Goal: Task Accomplishment & Management: Manage account settings

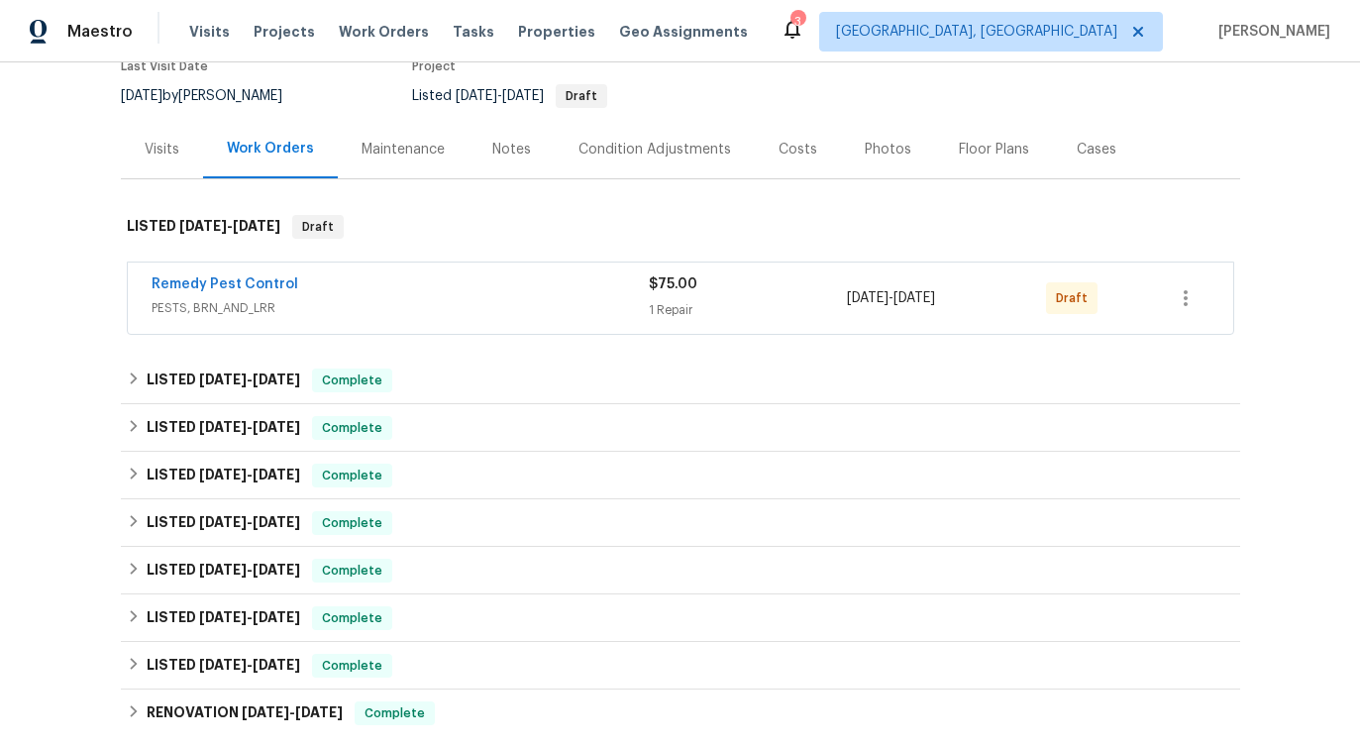
scroll to position [88, 0]
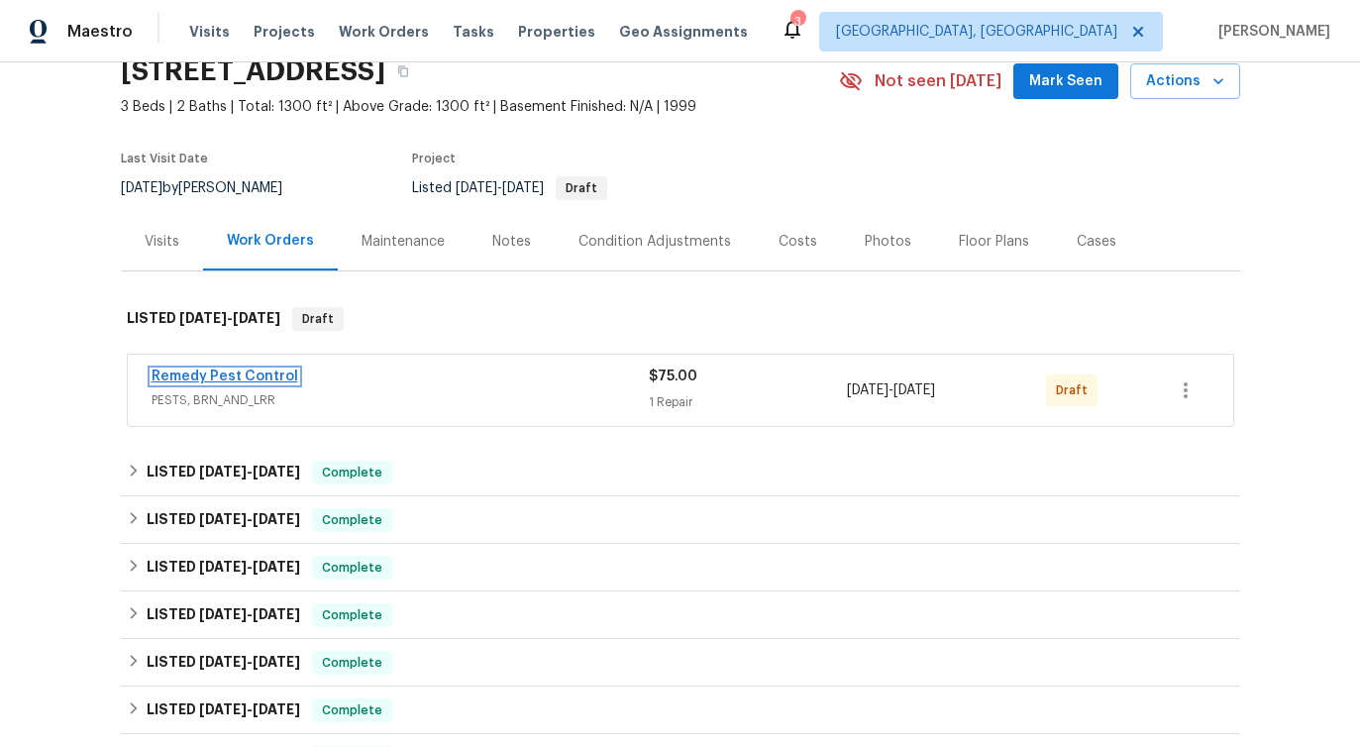
click at [226, 372] on link "Remedy Pest Control" at bounding box center [225, 377] width 147 height 14
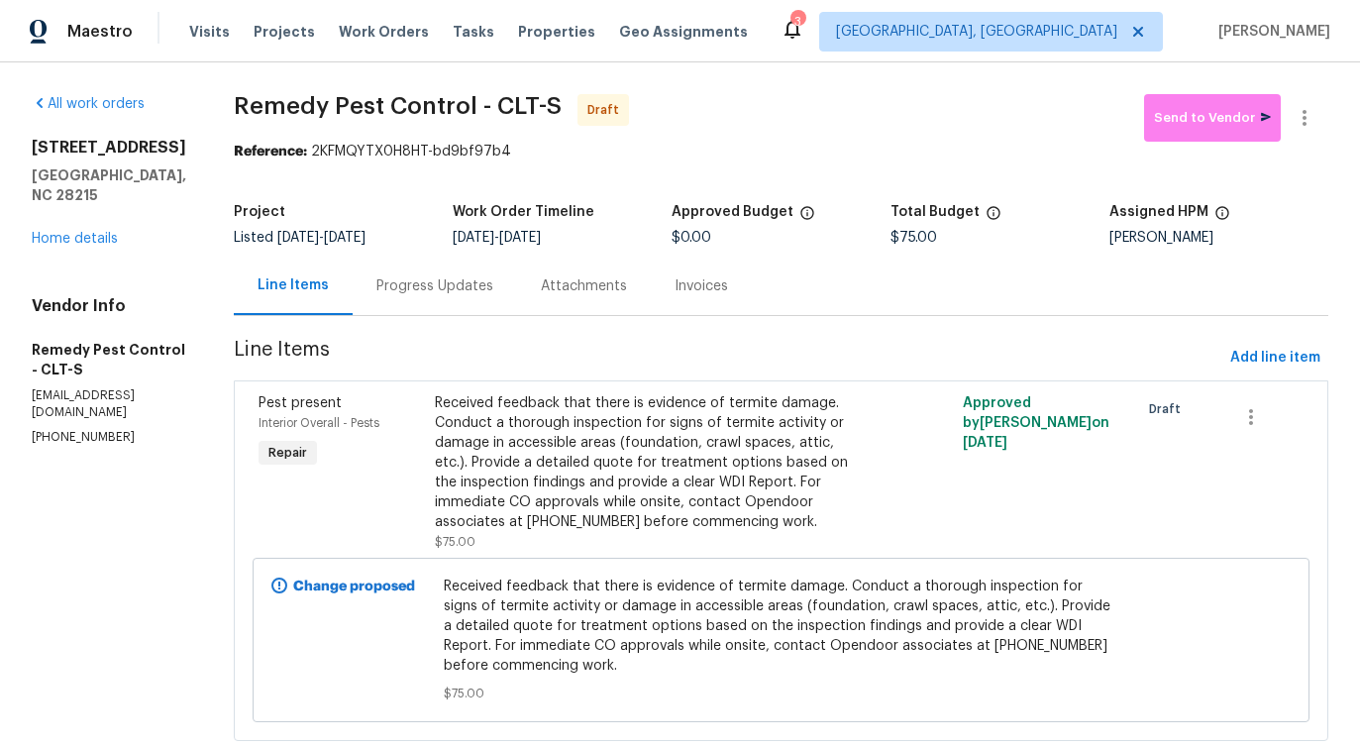
click at [449, 268] on div "Progress Updates" at bounding box center [435, 286] width 164 height 58
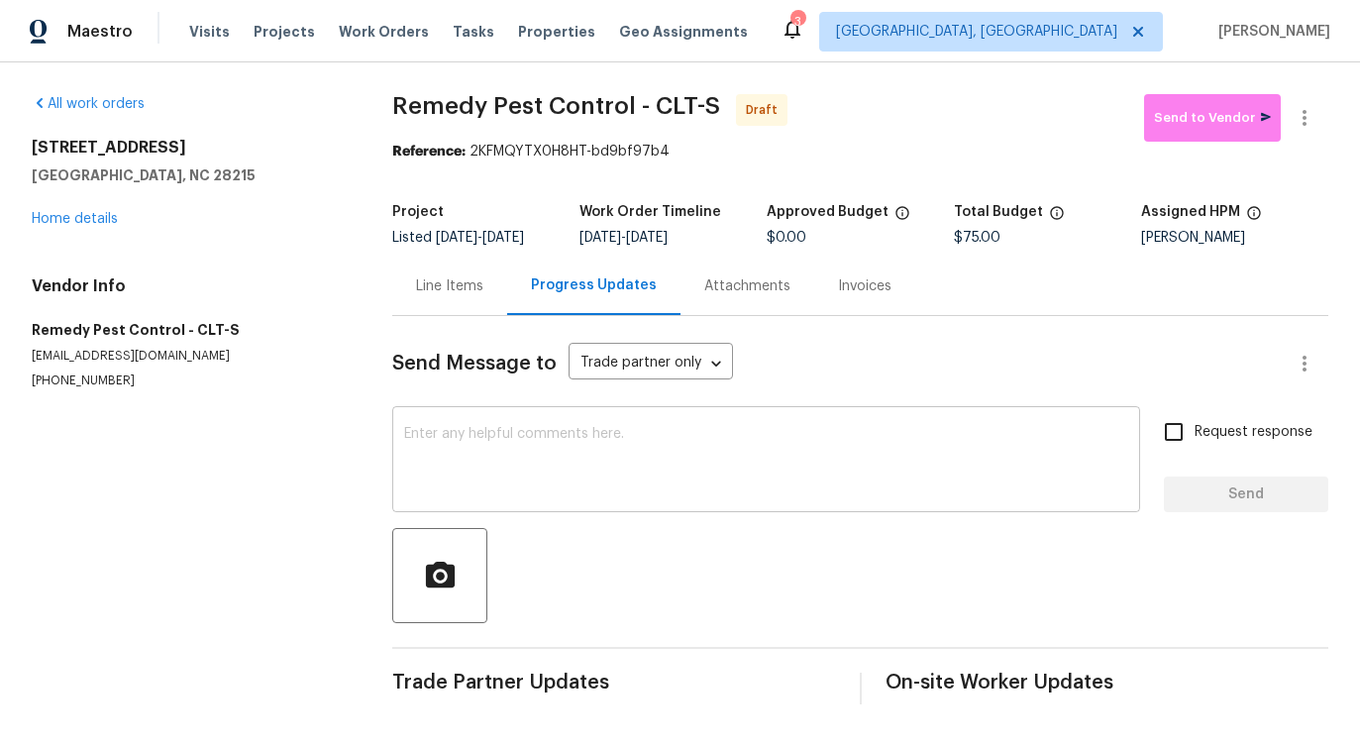
click at [645, 425] on div "x ​" at bounding box center [766, 461] width 748 height 101
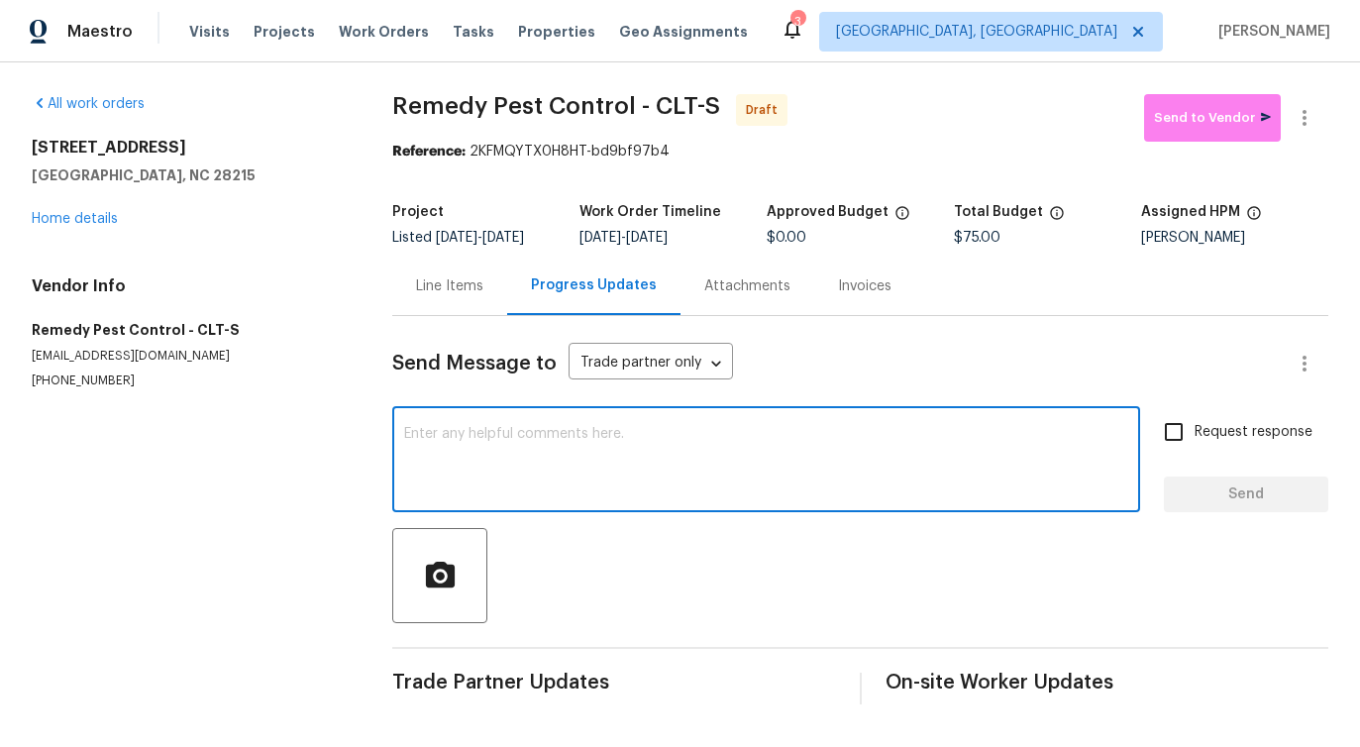
paste textarea "Hi this is Pavithra with Opendoor. I’m confirming you received the WO for the p…"
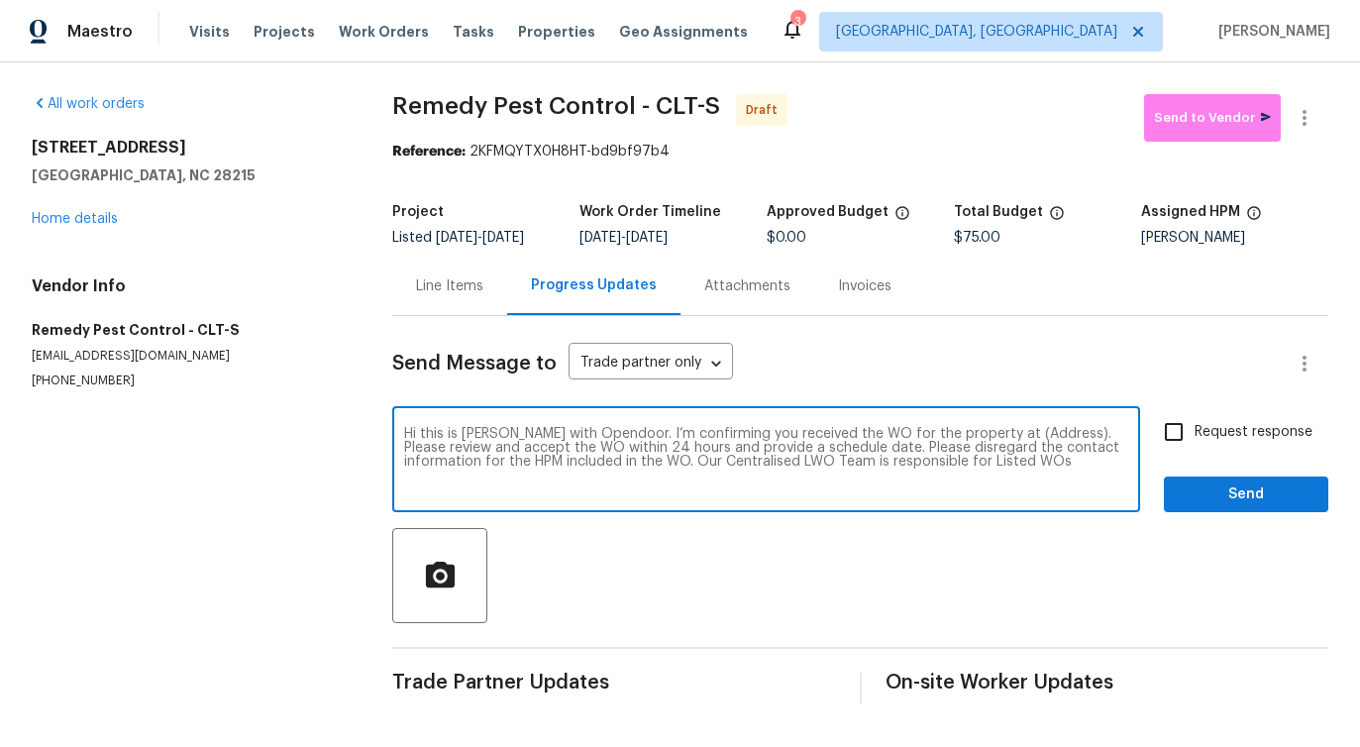
click at [1014, 433] on textarea "Hi this is Pavithra with Opendoor. I’m confirming you received the WO for the p…" at bounding box center [766, 461] width 724 height 69
paste textarea "6809 Brancusi Ct, Charlotte, NC 28215"
type textarea "Hi this is Pavithra with Opendoor. I’m confirming you received the WO for the p…"
click at [1173, 425] on input "Request response" at bounding box center [1174, 432] width 42 height 42
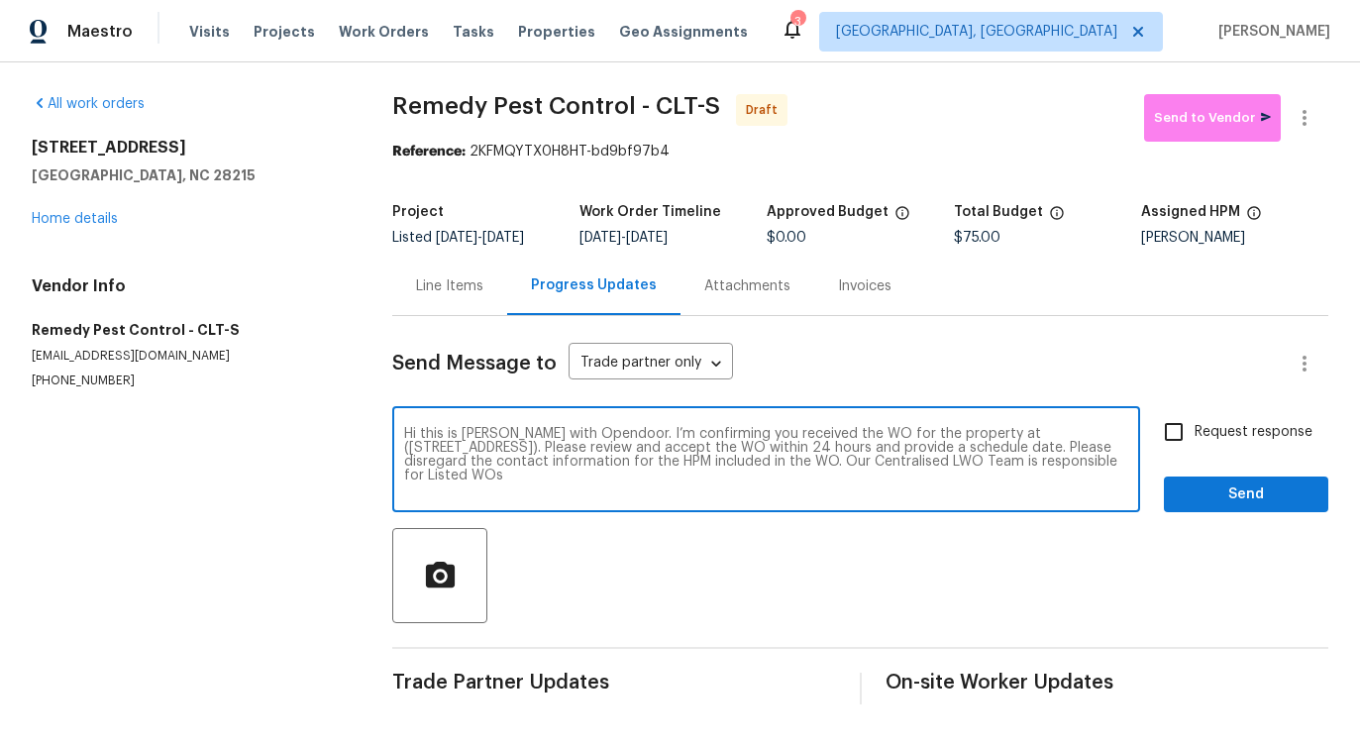
checkbox input "true"
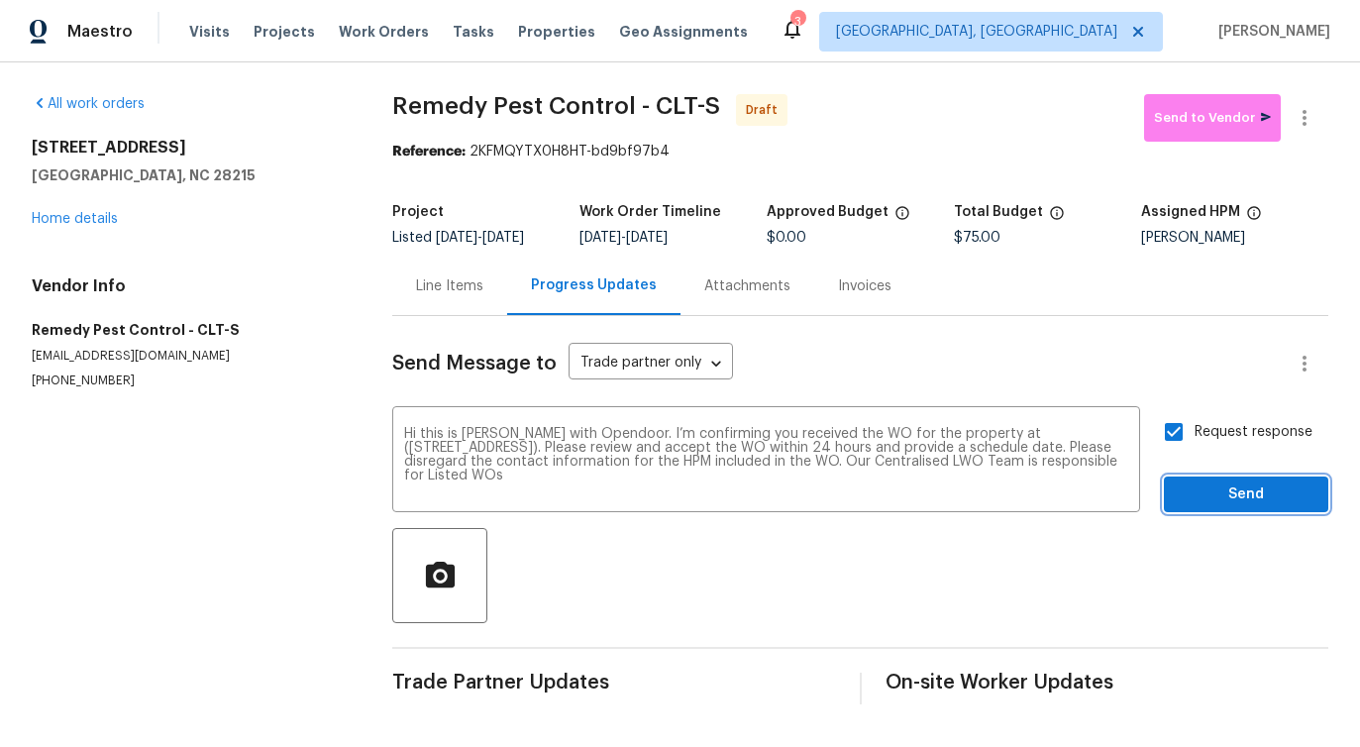
click at [1213, 503] on span "Send" at bounding box center [1246, 495] width 133 height 25
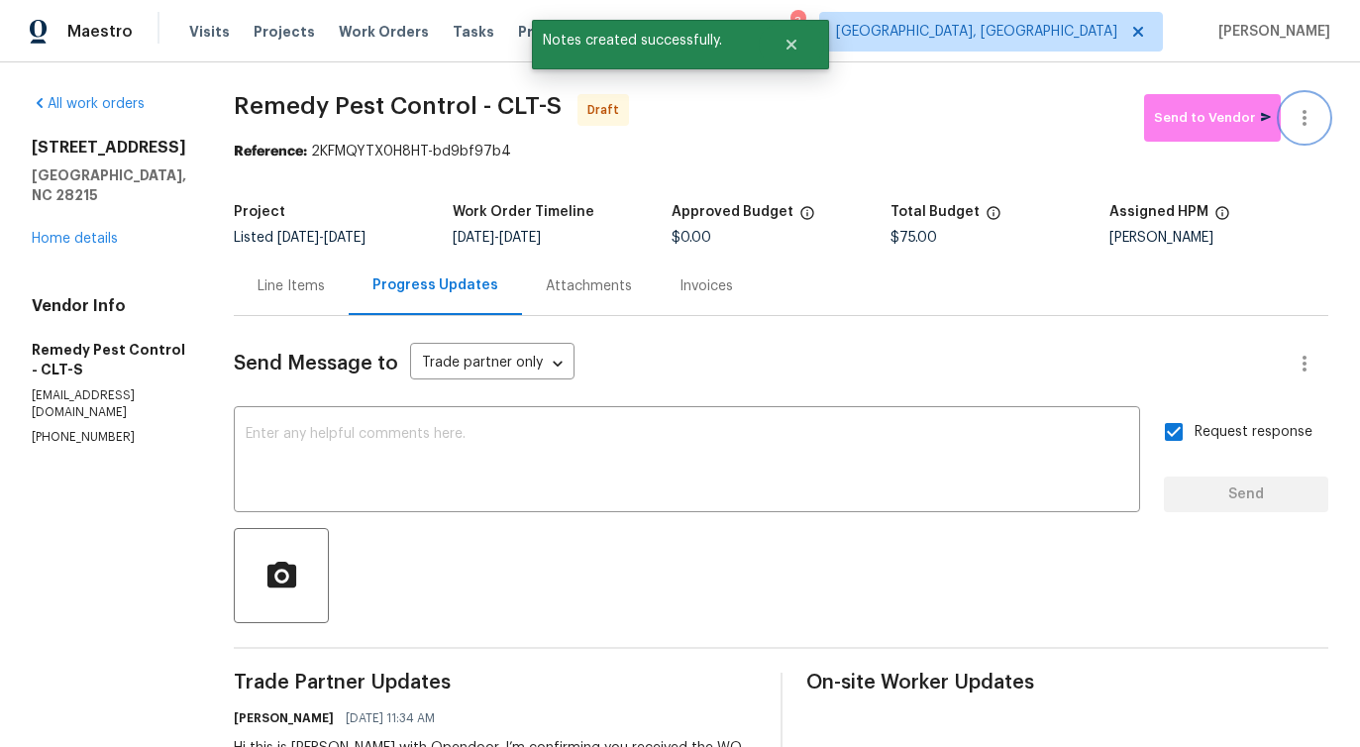
click at [1308, 117] on icon "button" at bounding box center [1305, 118] width 24 height 24
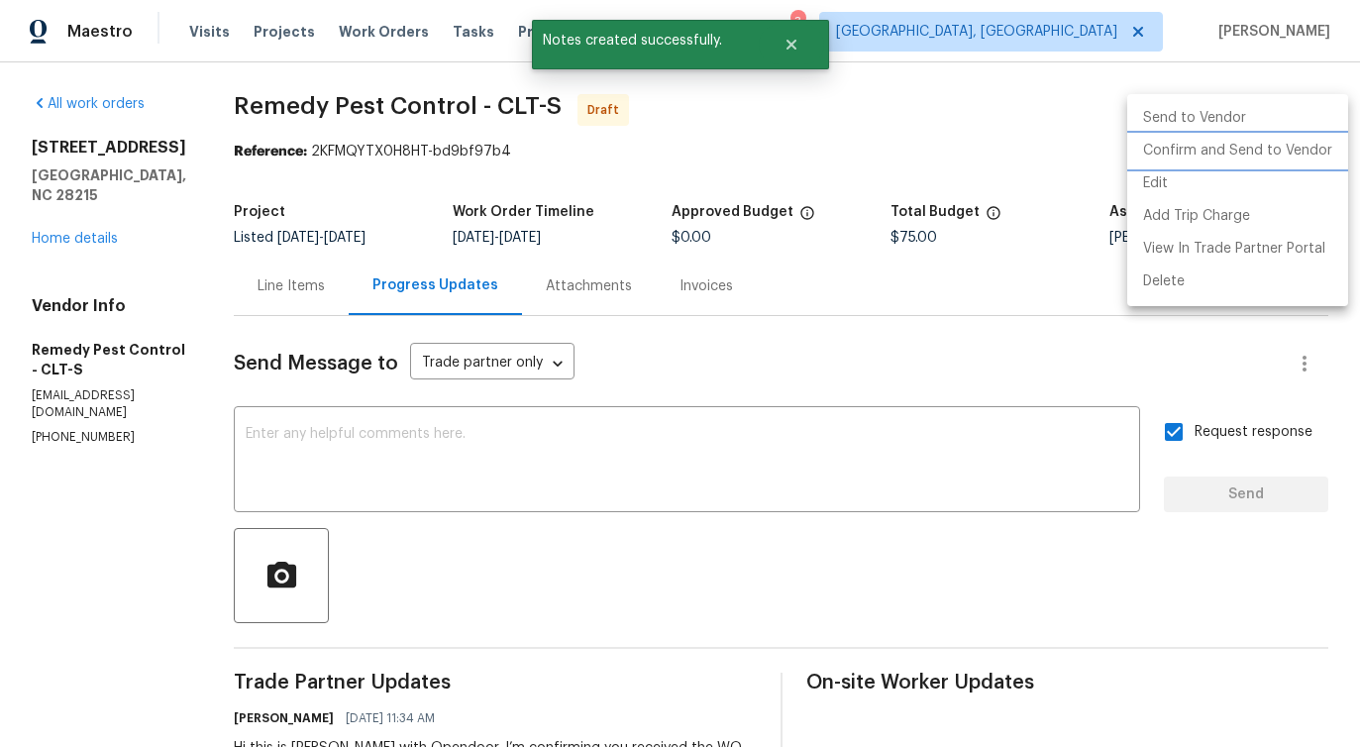
click at [1202, 152] on li "Confirm and Send to Vendor" at bounding box center [1237, 151] width 221 height 33
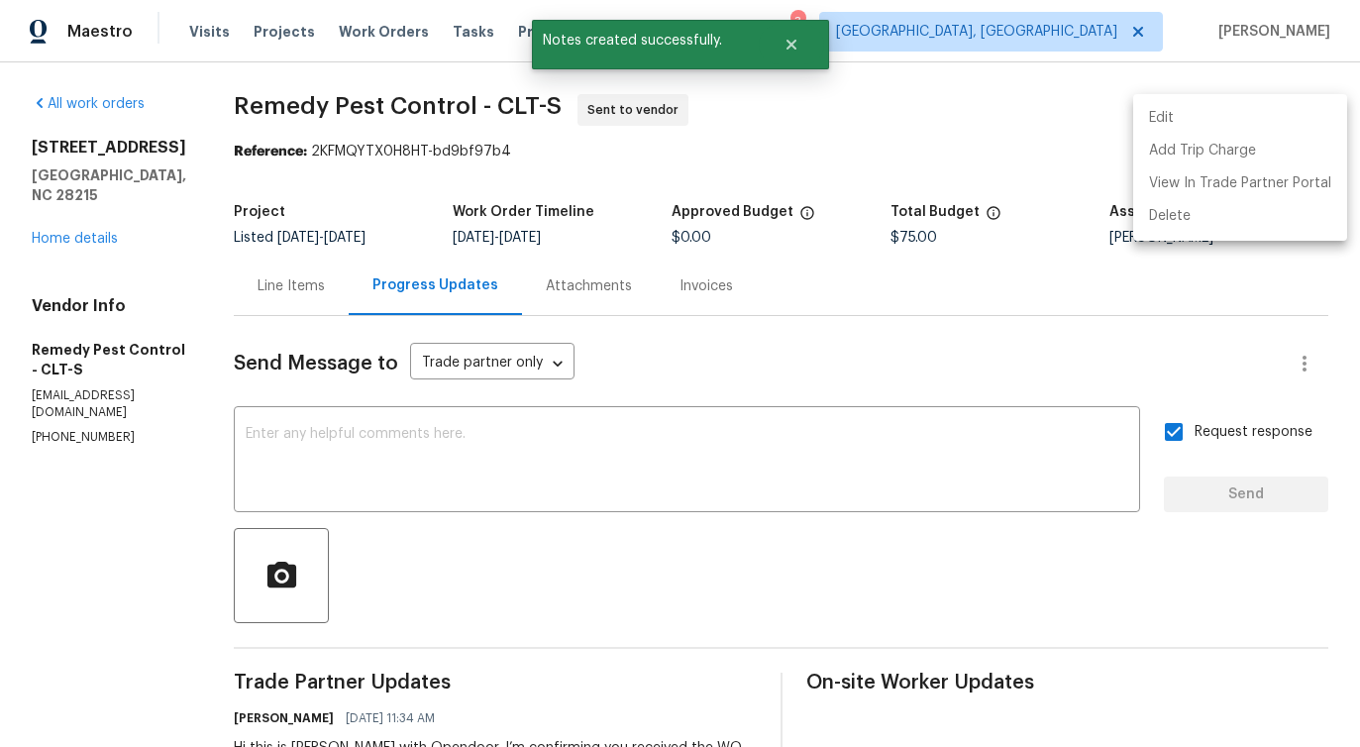
click at [757, 484] on div at bounding box center [680, 373] width 1360 height 747
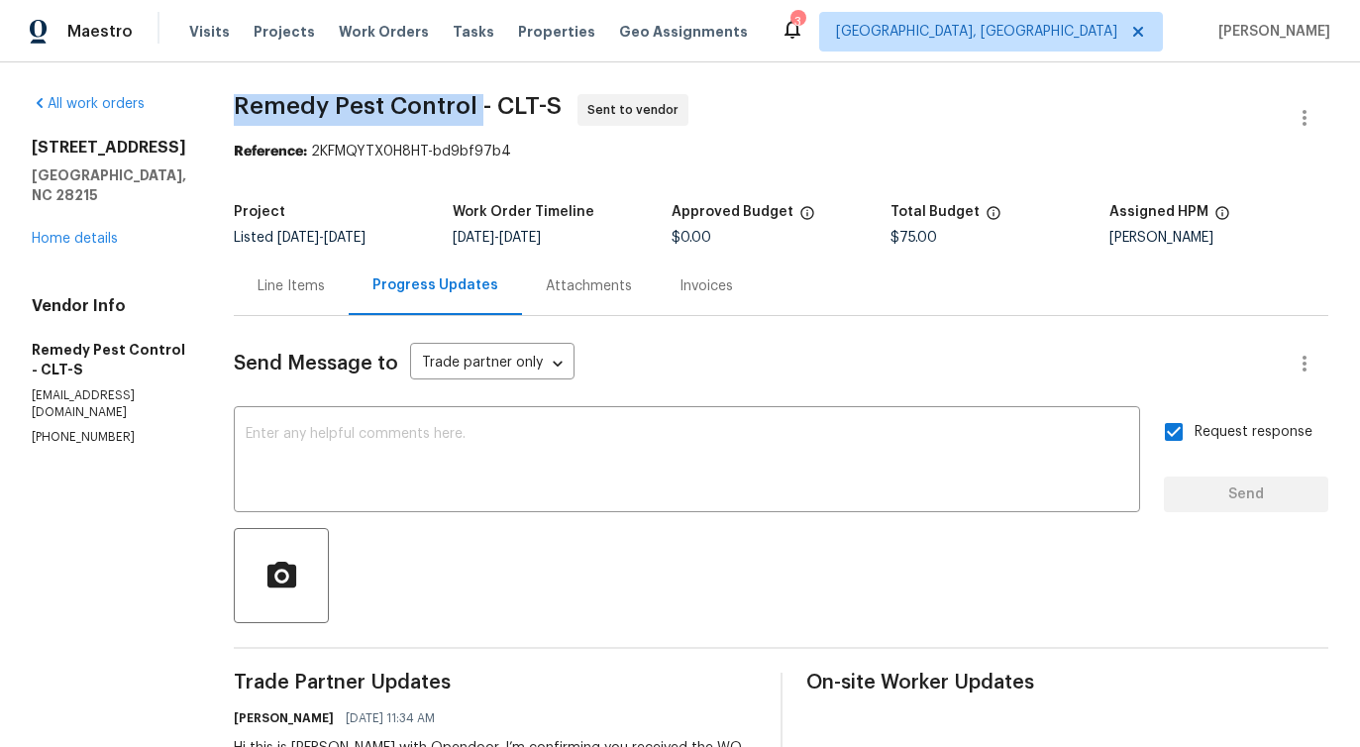
drag, startPoint x: 215, startPoint y: 114, endPoint x: 461, endPoint y: 109, distance: 245.8
click at [461, 109] on div "All work orders 6809 Brancusi Ct Charlotte, NC 28215 Home details Vendor Info R…" at bounding box center [680, 477] width 1360 height 830
copy span "Remedy Pest Control"
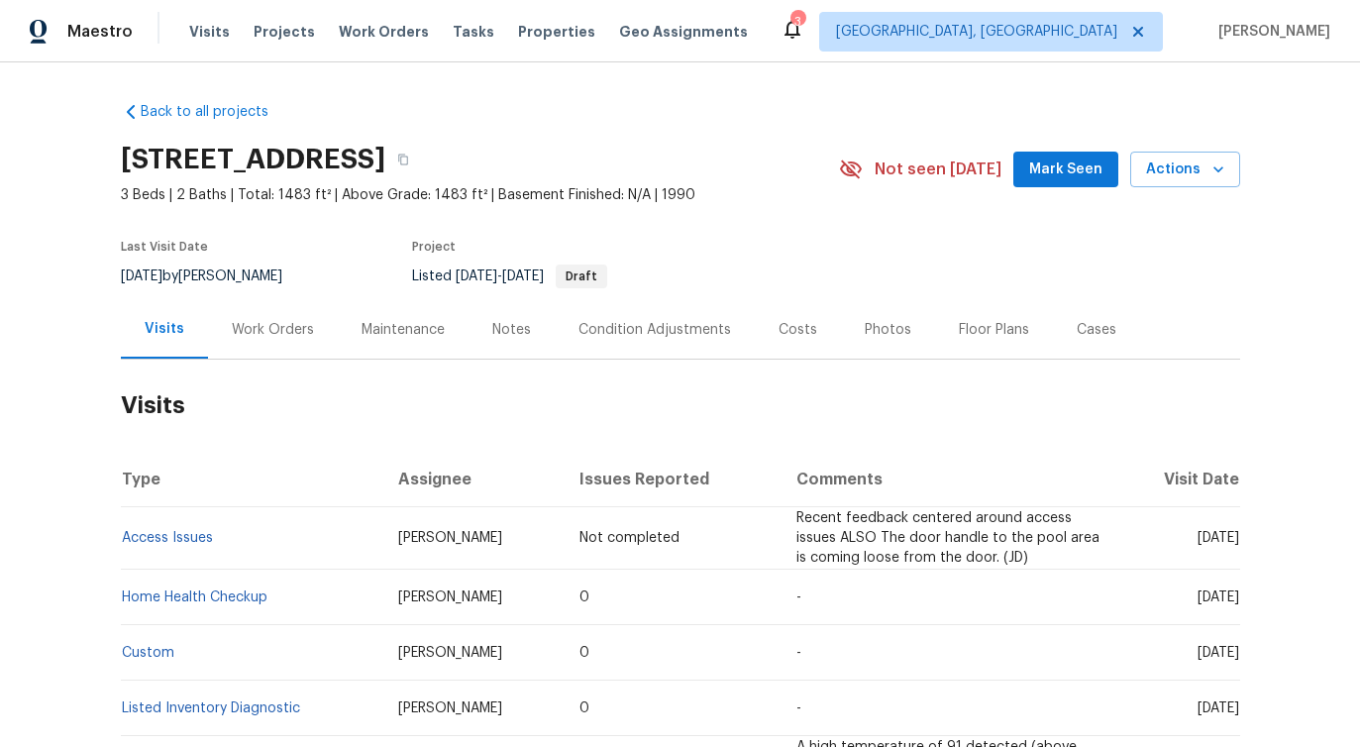
click at [317, 346] on div "Work Orders" at bounding box center [273, 329] width 130 height 58
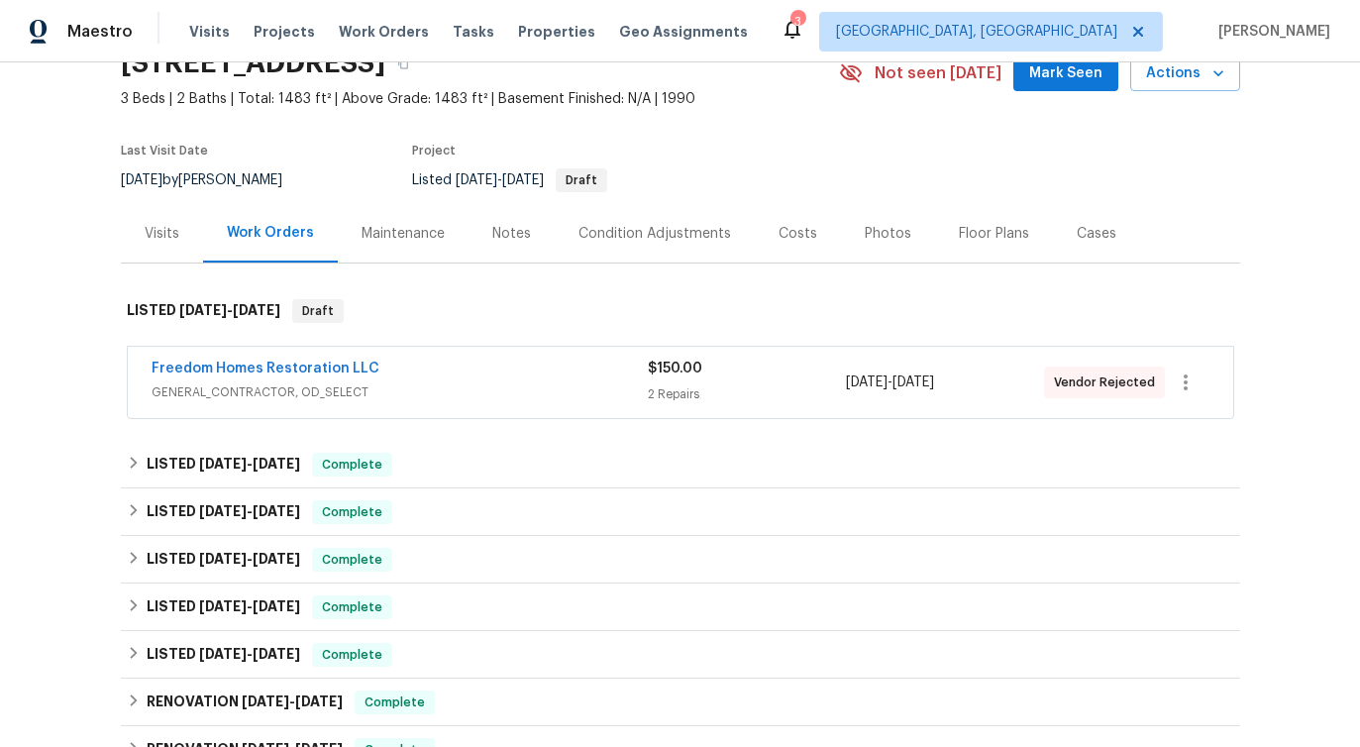
scroll to position [131, 0]
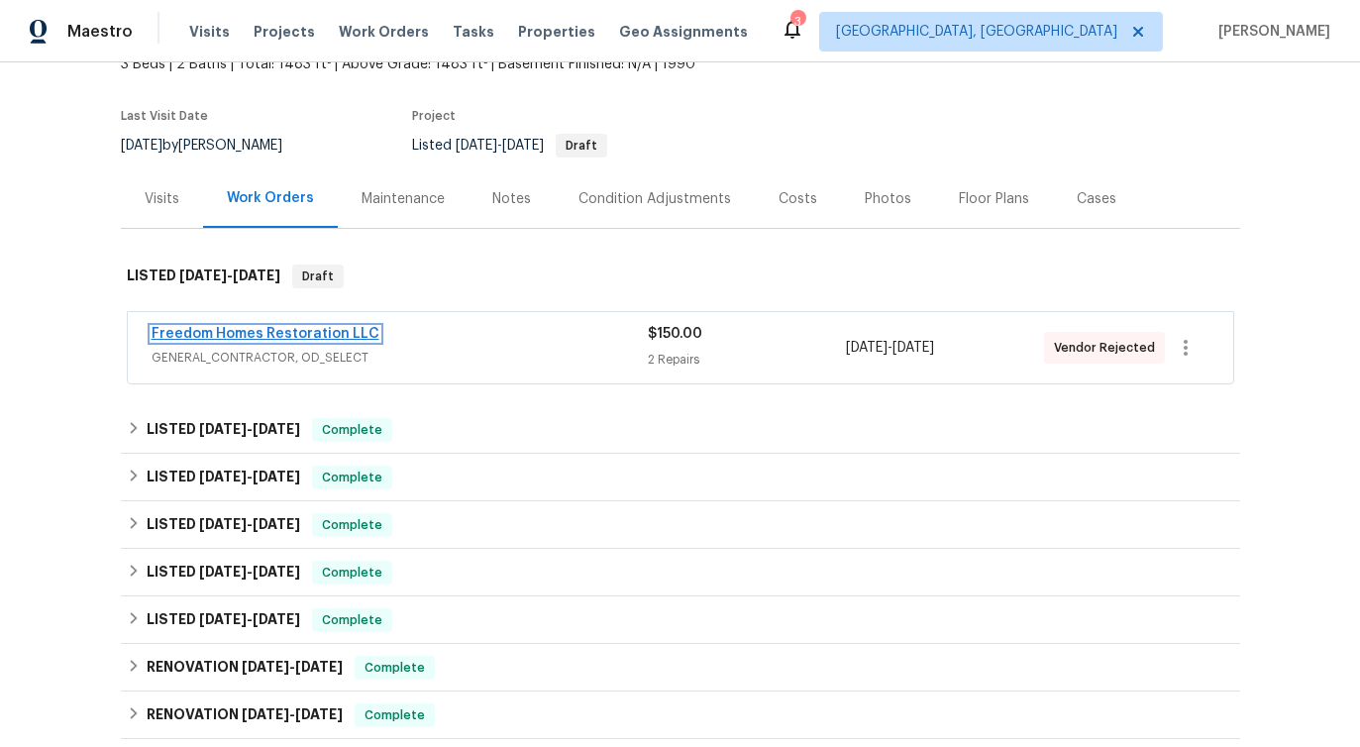
click at [307, 335] on link "Freedom Homes Restoration LLC" at bounding box center [266, 334] width 228 height 14
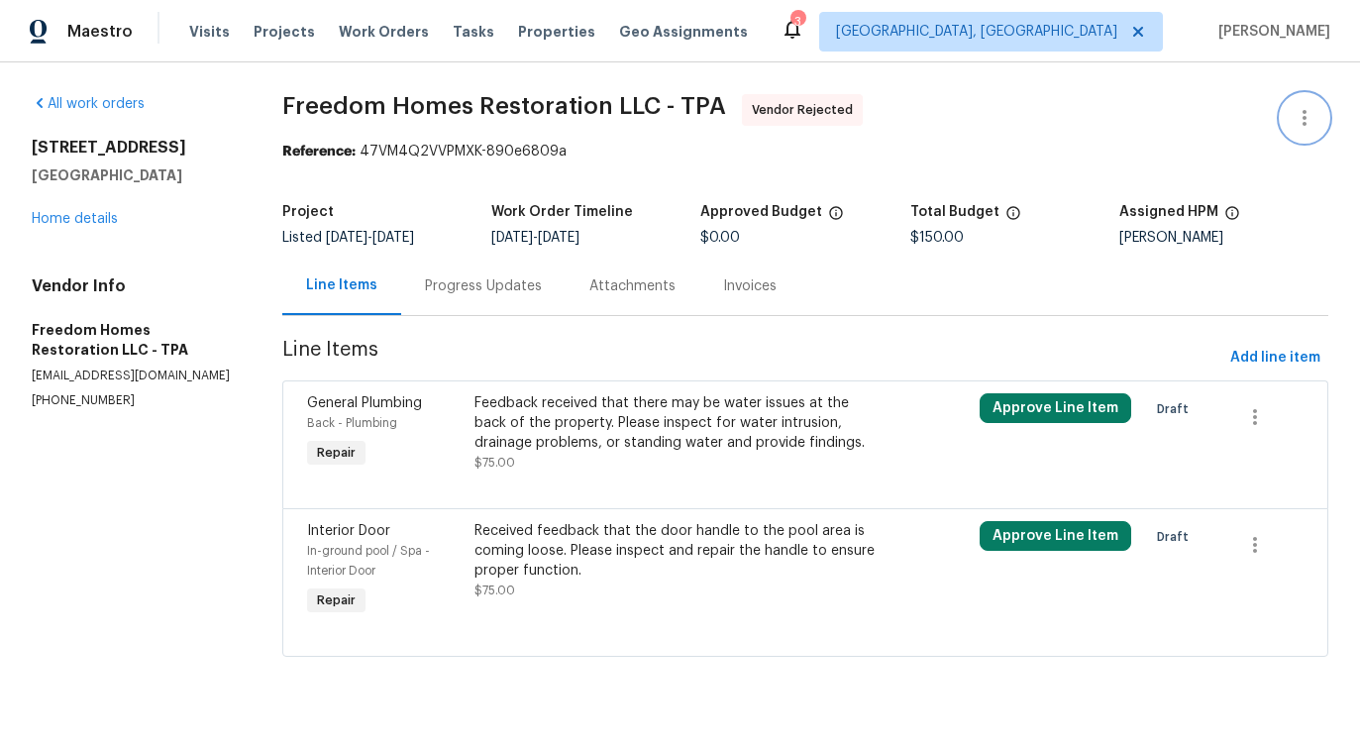
click at [1283, 123] on button "button" at bounding box center [1305, 118] width 48 height 48
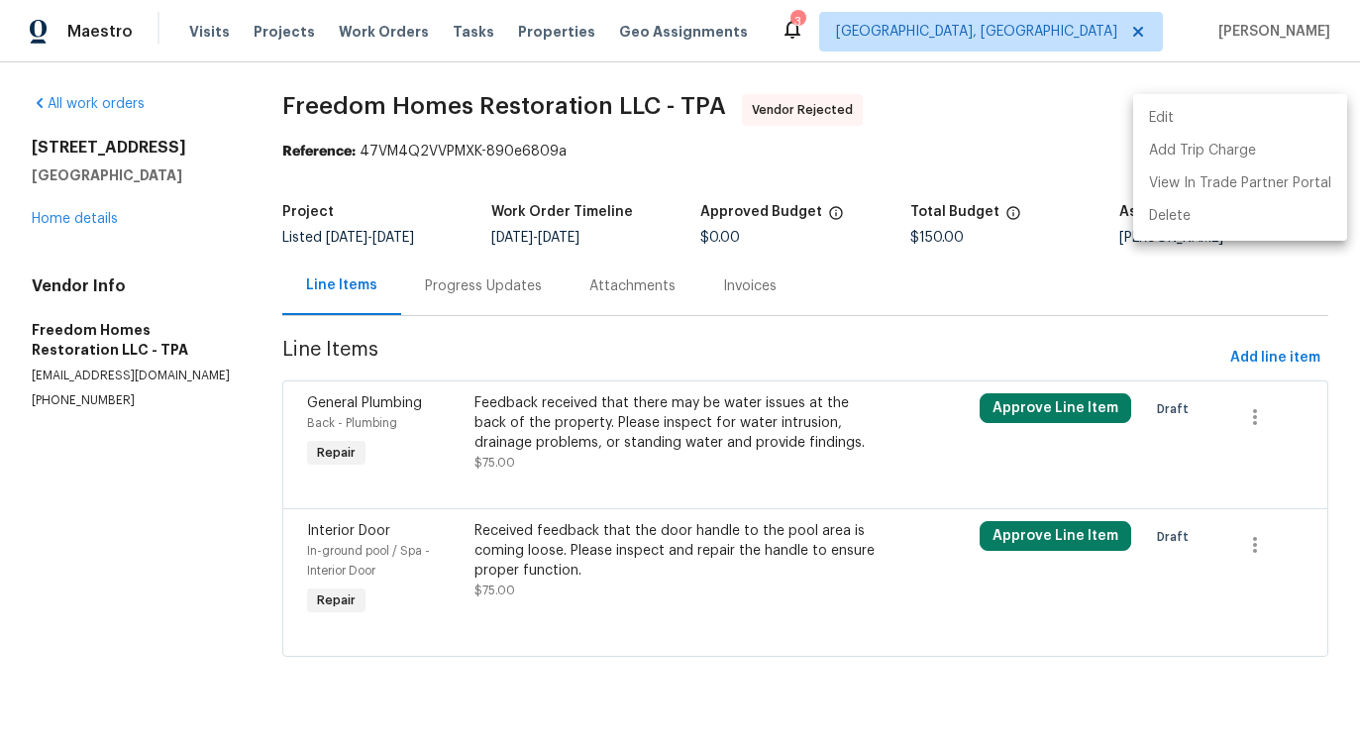
click at [1184, 108] on li "Edit" at bounding box center [1240, 118] width 214 height 33
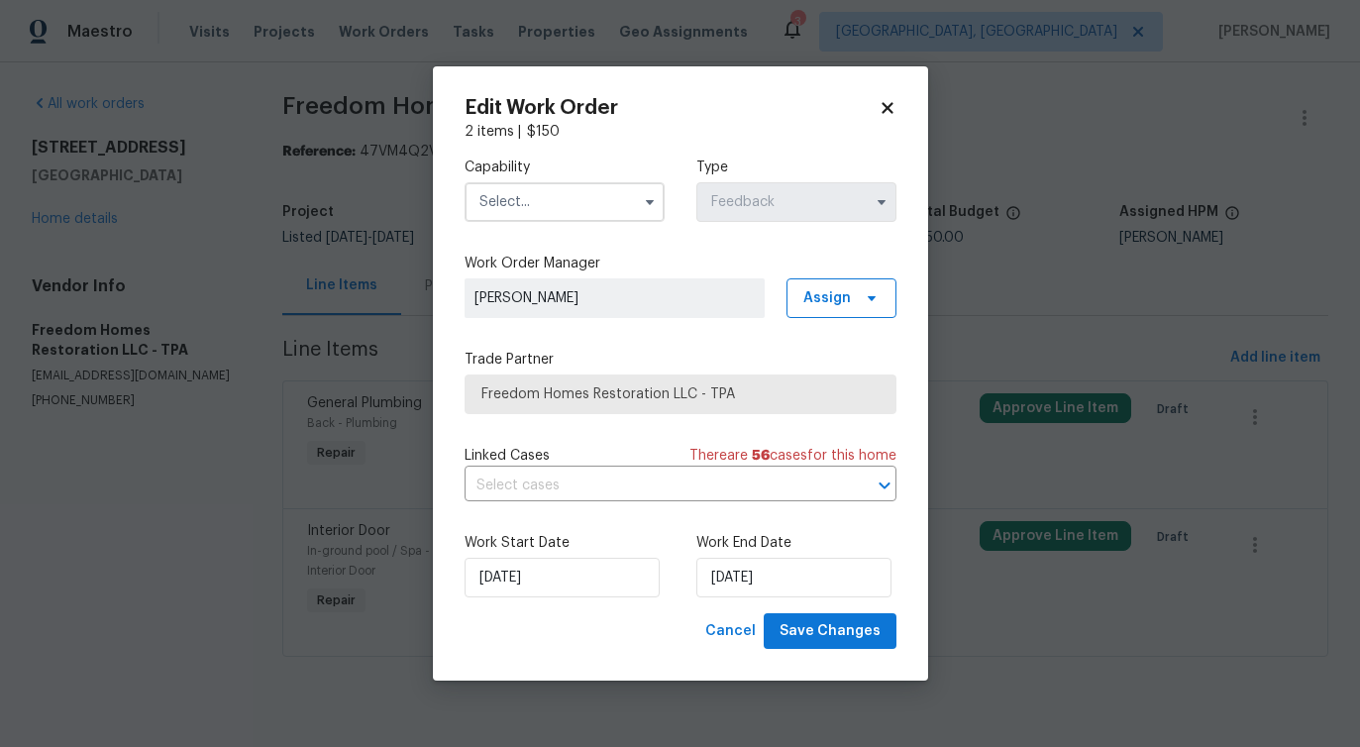
click at [598, 209] on input "text" at bounding box center [565, 202] width 200 height 40
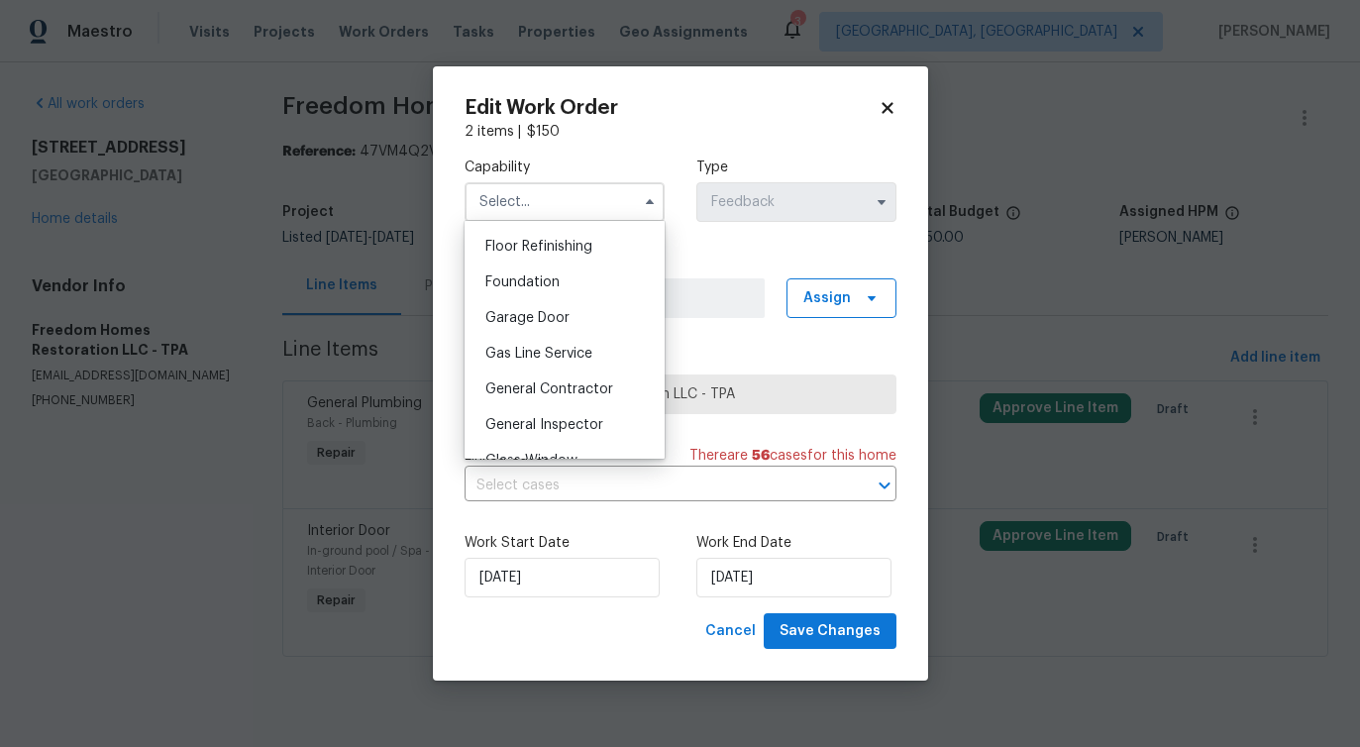
scroll to position [806, 0]
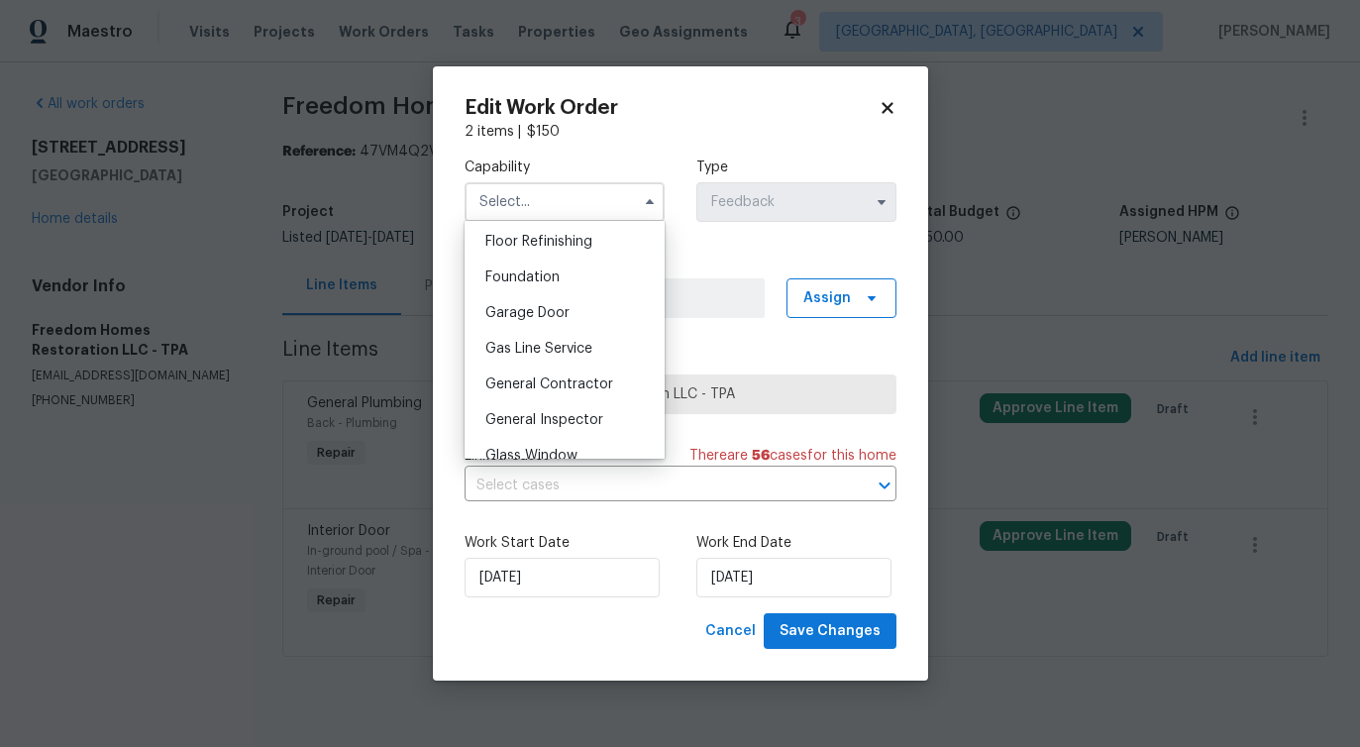
click at [575, 382] on span "General Contractor" at bounding box center [549, 384] width 128 height 14
type input "General Contractor"
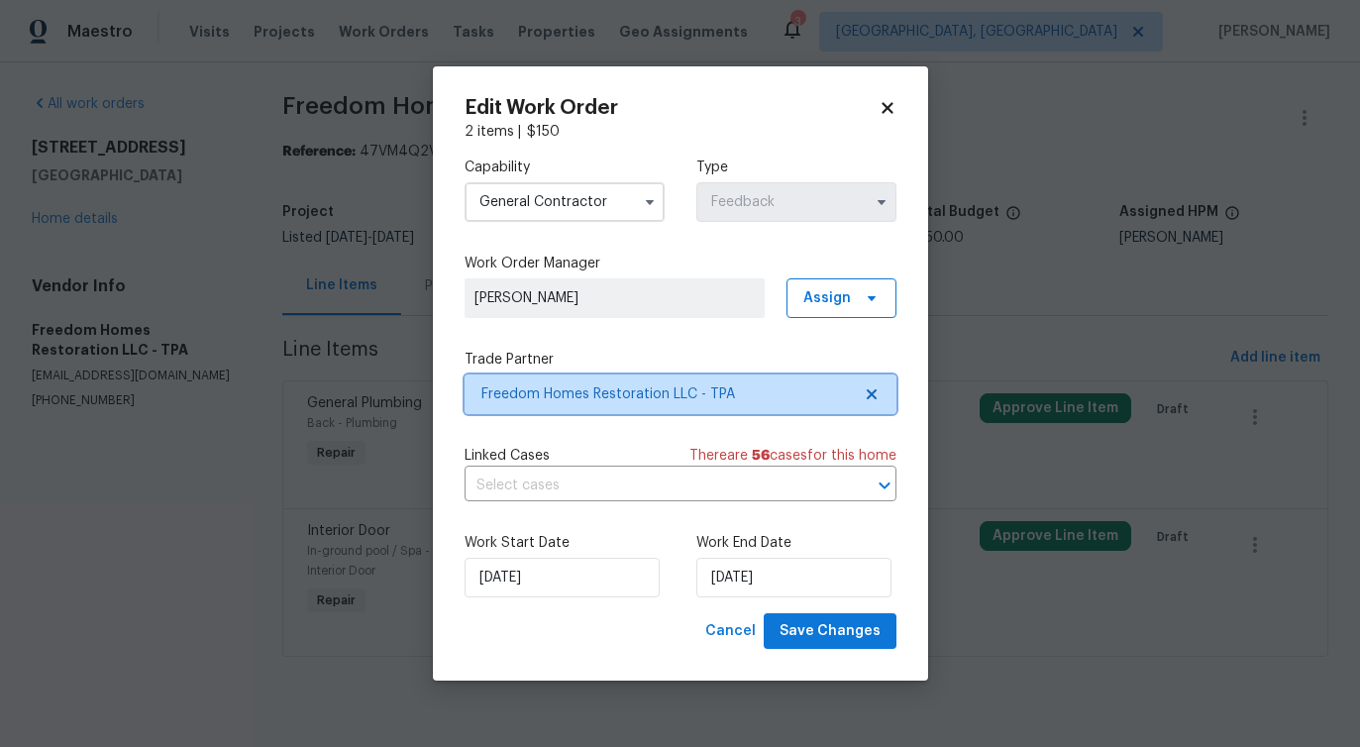
click at [575, 382] on span "Freedom Homes Restoration LLC - TPA" at bounding box center [681, 395] width 432 height 40
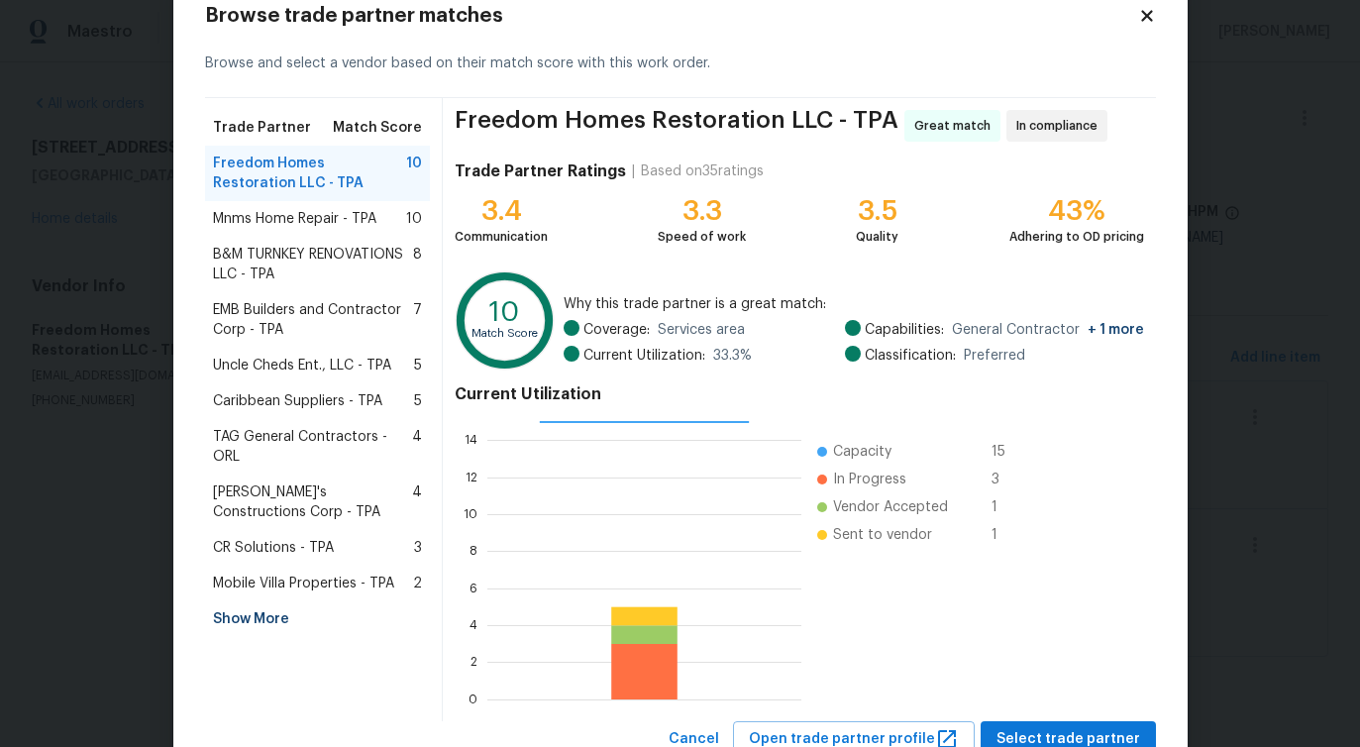
scroll to position [0, 0]
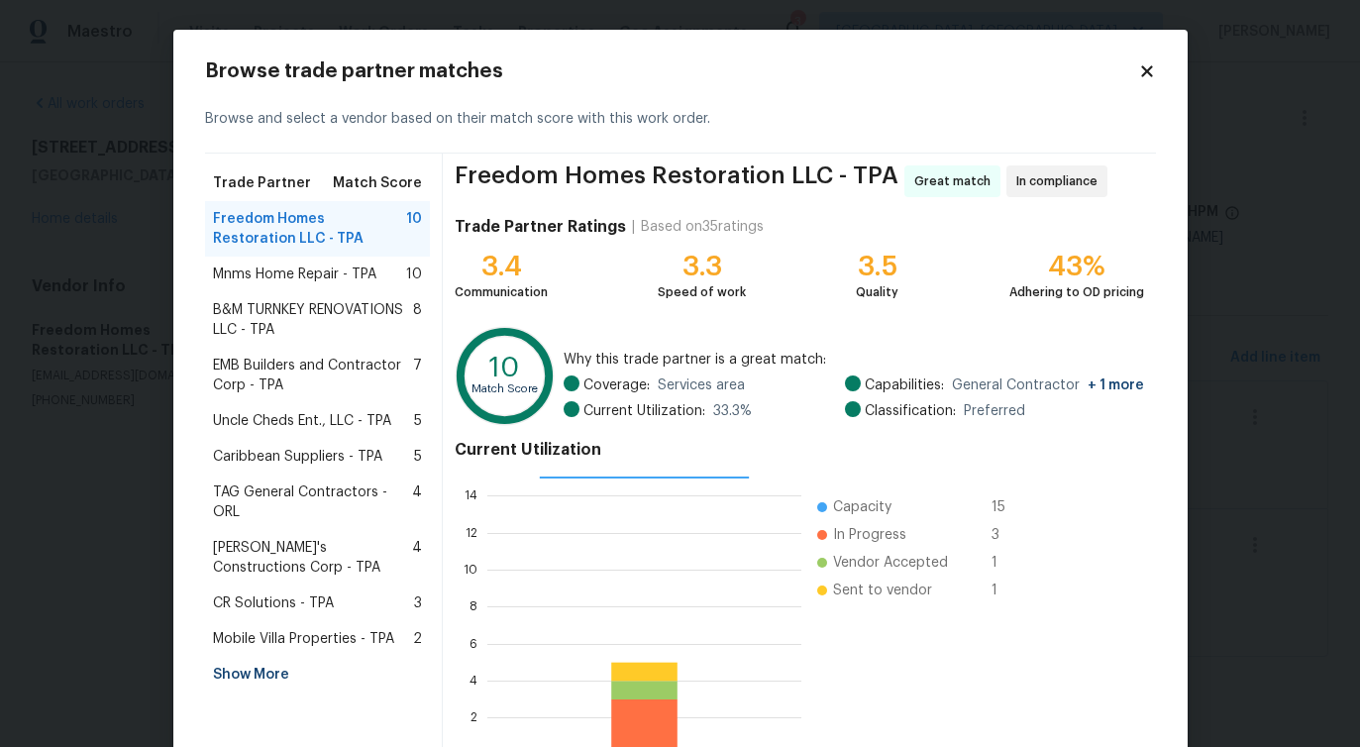
click at [275, 269] on span "Mnms Home Repair - TPA" at bounding box center [294, 275] width 163 height 20
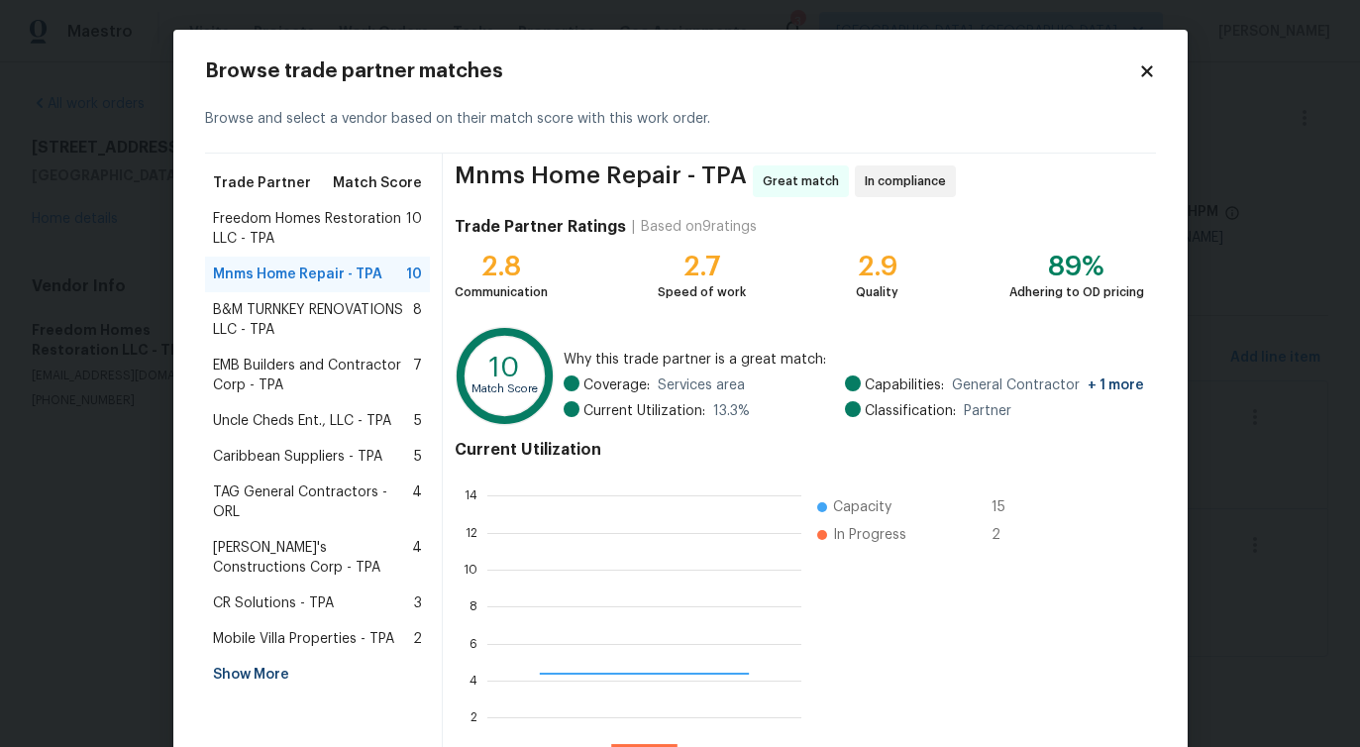
scroll to position [277, 314]
click at [256, 331] on span "B&M TURNKEY RENOVATIONS LLC - TPA" at bounding box center [313, 320] width 201 height 40
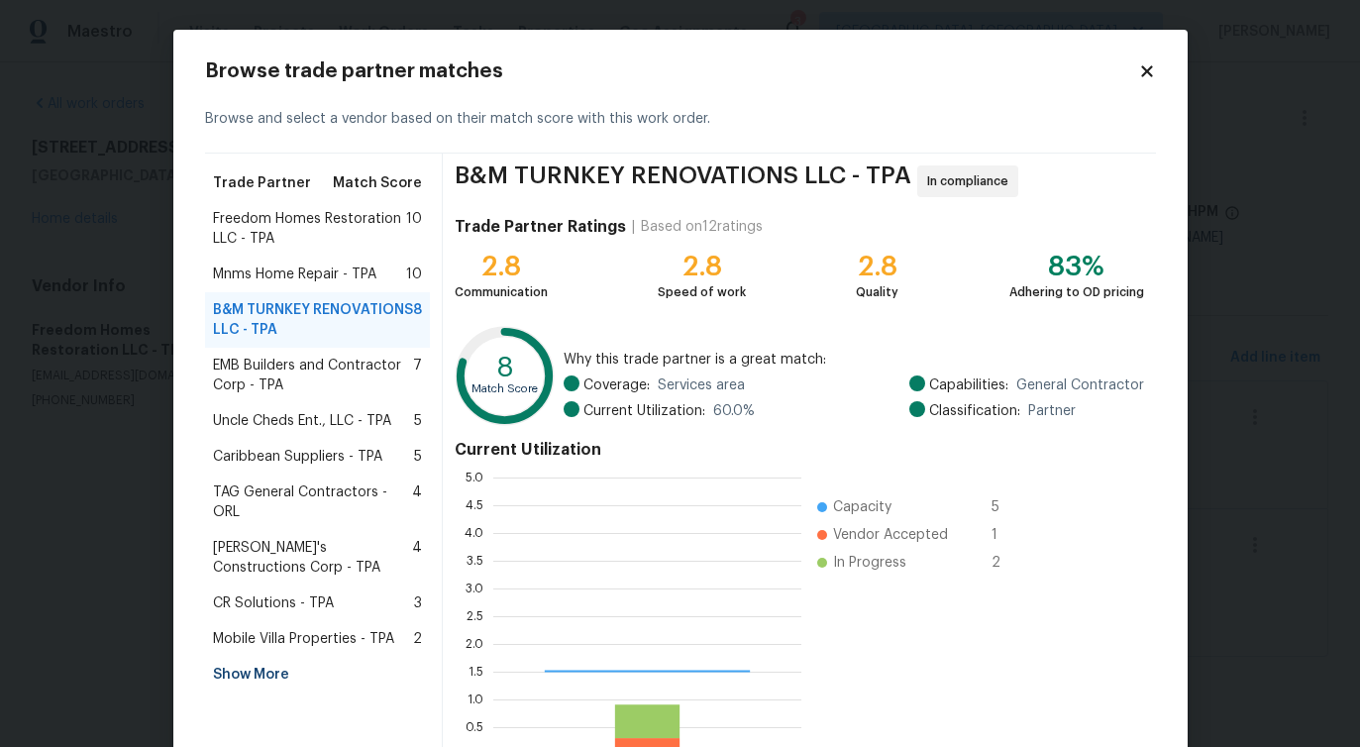
scroll to position [277, 308]
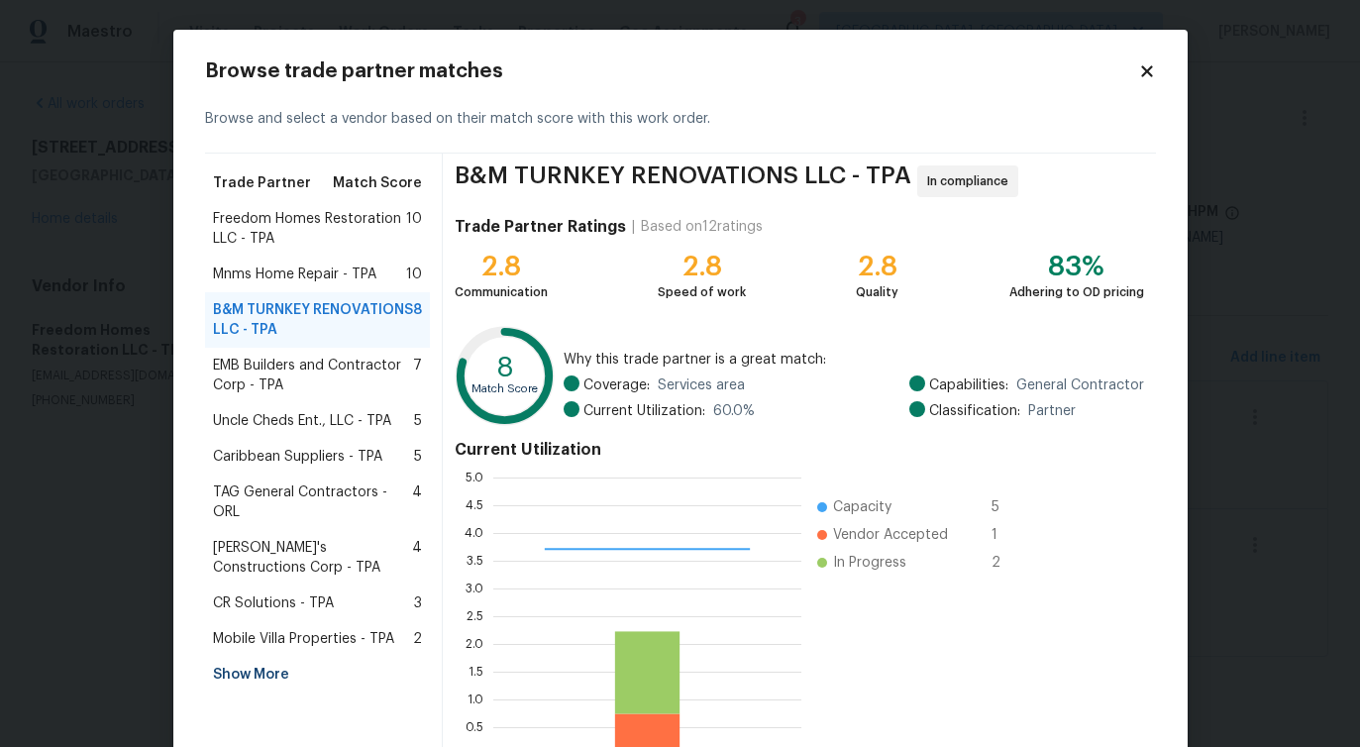
click at [256, 378] on span "EMB Builders and Contractor Corp - TPA" at bounding box center [313, 376] width 201 height 40
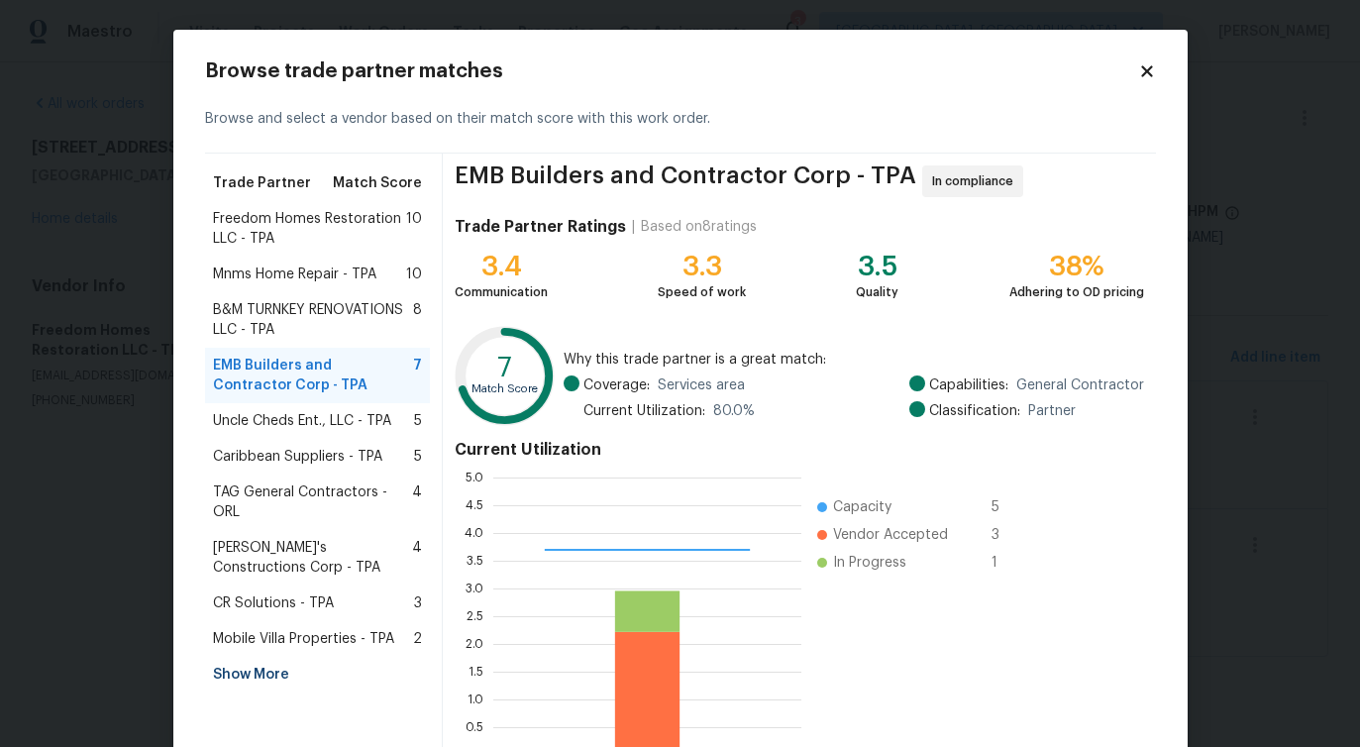
click at [255, 432] on div "Uncle Cheds Ent., LLC - TPA 5" at bounding box center [318, 421] width 226 height 36
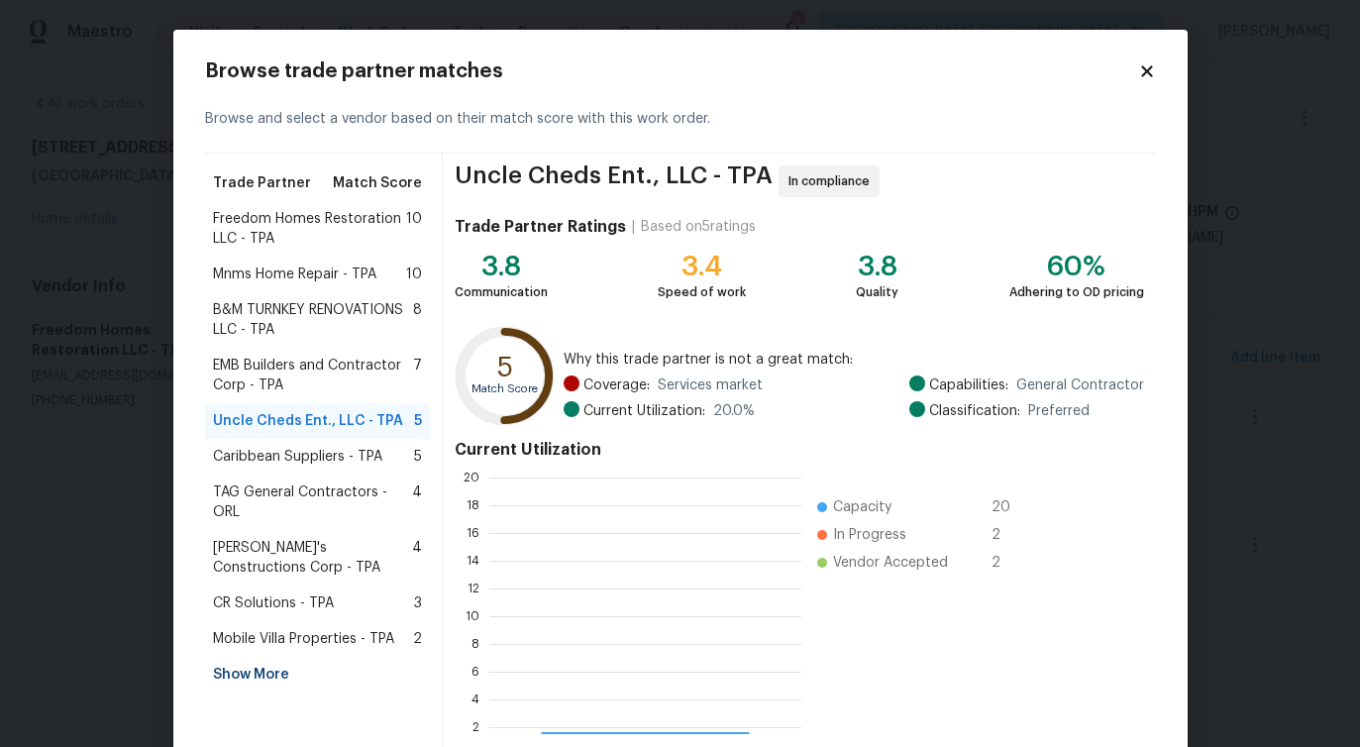
scroll to position [277, 312]
click at [274, 460] on span "Caribbean Suppliers - TPA" at bounding box center [297, 457] width 169 height 20
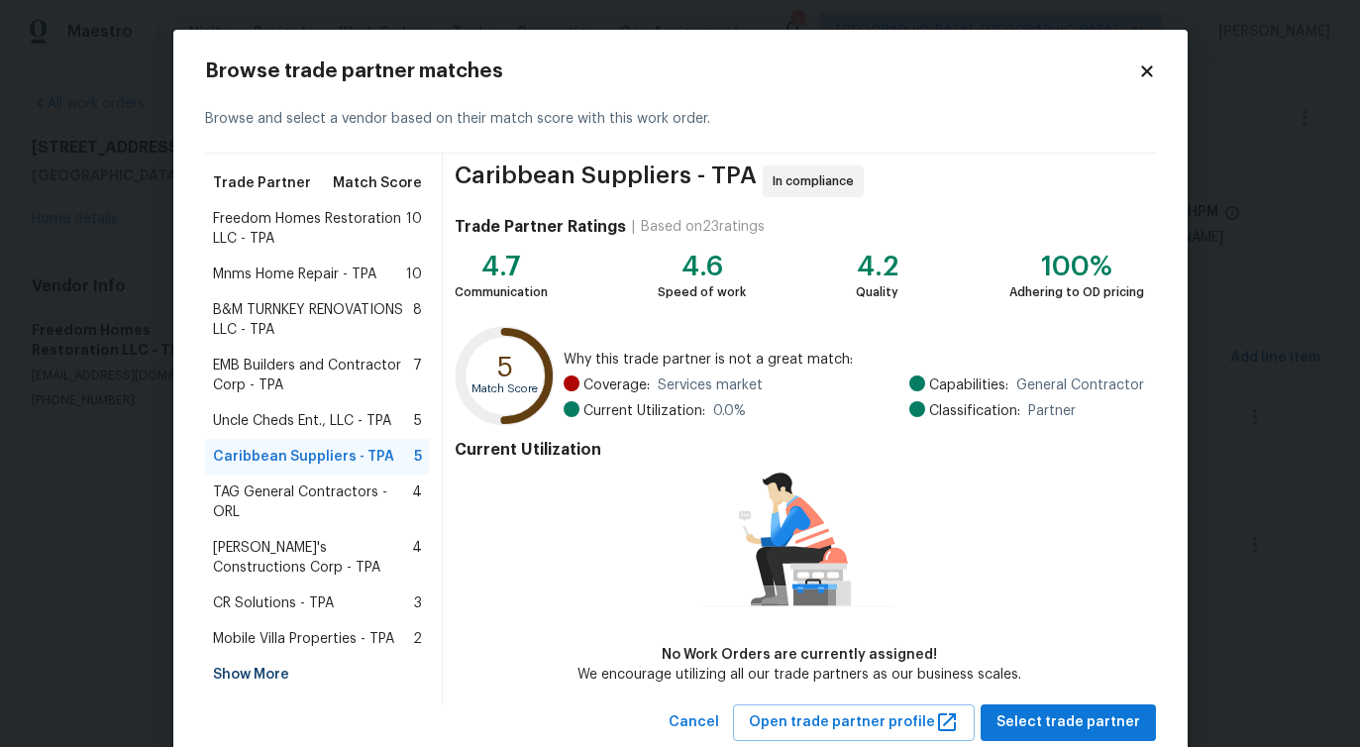
scroll to position [46, 0]
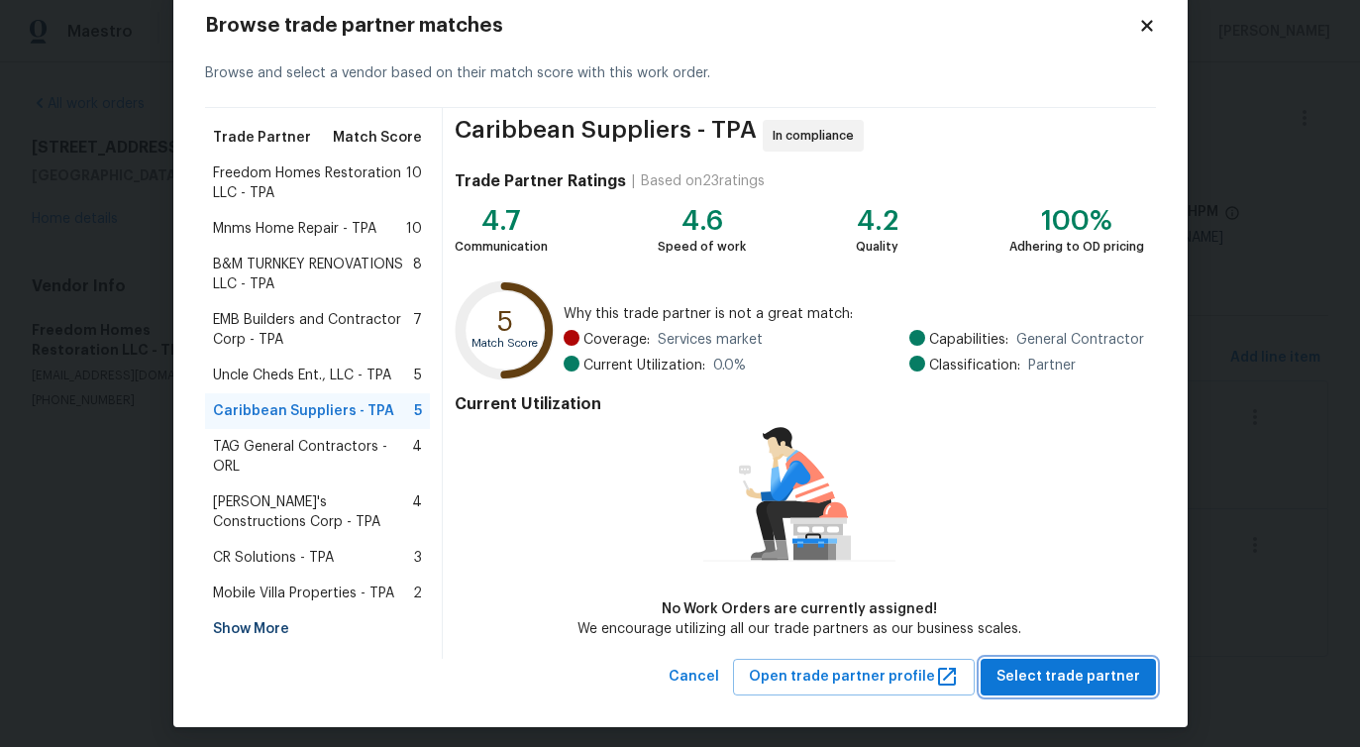
click at [1040, 675] on span "Select trade partner" at bounding box center [1069, 677] width 144 height 25
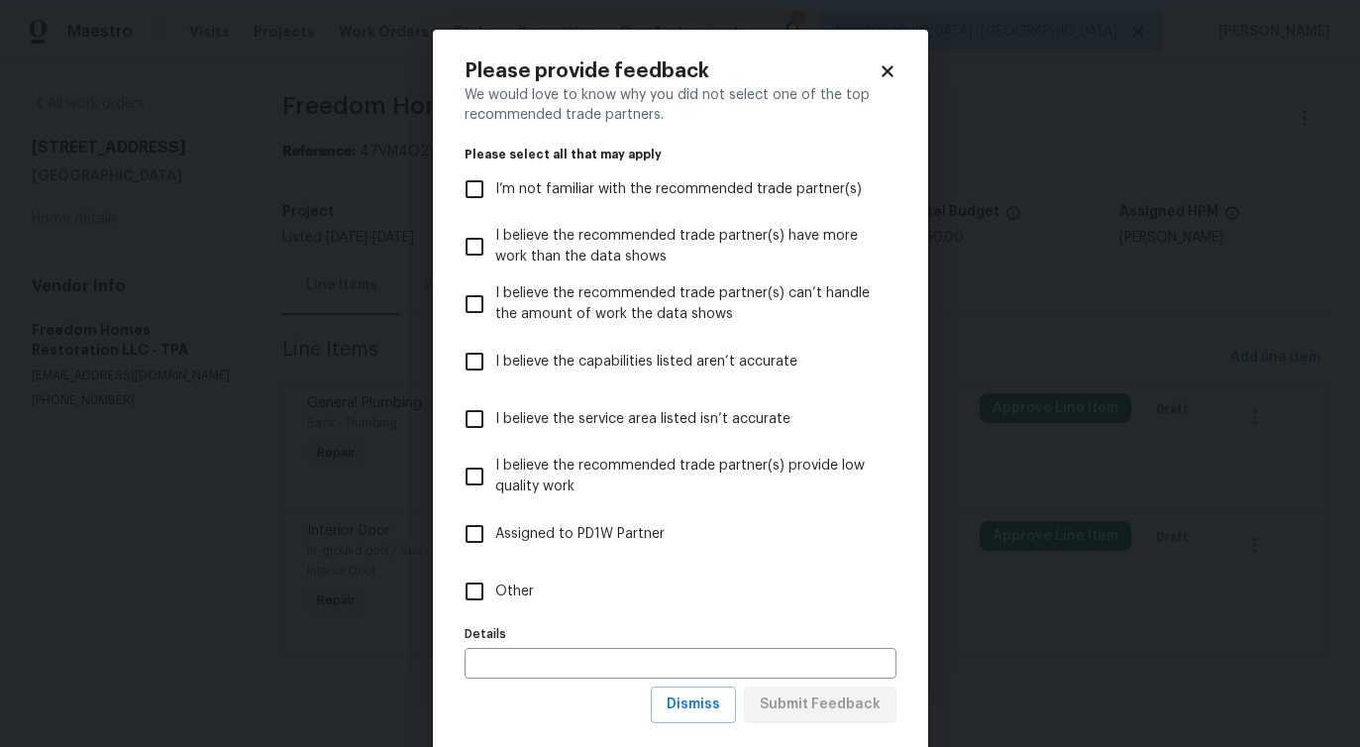
scroll to position [0, 0]
click at [491, 599] on input "Other" at bounding box center [475, 592] width 42 height 42
checkbox input "true"
click at [797, 714] on span "Submit Feedback" at bounding box center [820, 705] width 121 height 25
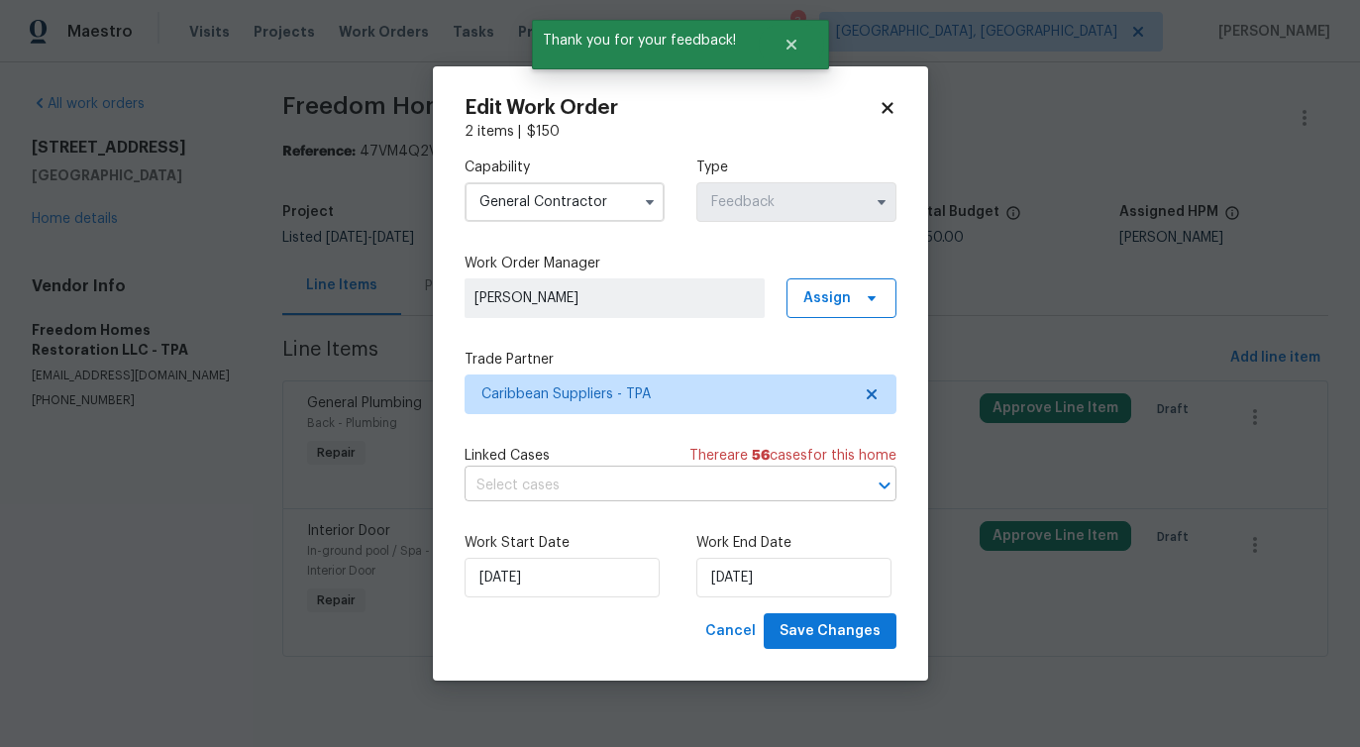
click at [559, 483] on input "text" at bounding box center [653, 486] width 376 height 31
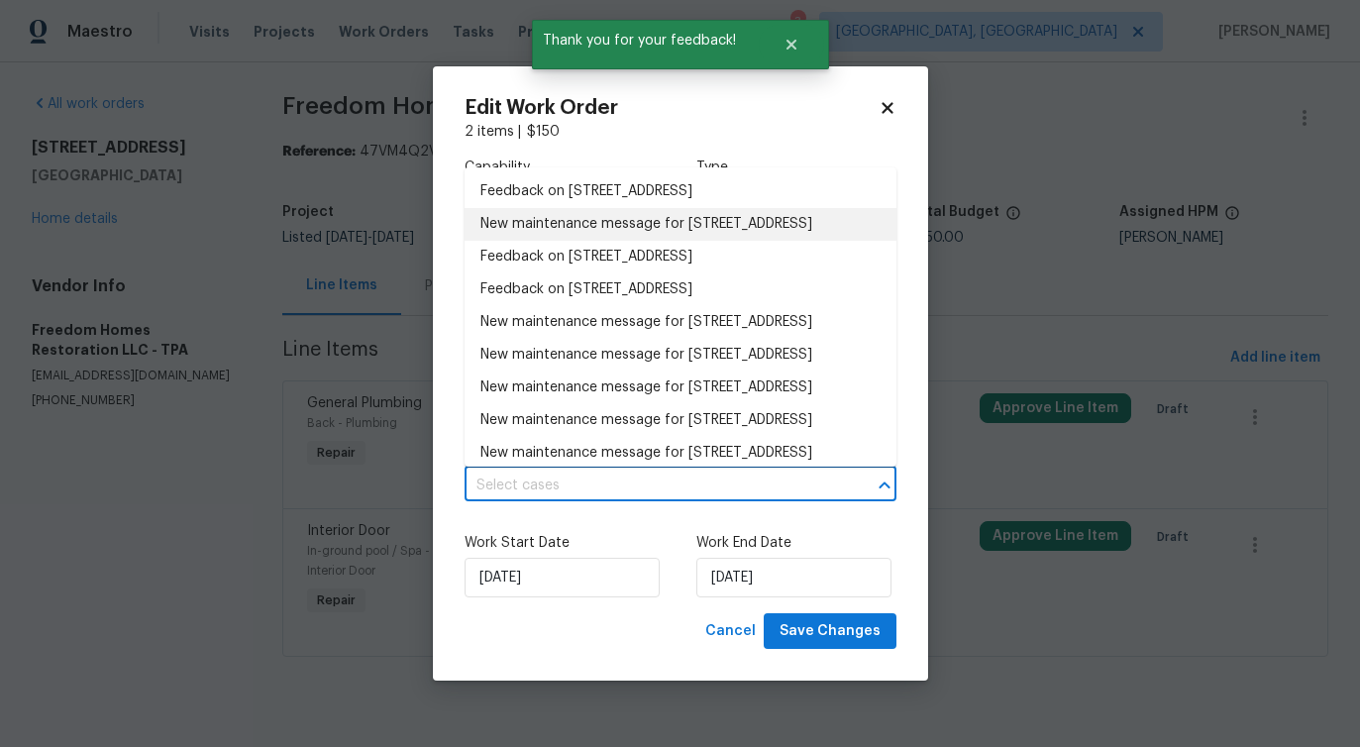
click at [556, 241] on li "New maintenance message for 5030 Creekview Ln , Lakeland, FL 33811" at bounding box center [681, 224] width 432 height 33
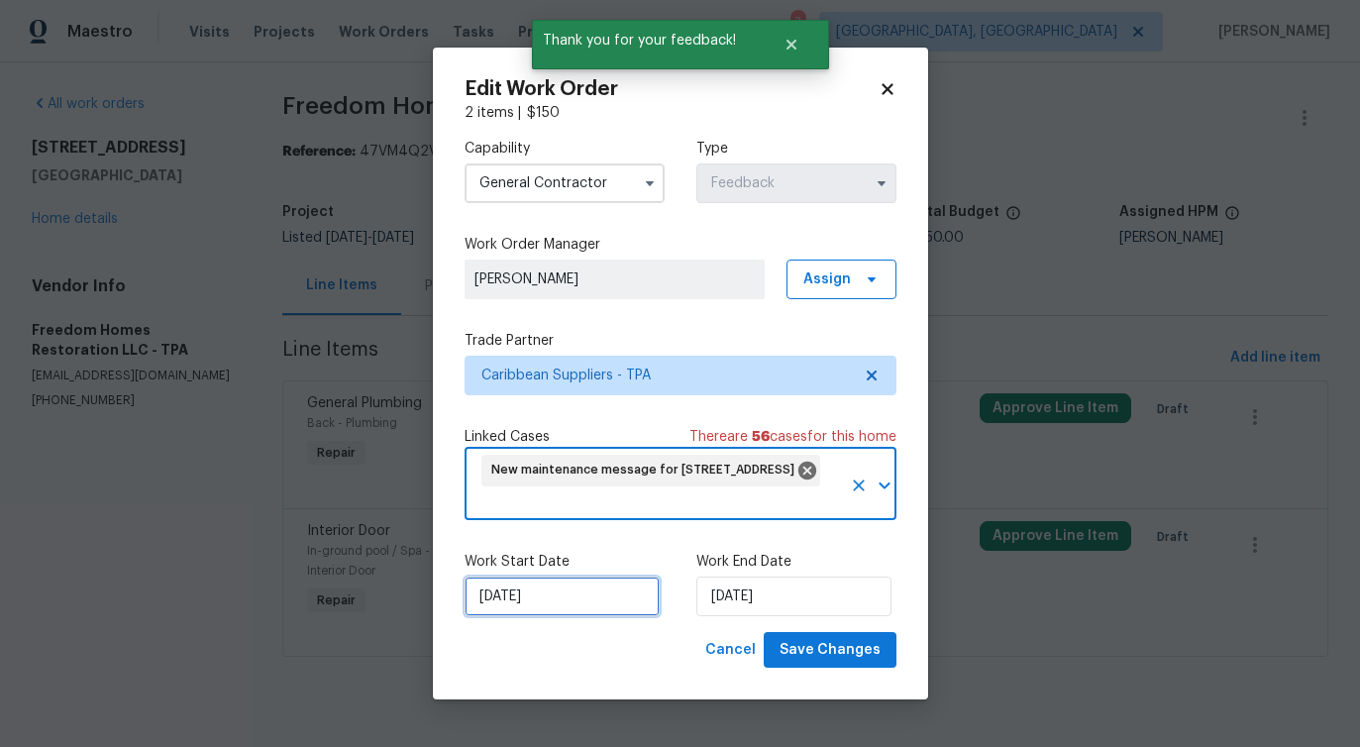
click at [529, 595] on input "9/15/2025" at bounding box center [562, 597] width 195 height 40
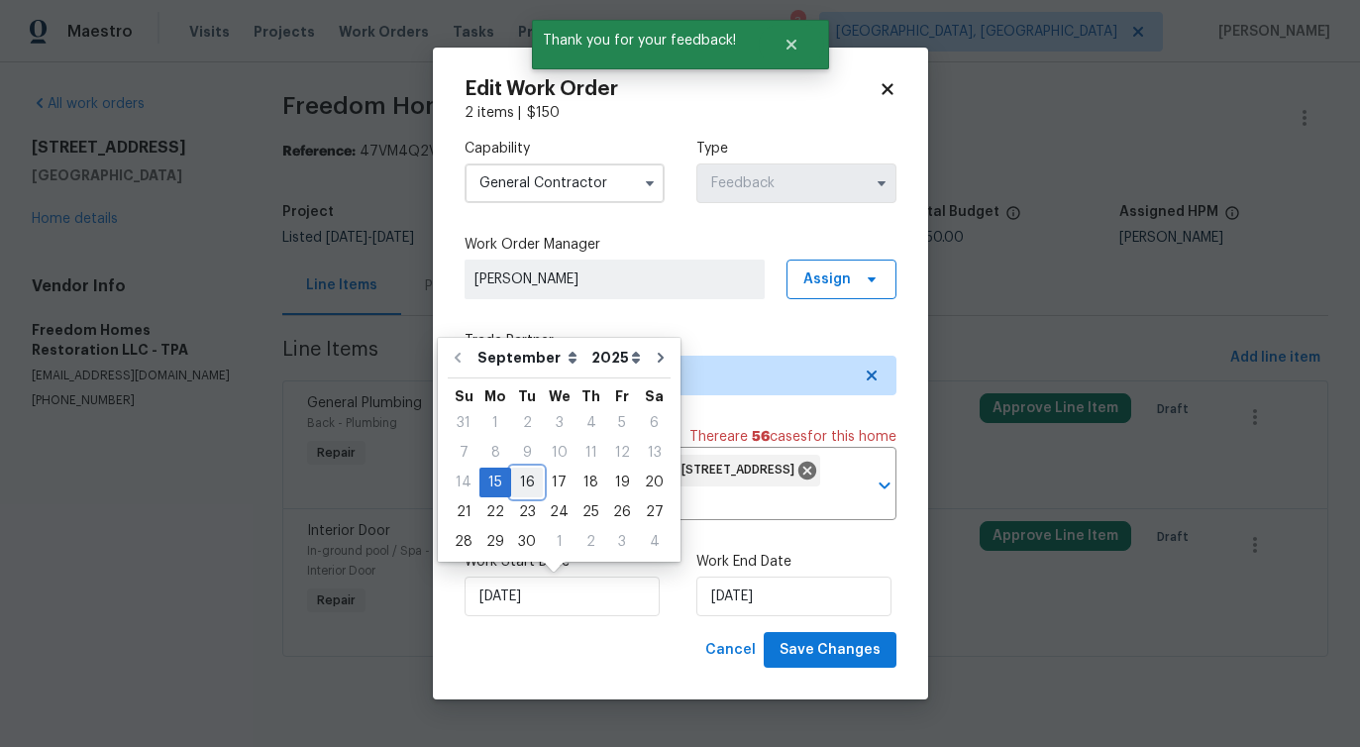
click at [535, 474] on div "16" at bounding box center [527, 483] width 32 height 28
type input "[DATE]"
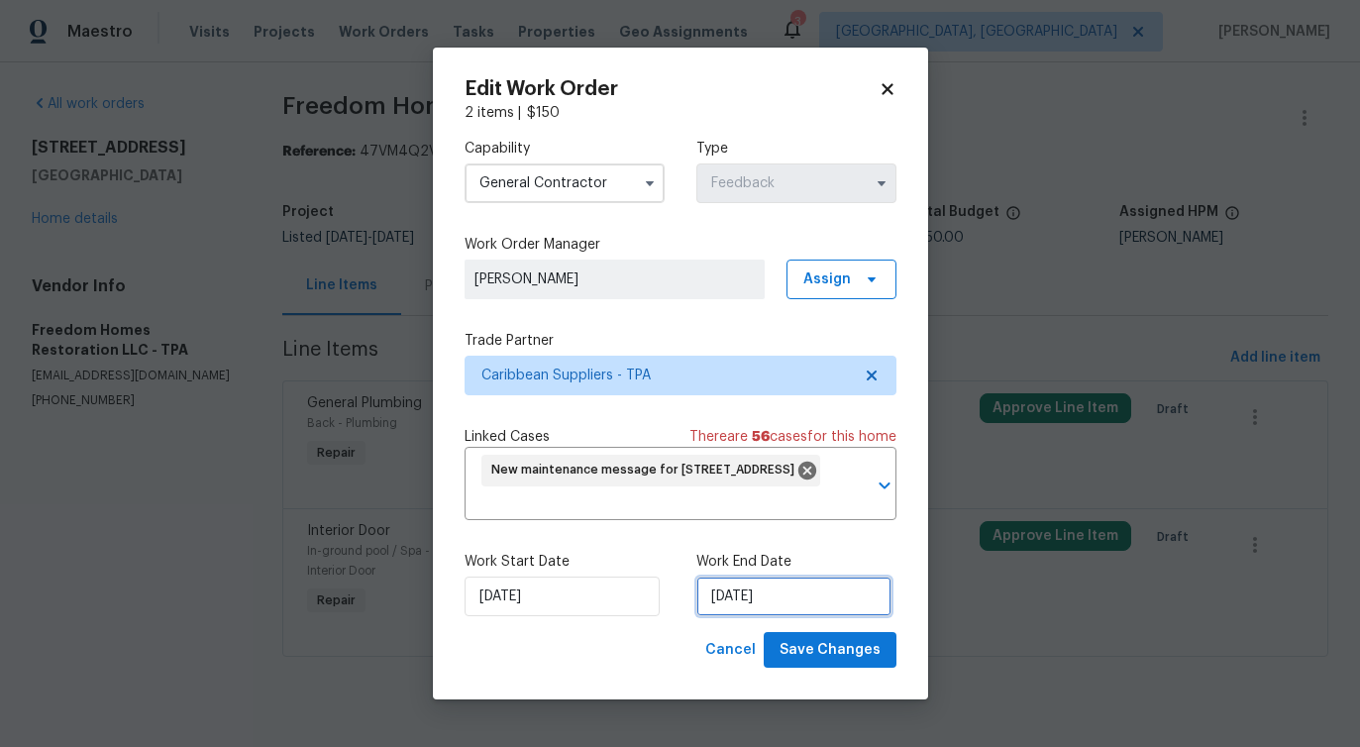
click at [734, 606] on input "[DATE]" at bounding box center [794, 597] width 195 height 40
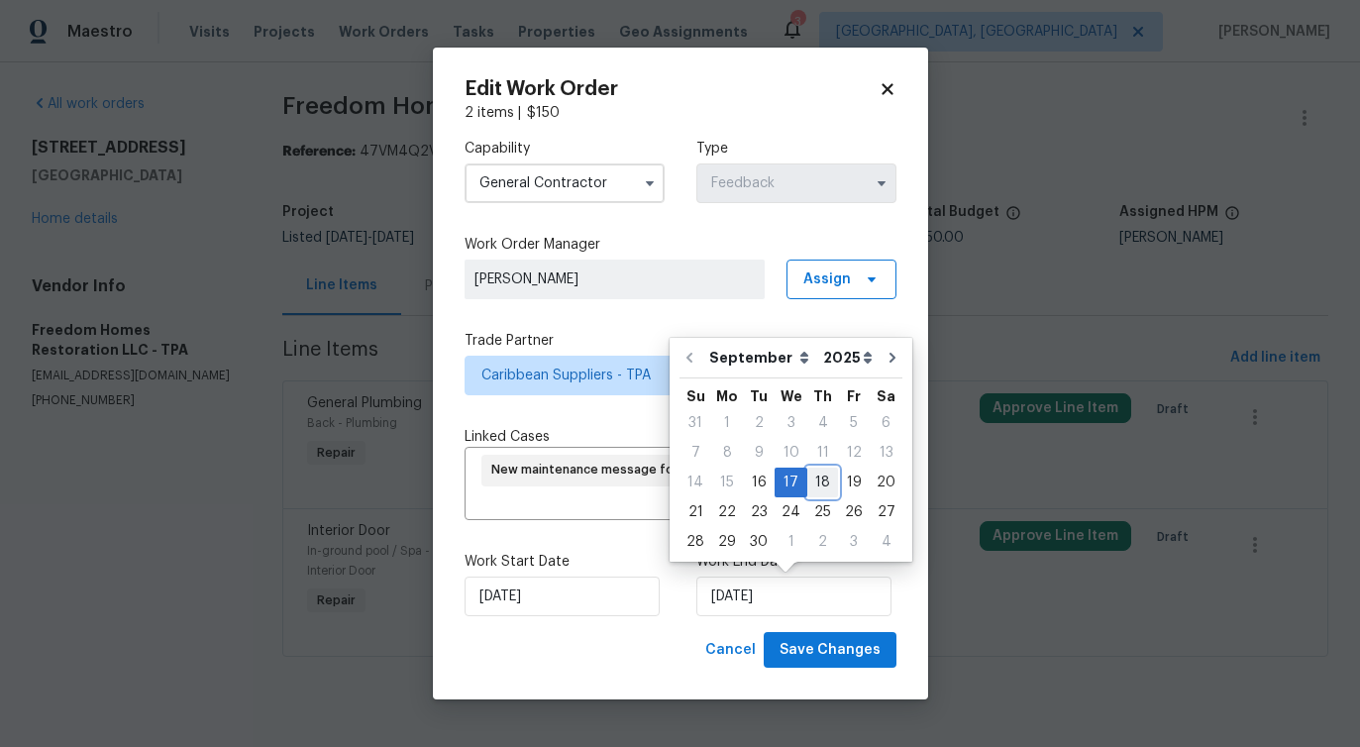
click at [817, 480] on div "18" at bounding box center [822, 483] width 31 height 28
type input "9/18/2025"
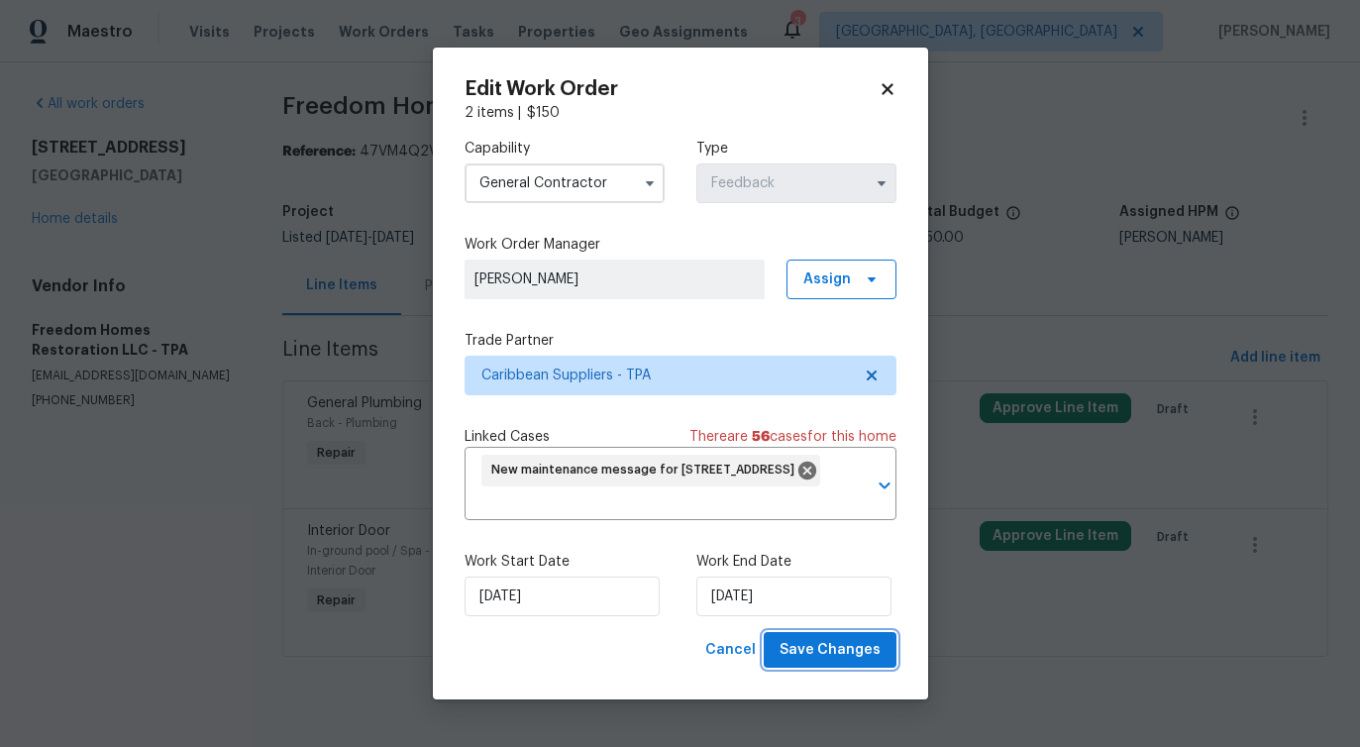
click at [827, 655] on span "Save Changes" at bounding box center [830, 650] width 101 height 25
click at [105, 550] on body "Maestro Visits Projects Work Orders Tasks Properties Geo Assignments 3 Albuquer…" at bounding box center [680, 356] width 1360 height 712
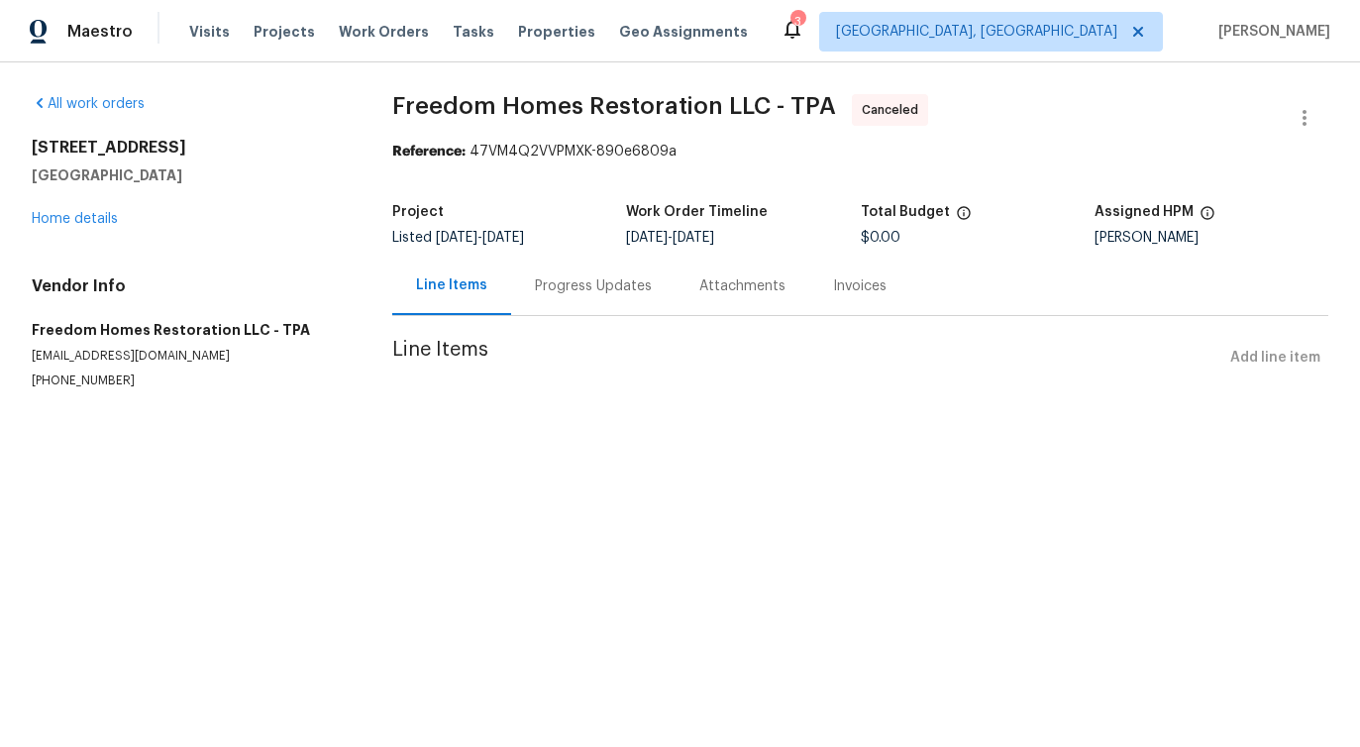
click at [69, 227] on div "5030 Creekview Ln Lakeland, FL 33811 Home details" at bounding box center [188, 183] width 313 height 91
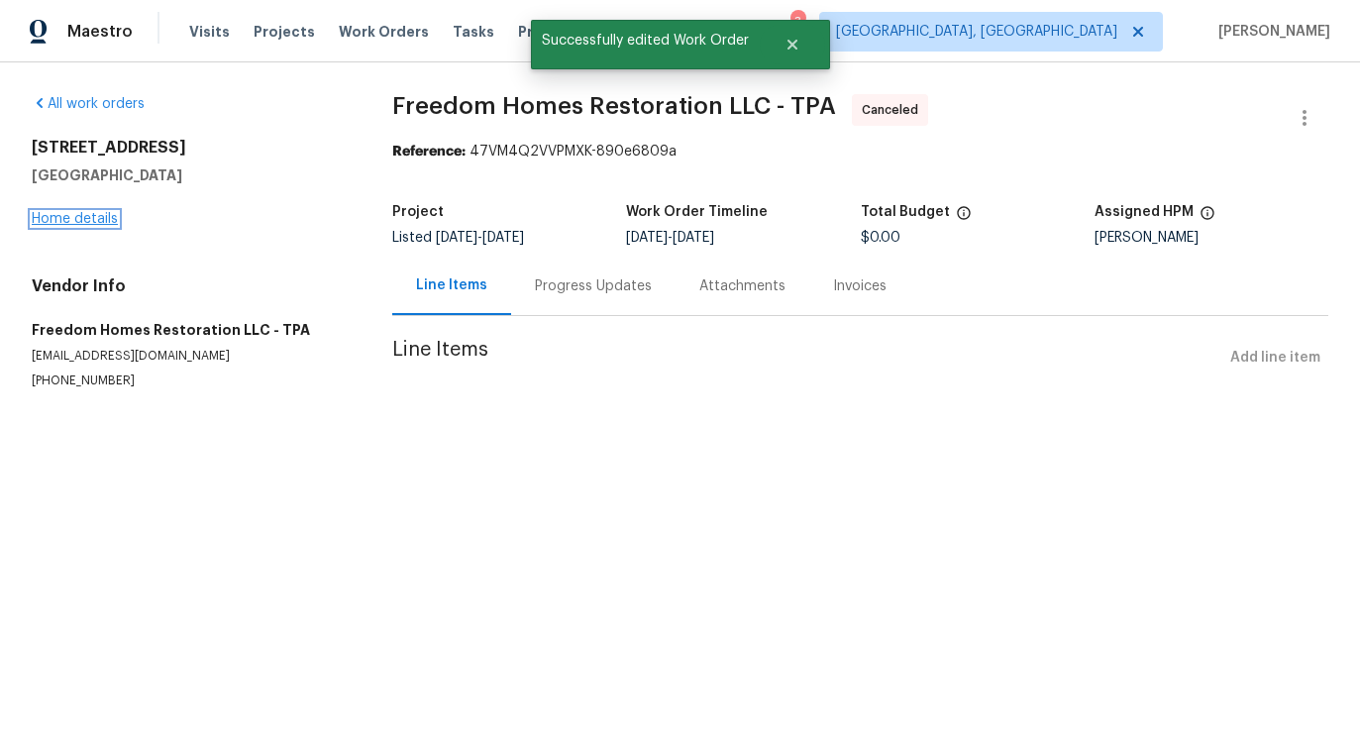
click at [70, 220] on link "Home details" at bounding box center [75, 219] width 86 height 14
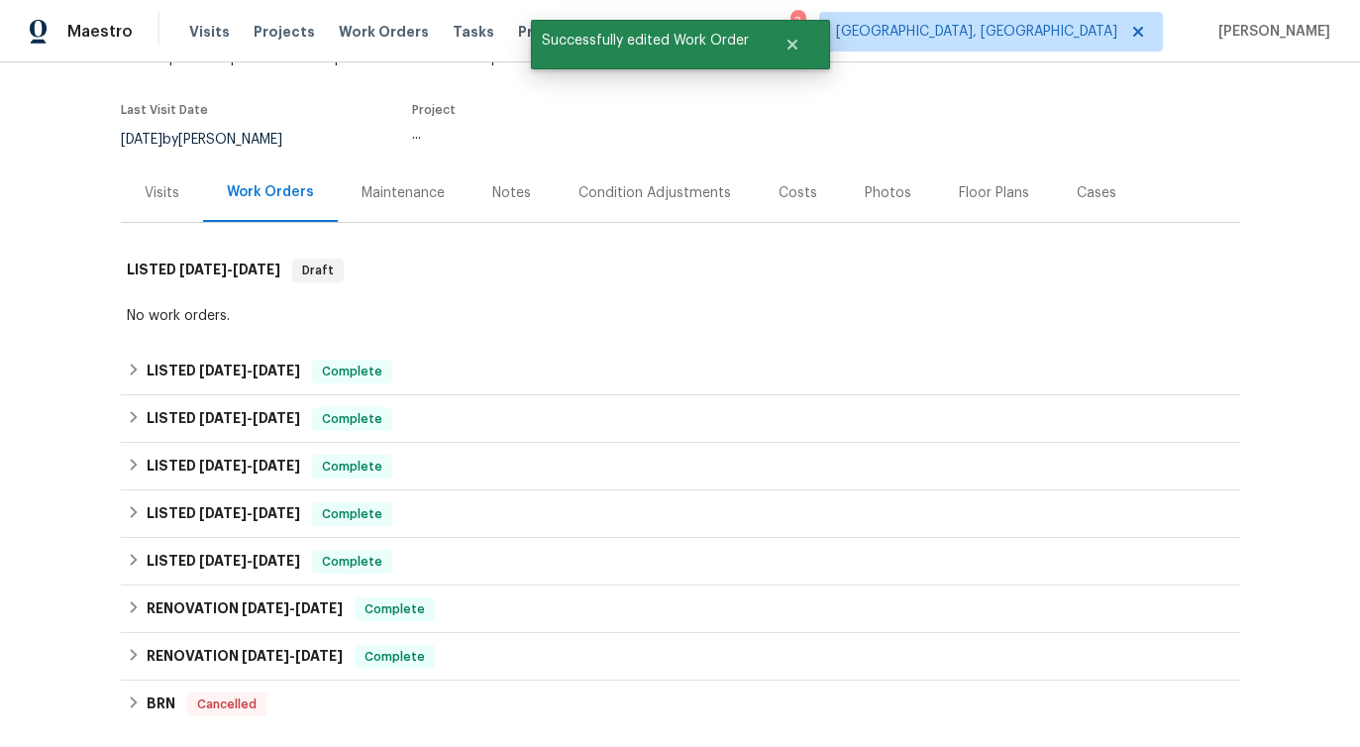
scroll to position [146, 0]
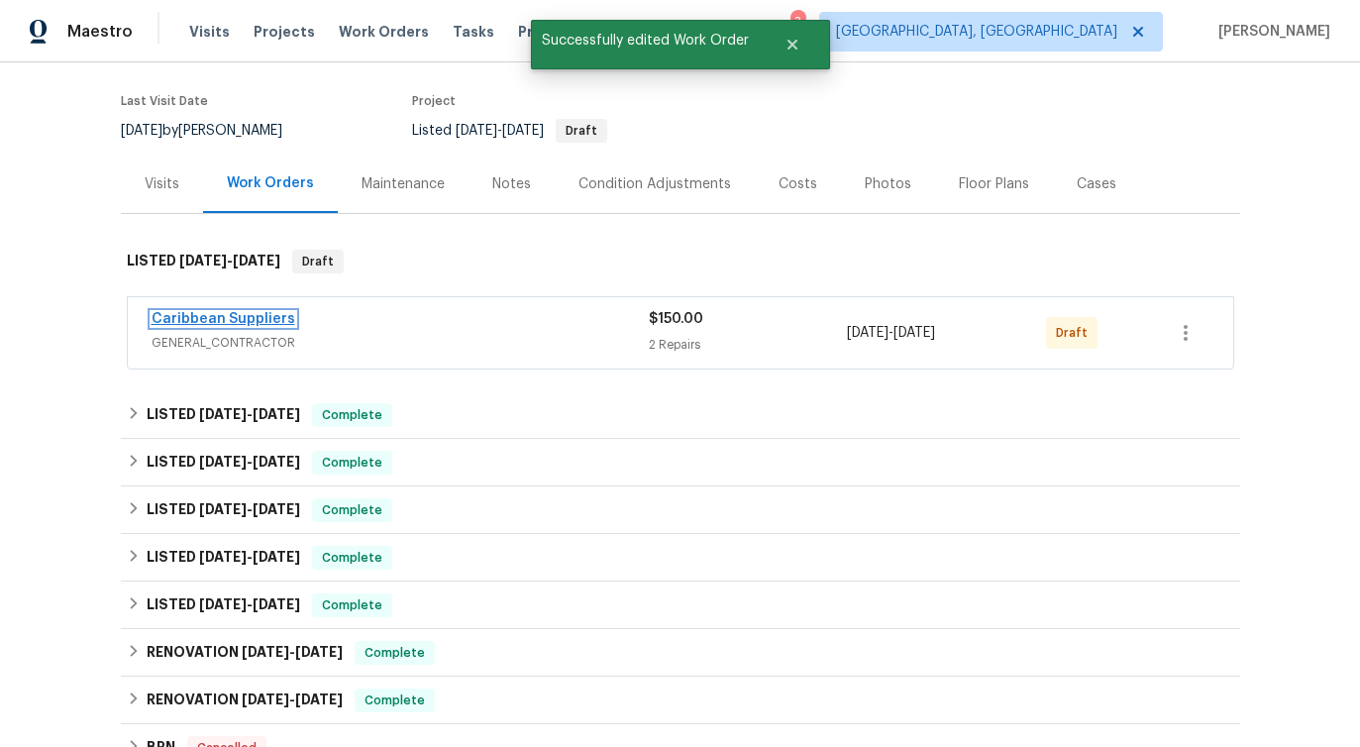
click at [201, 317] on link "Caribbean Suppliers" at bounding box center [224, 319] width 144 height 14
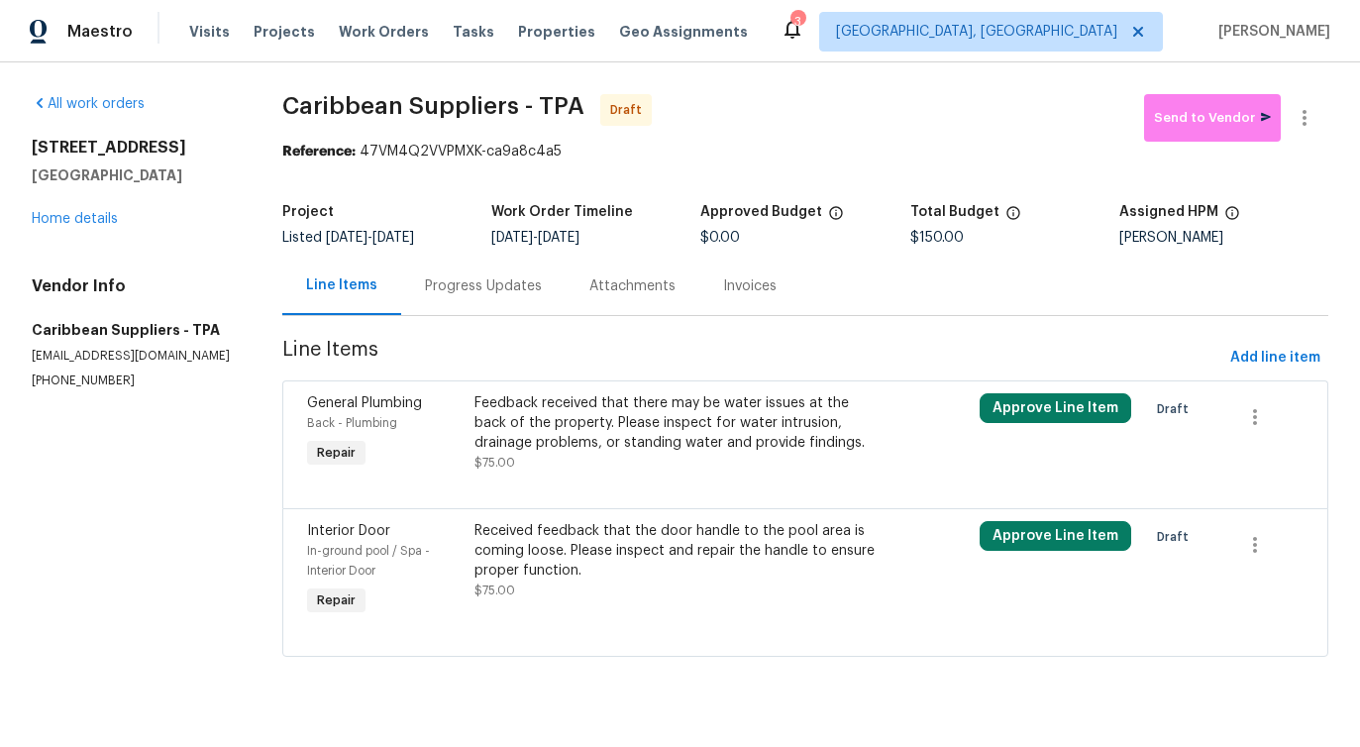
click at [679, 438] on div "Feedback received that there may be water issues at the back of the property. P…" at bounding box center [679, 422] width 408 height 59
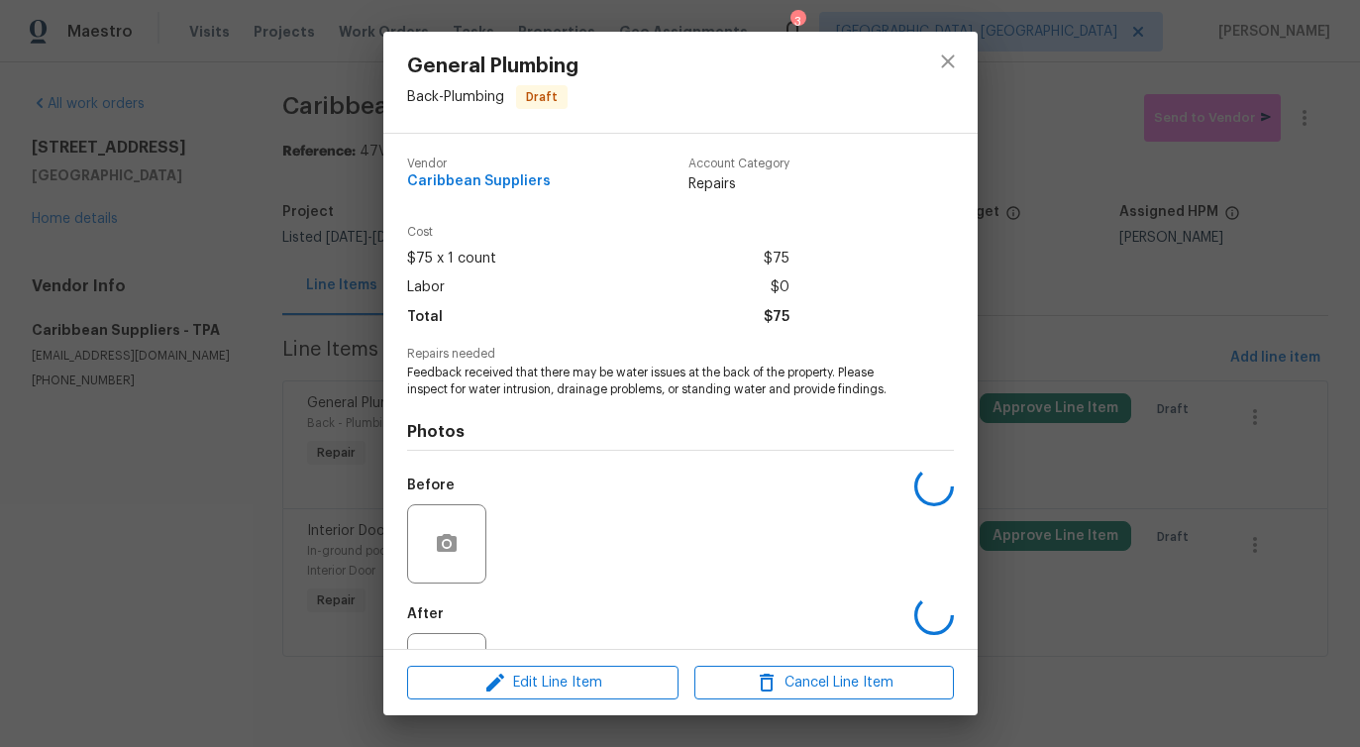
scroll to position [83, 0]
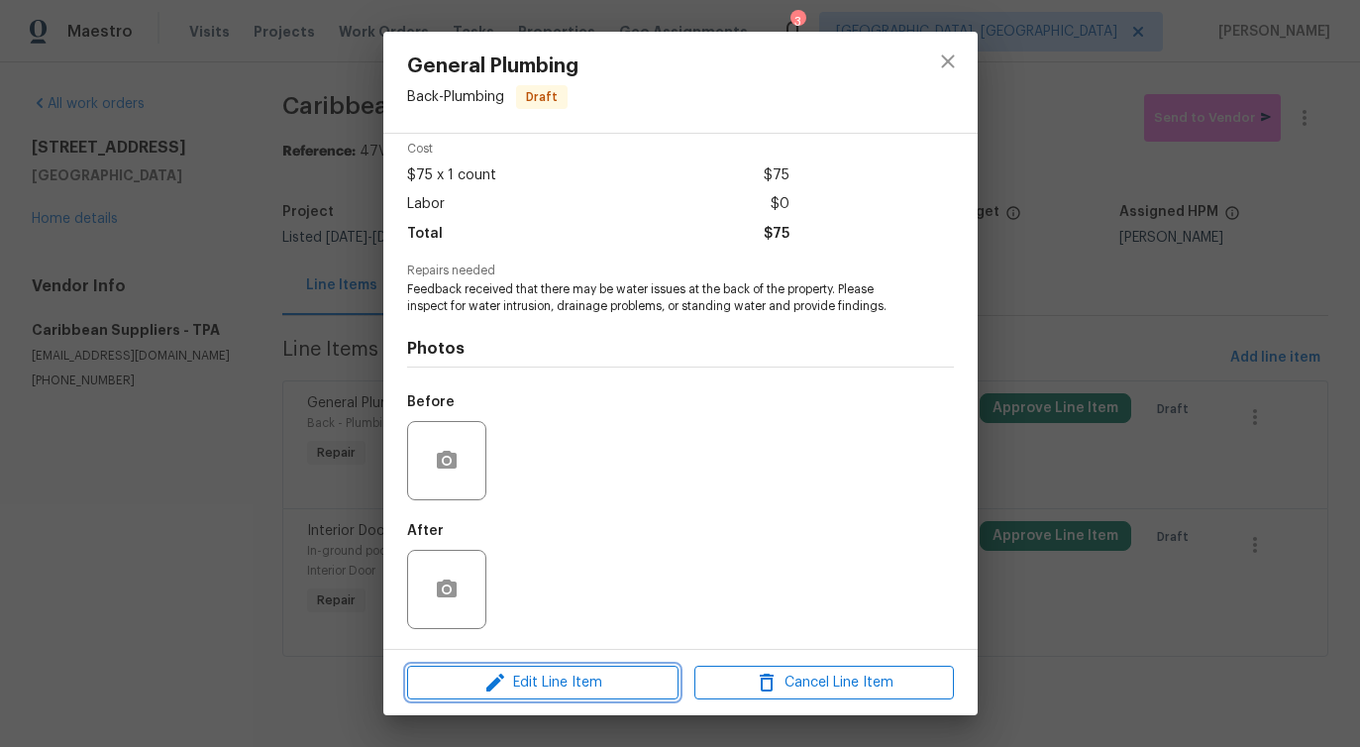
click at [522, 688] on span "Edit Line Item" at bounding box center [543, 683] width 260 height 25
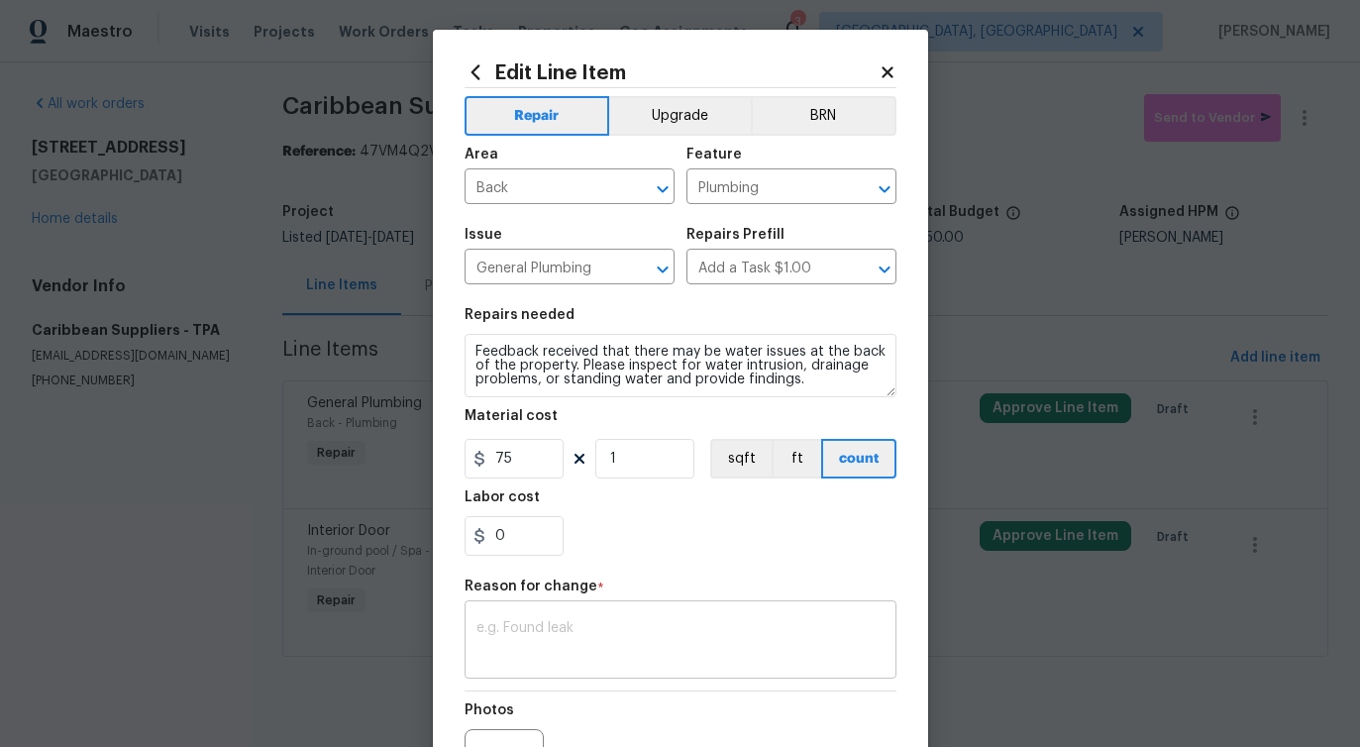
click at [514, 646] on textarea at bounding box center [681, 642] width 408 height 42
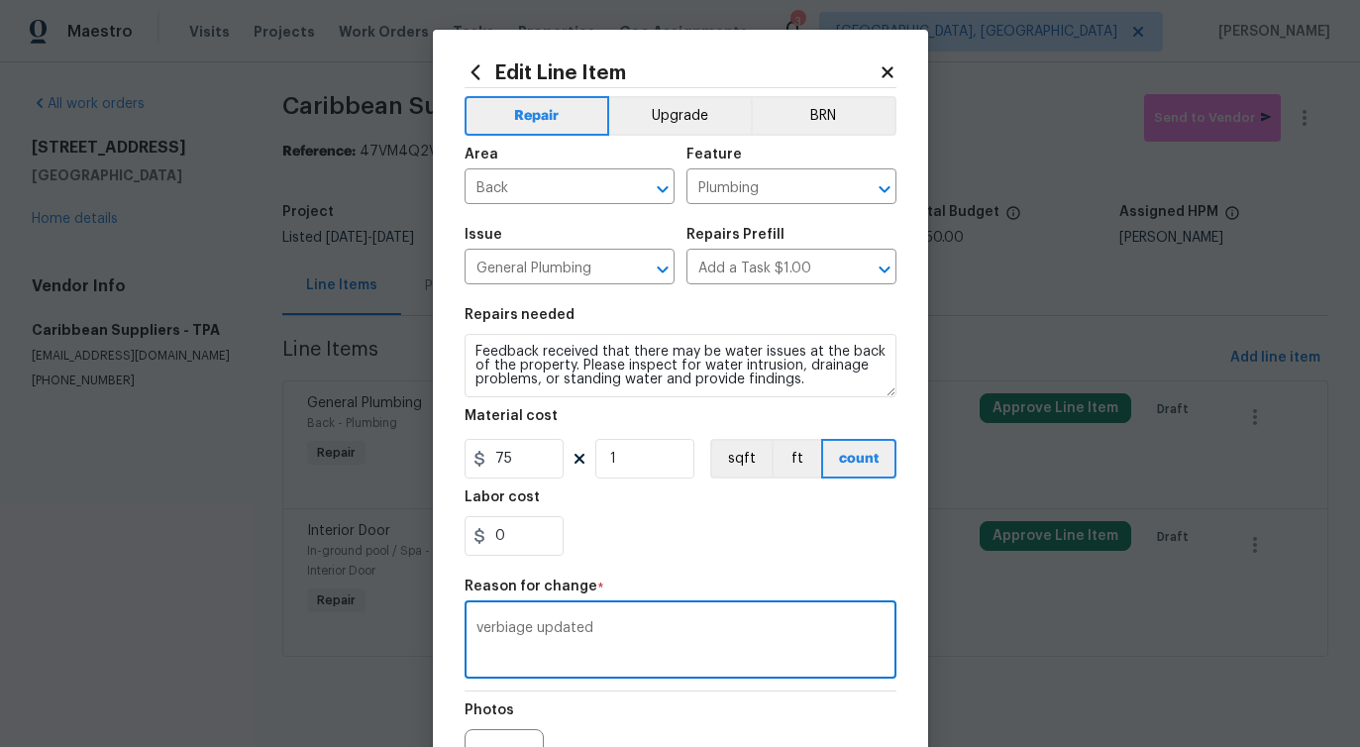
type textarea "verbiage updated"
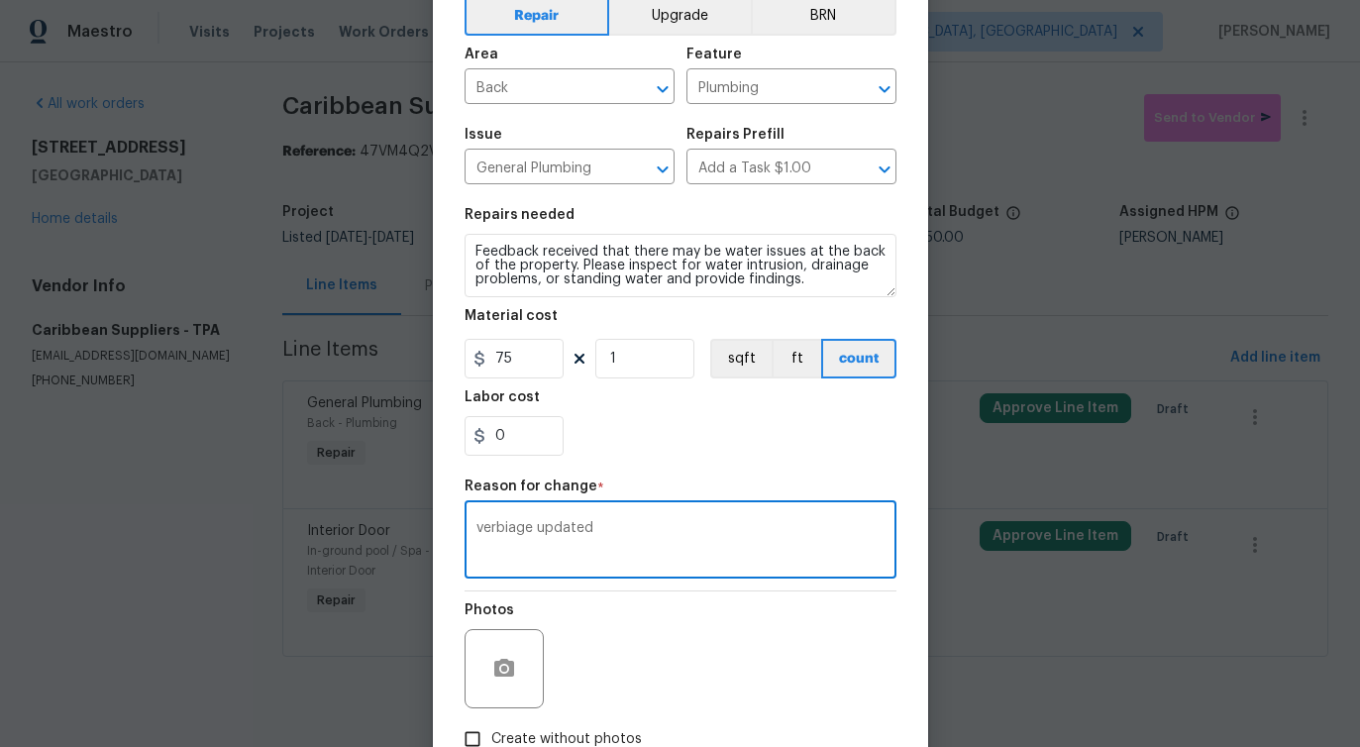
scroll to position [230, 0]
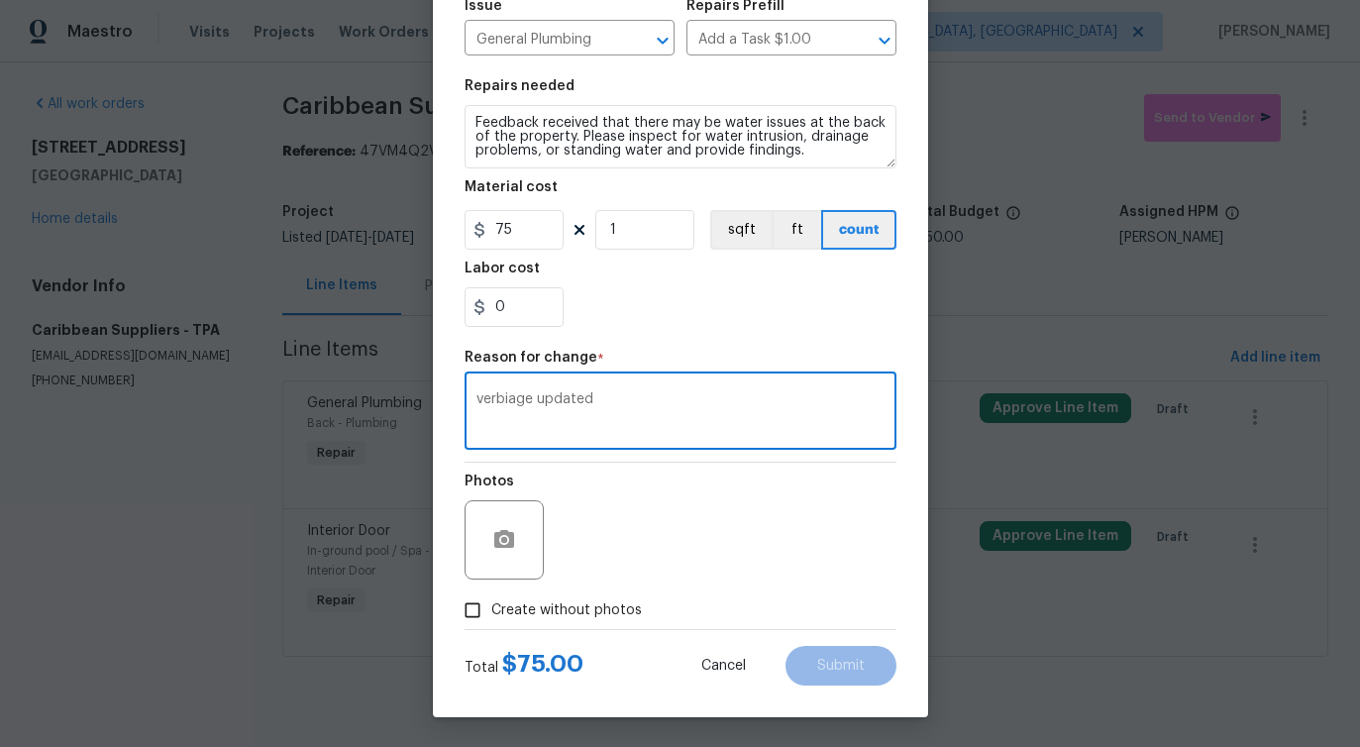
click at [551, 591] on label "Create without photos" at bounding box center [548, 610] width 188 height 38
click at [491, 591] on input "Create without photos" at bounding box center [473, 610] width 38 height 38
checkbox input "true"
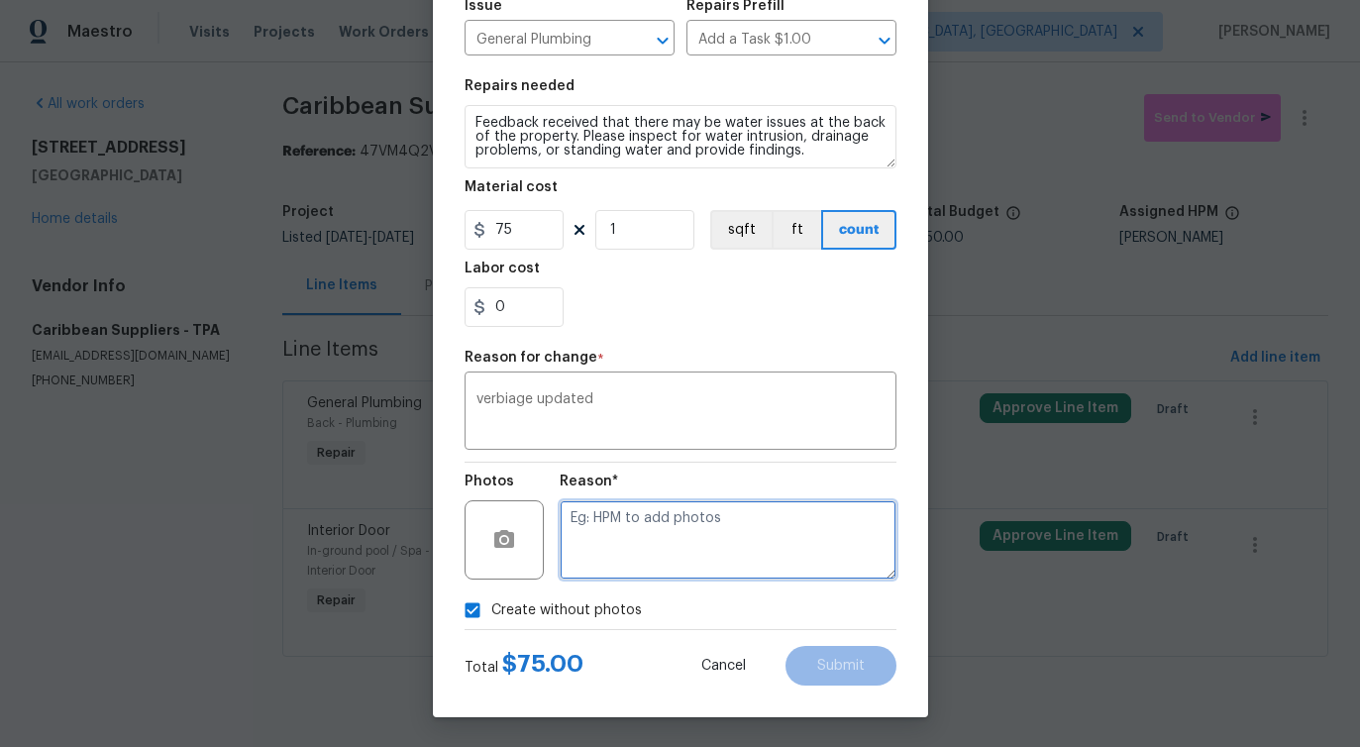
click at [606, 543] on textarea at bounding box center [728, 539] width 337 height 79
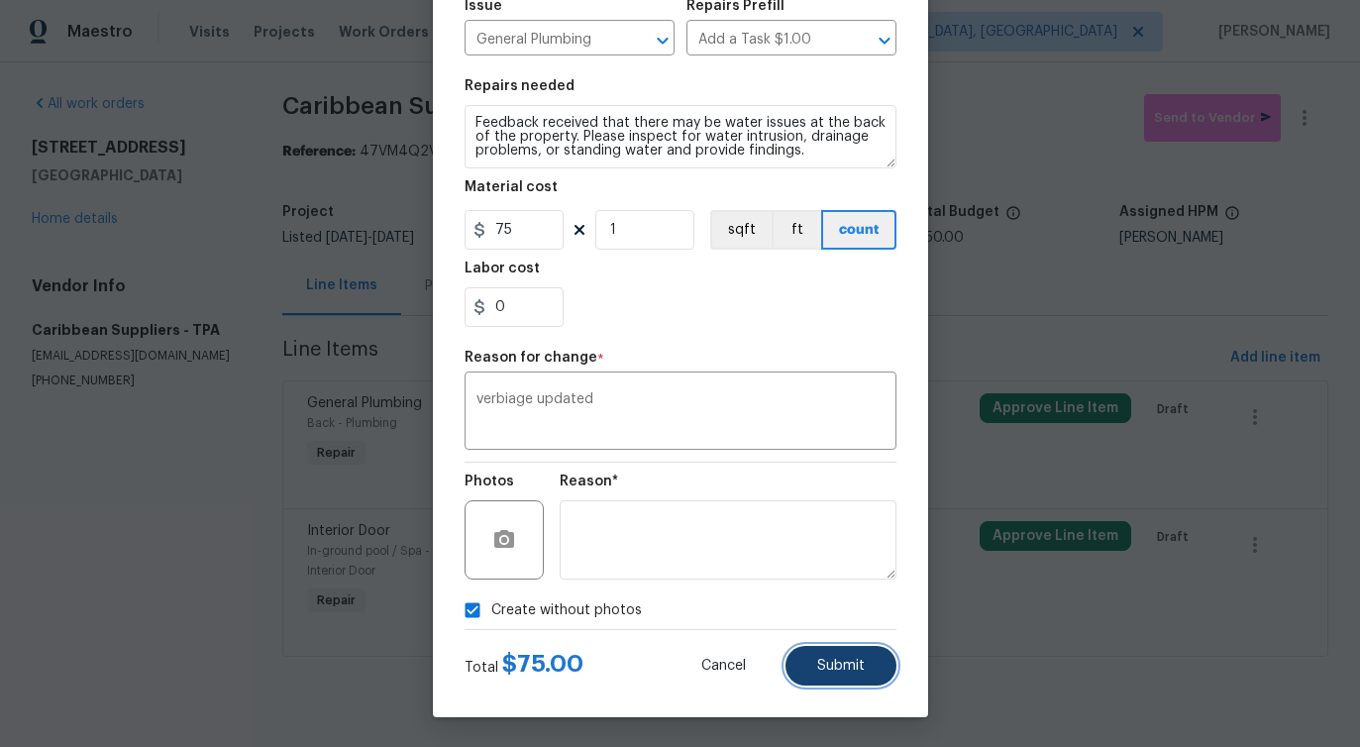
click at [848, 656] on button "Submit" at bounding box center [841, 666] width 111 height 40
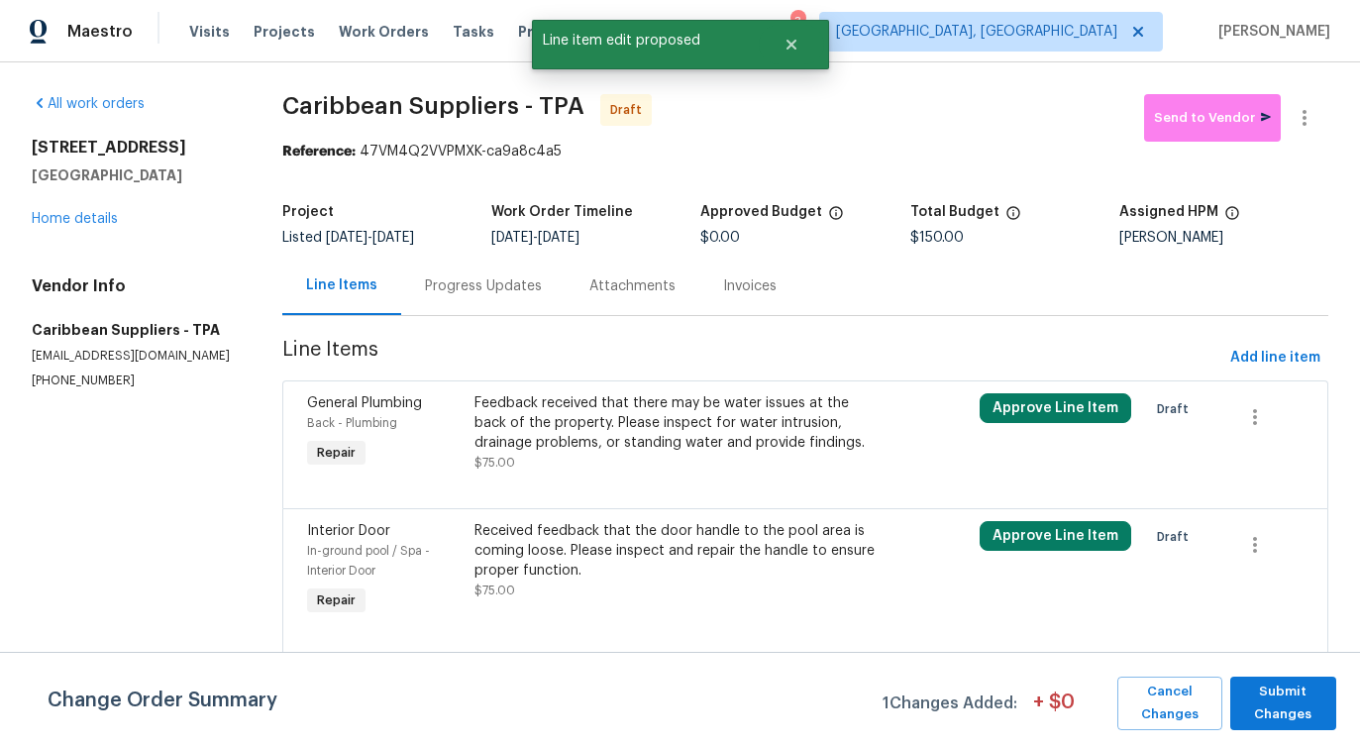
scroll to position [0, 0]
click at [1274, 699] on span "Submit Changes" at bounding box center [1283, 704] width 86 height 46
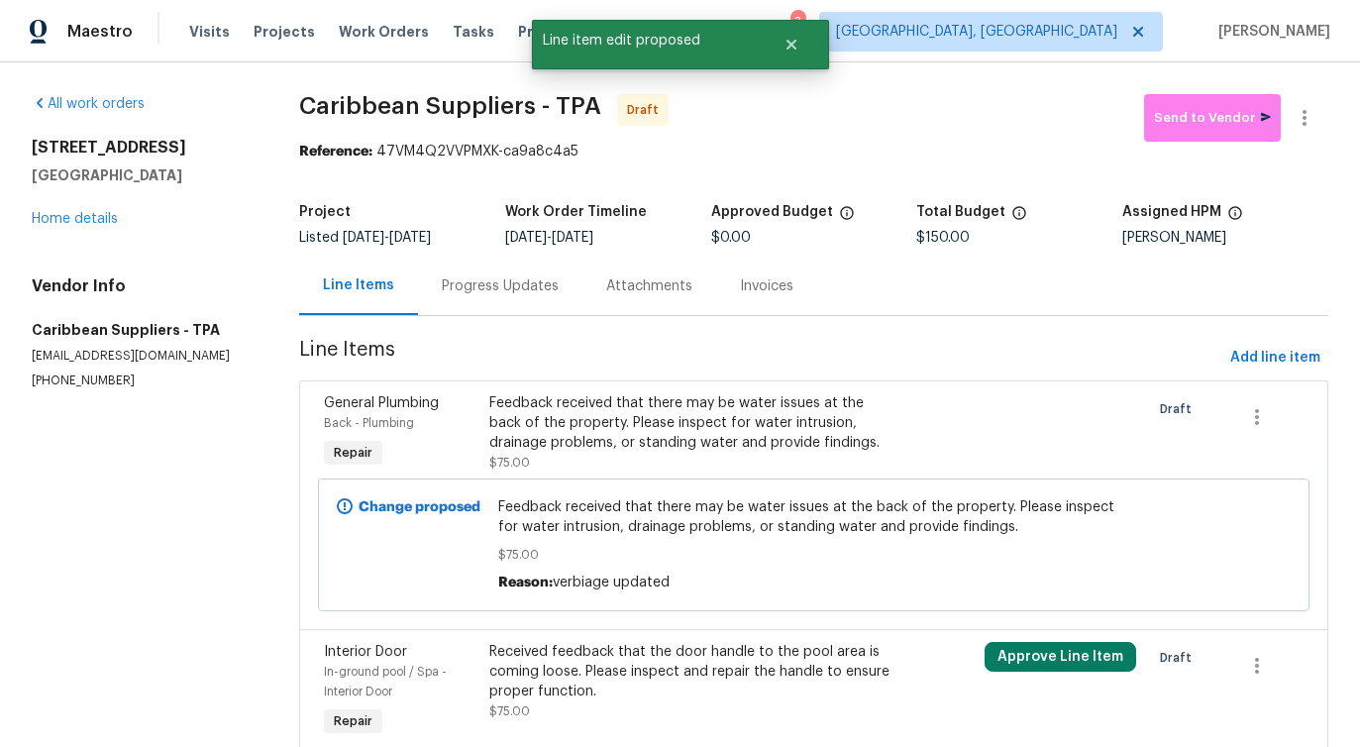
scroll to position [88, 0]
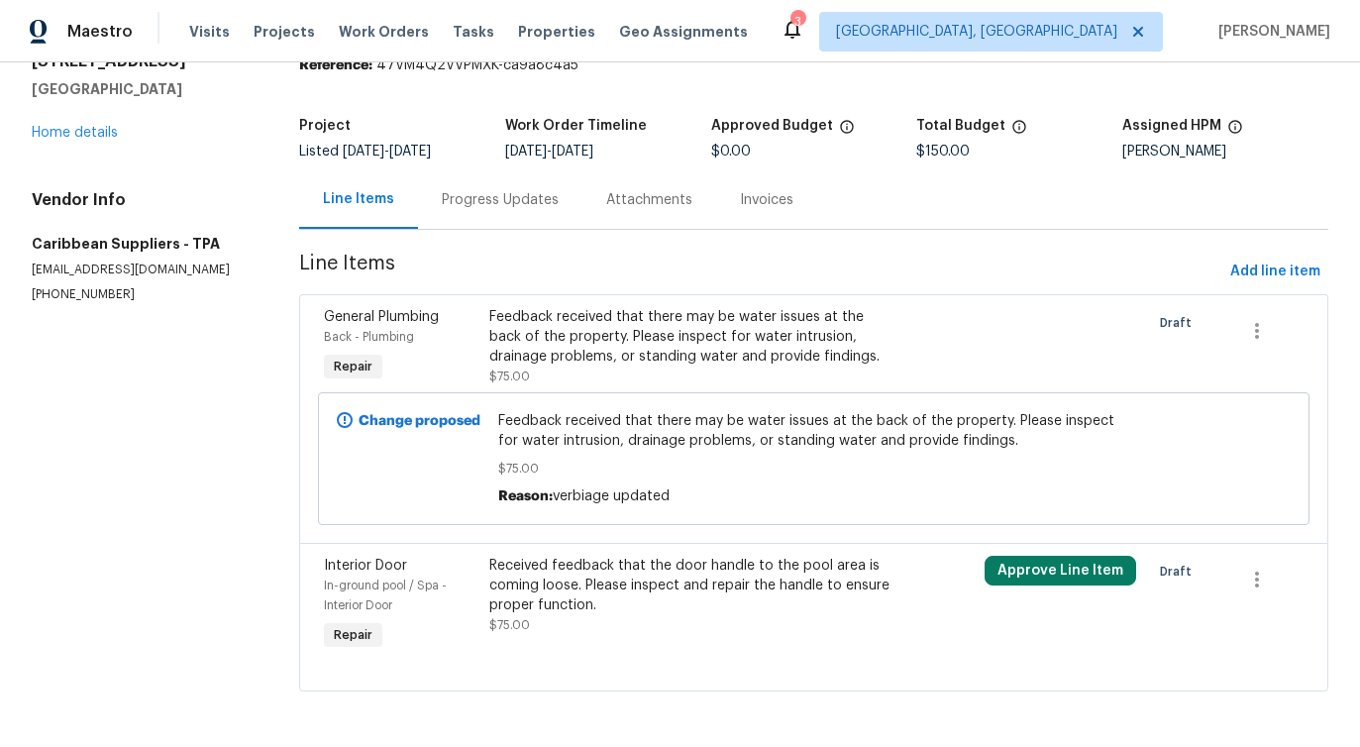
click at [623, 617] on div "Received feedback that the door handle to the pool area is coming loose. Please…" at bounding box center [689, 595] width 401 height 79
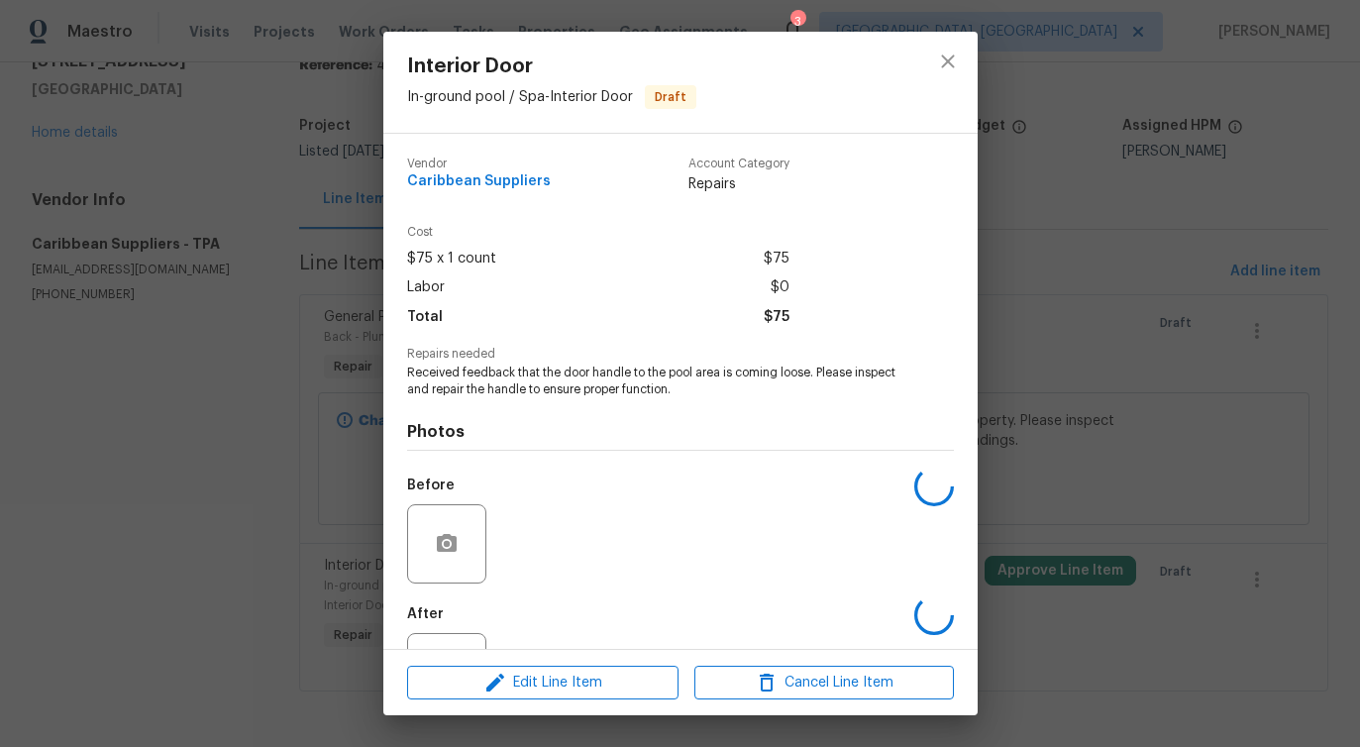
scroll to position [83, 0]
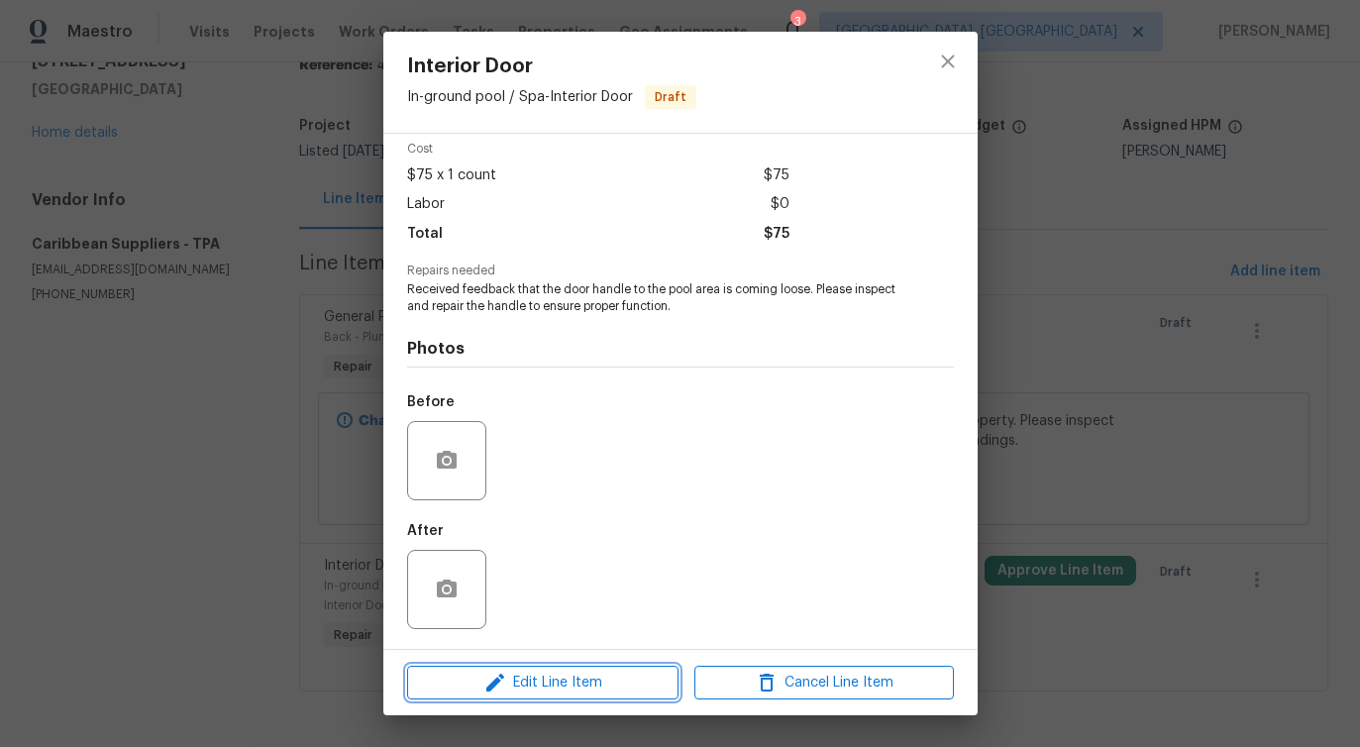
click at [557, 686] on span "Edit Line Item" at bounding box center [543, 683] width 260 height 25
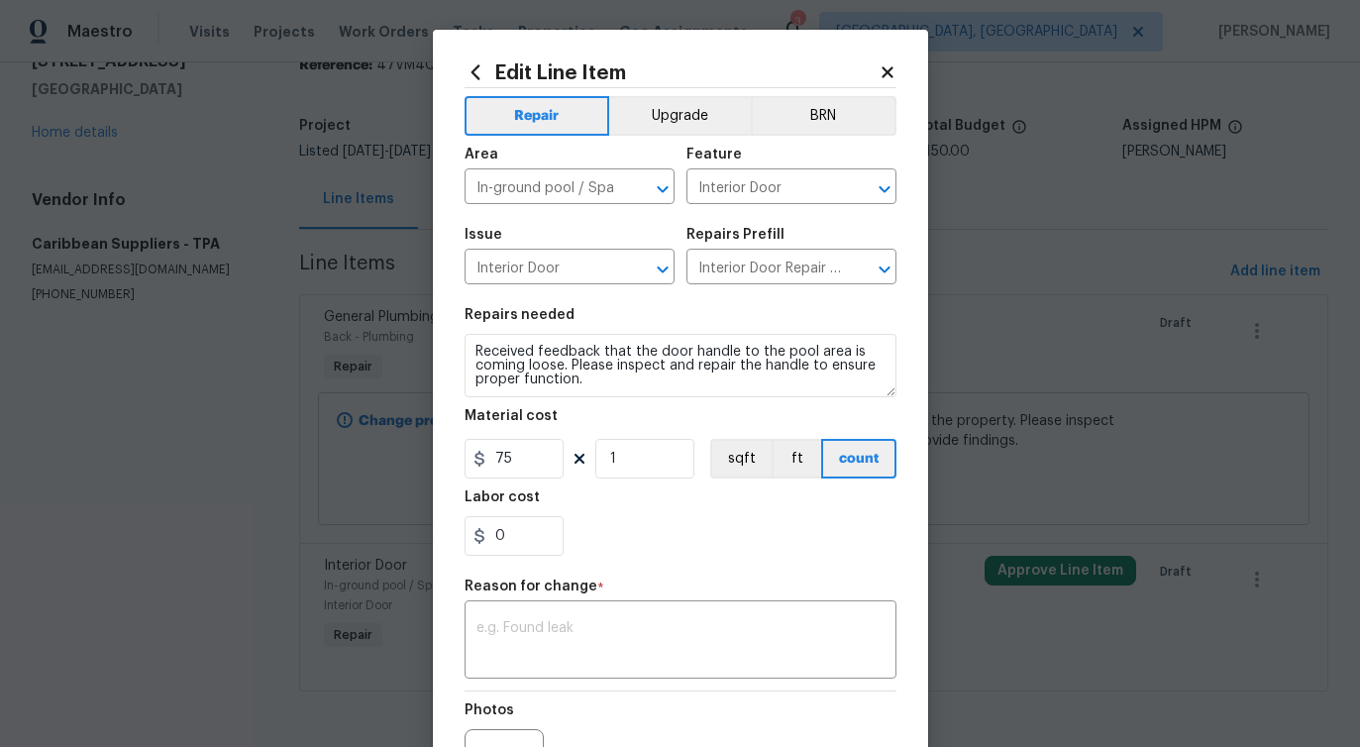
scroll to position [230, 0]
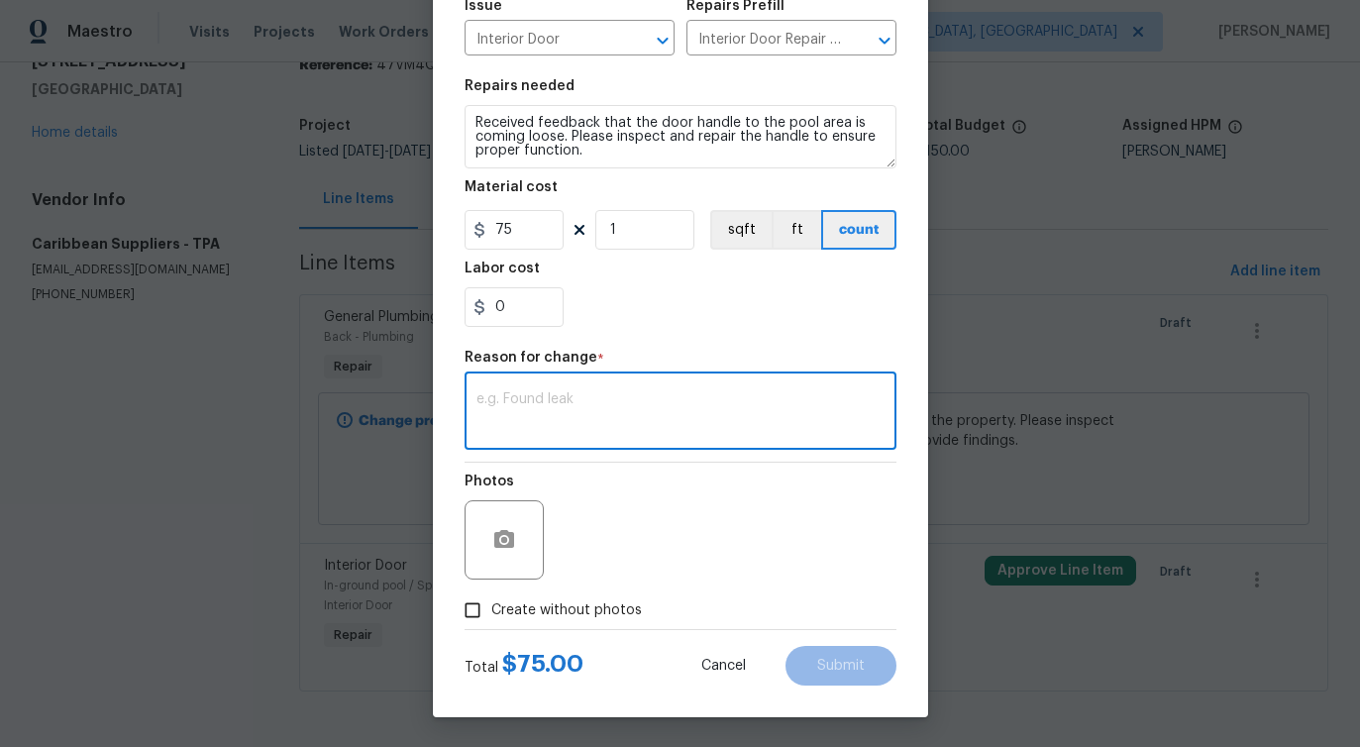
click at [584, 404] on textarea at bounding box center [681, 413] width 408 height 42
click at [0, 0] on span "Verbiage" at bounding box center [0, 0] width 0 height 0
type textarea "Verbiage updated"
click at [578, 619] on span "Create without photos" at bounding box center [566, 610] width 151 height 21
click at [491, 619] on input "Create without photos" at bounding box center [473, 610] width 38 height 38
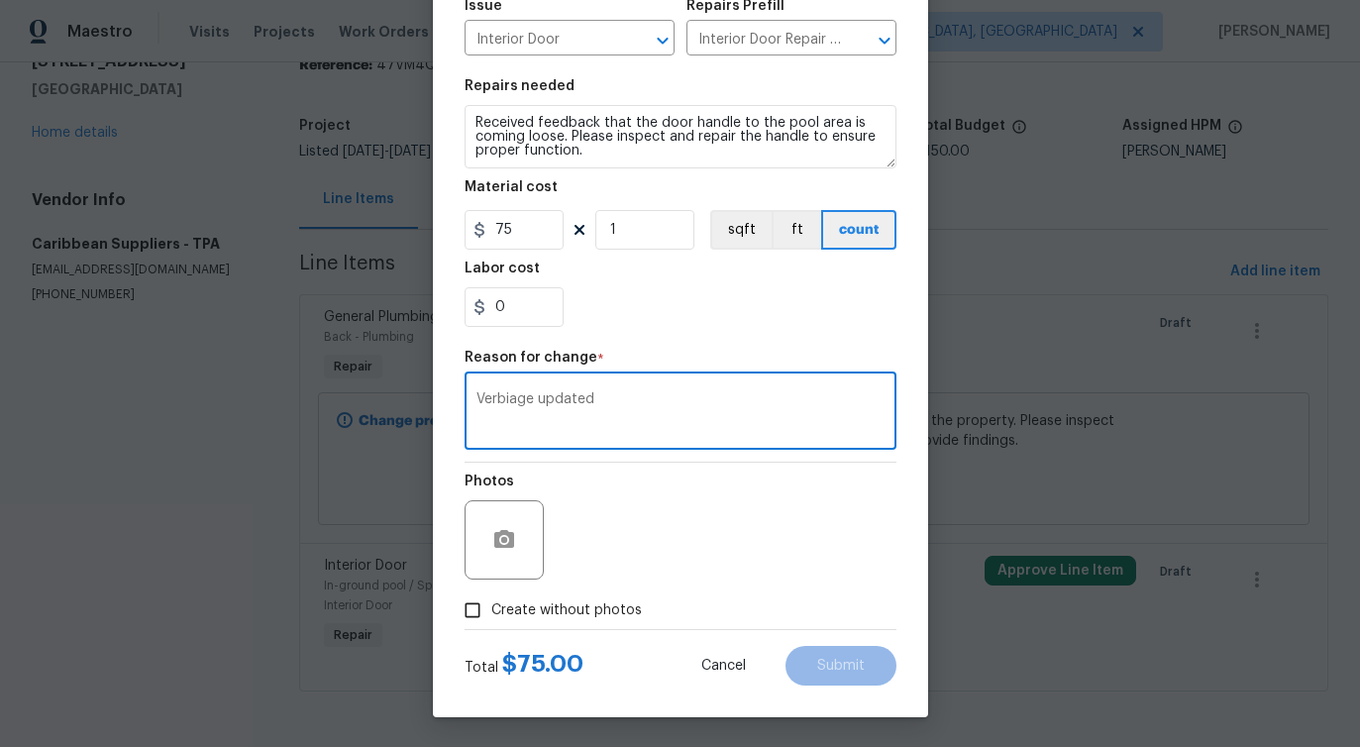
checkbox input "true"
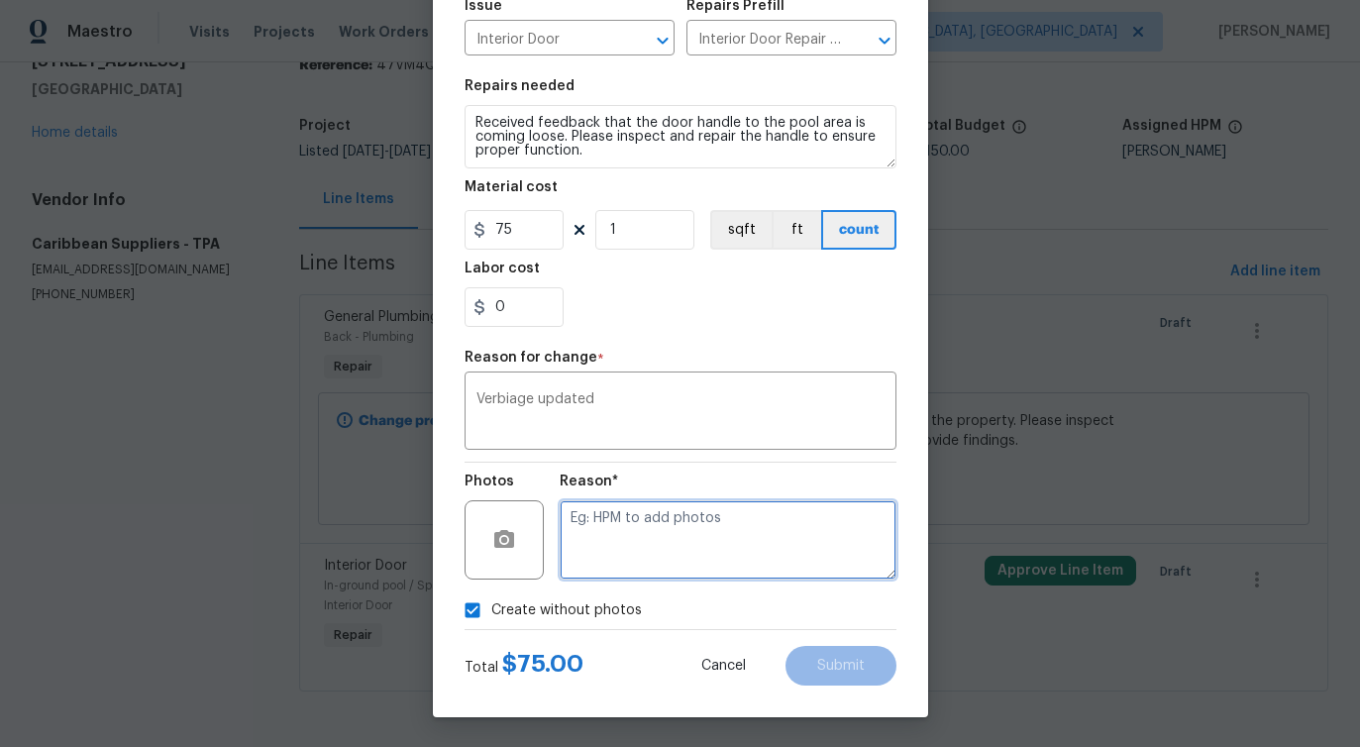
click at [636, 575] on textarea at bounding box center [728, 539] width 337 height 79
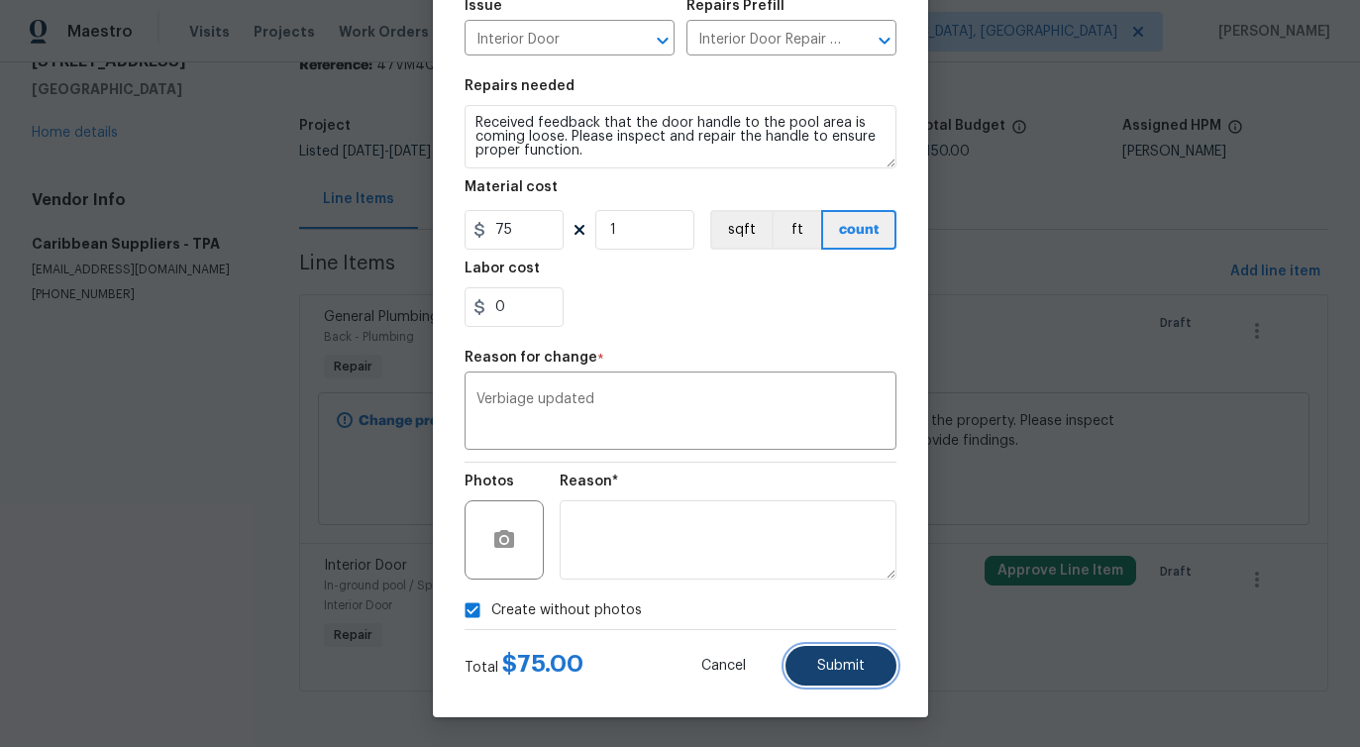
click at [806, 675] on button "Submit" at bounding box center [841, 666] width 111 height 40
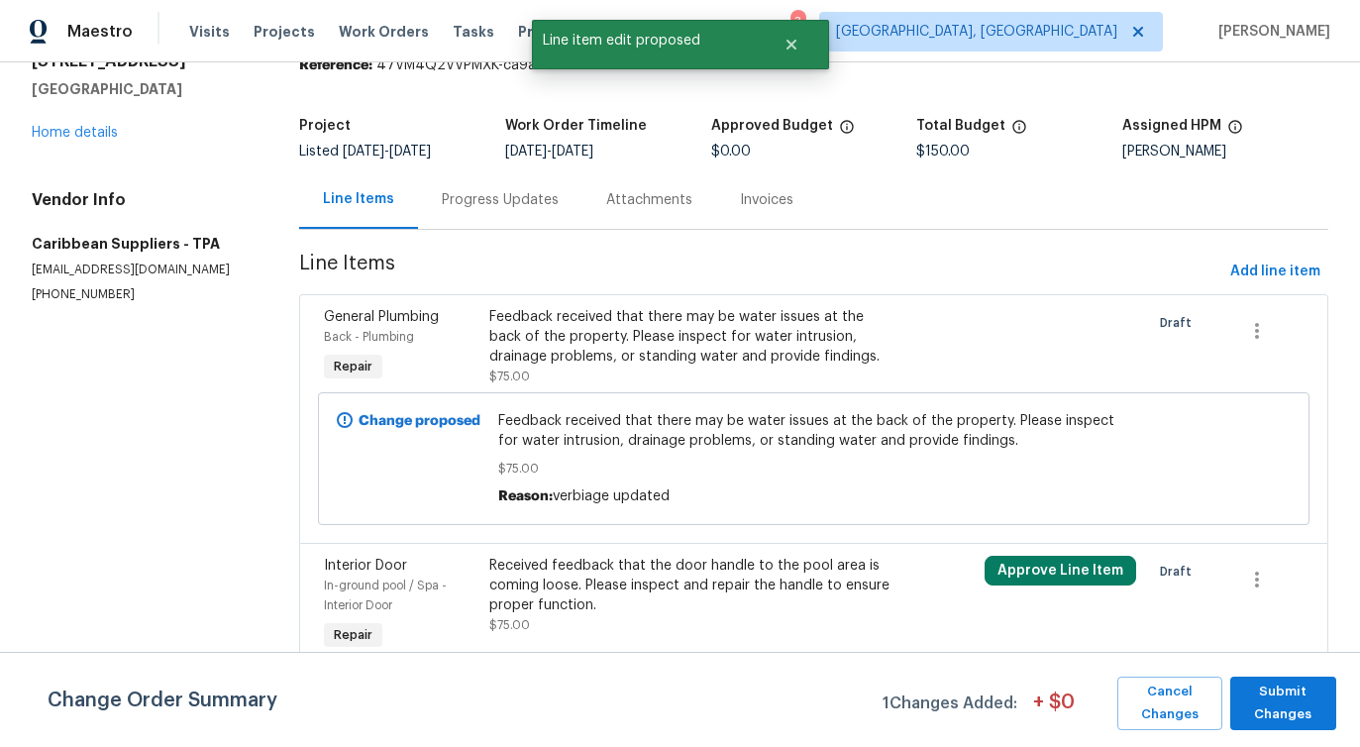
scroll to position [0, 0]
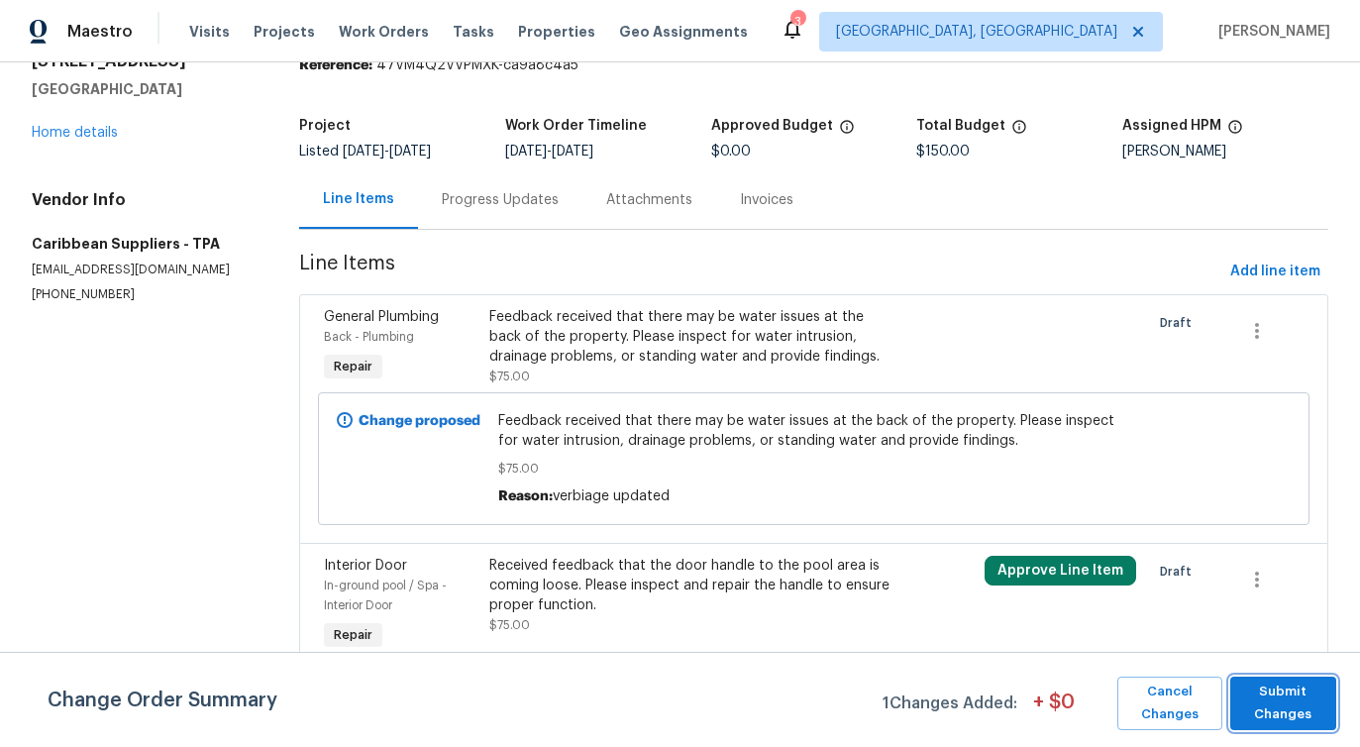
click at [1303, 692] on span "Submit Changes" at bounding box center [1283, 704] width 86 height 46
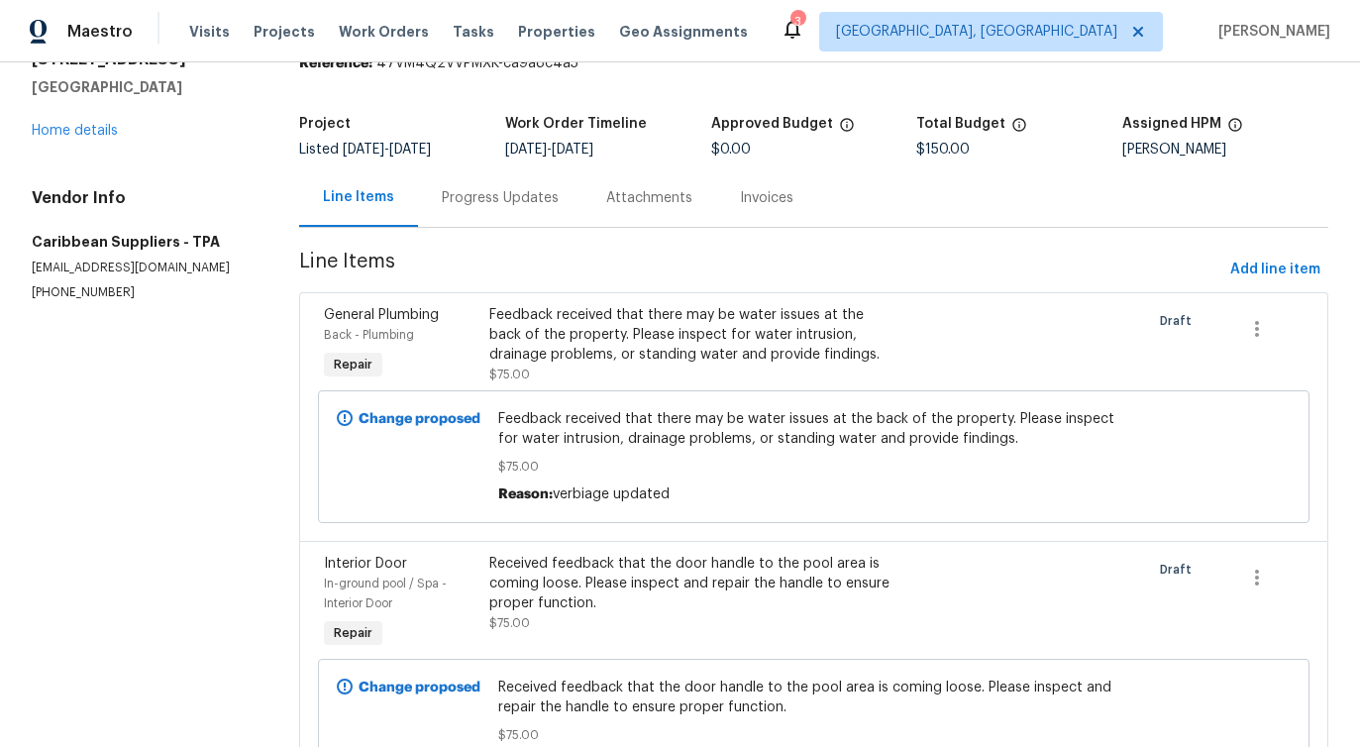
scroll to position [209, 0]
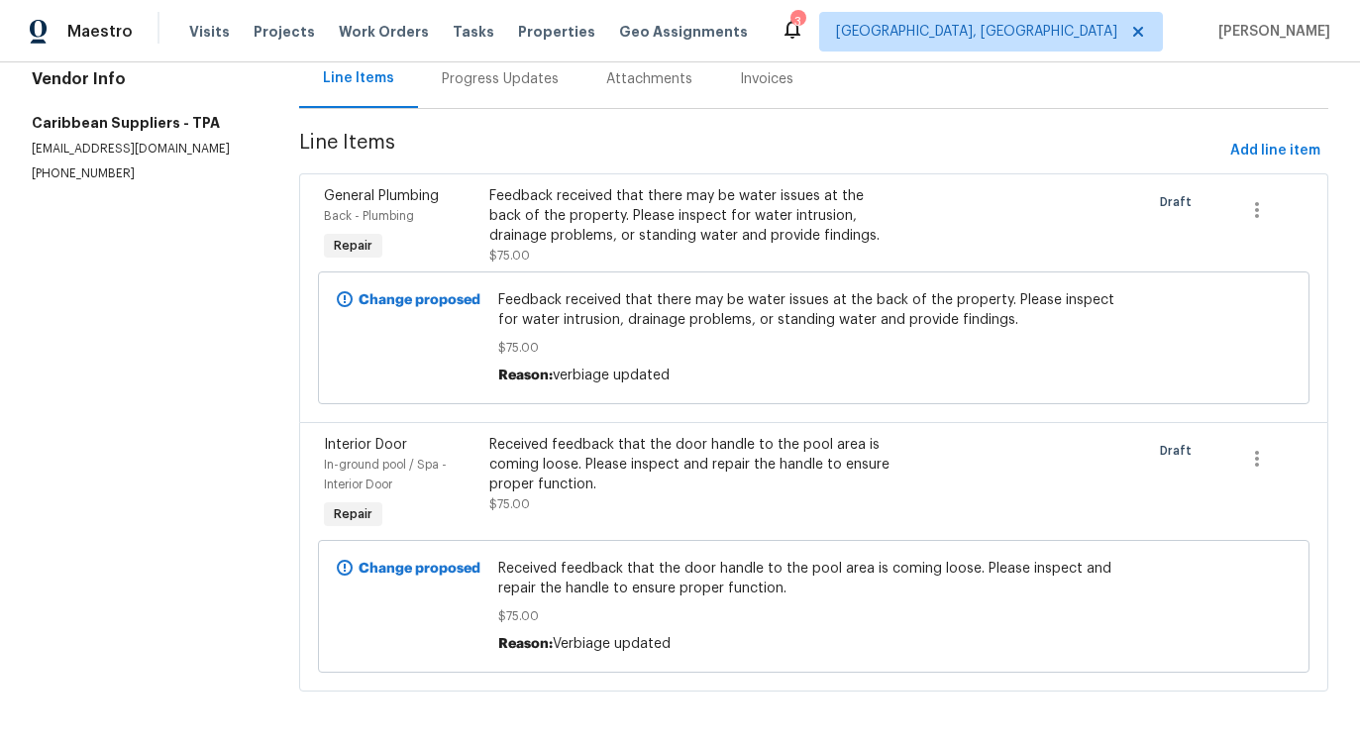
click at [841, 453] on div "Received feedback that the door handle to the pool area is coming loose. Please…" at bounding box center [689, 464] width 401 height 59
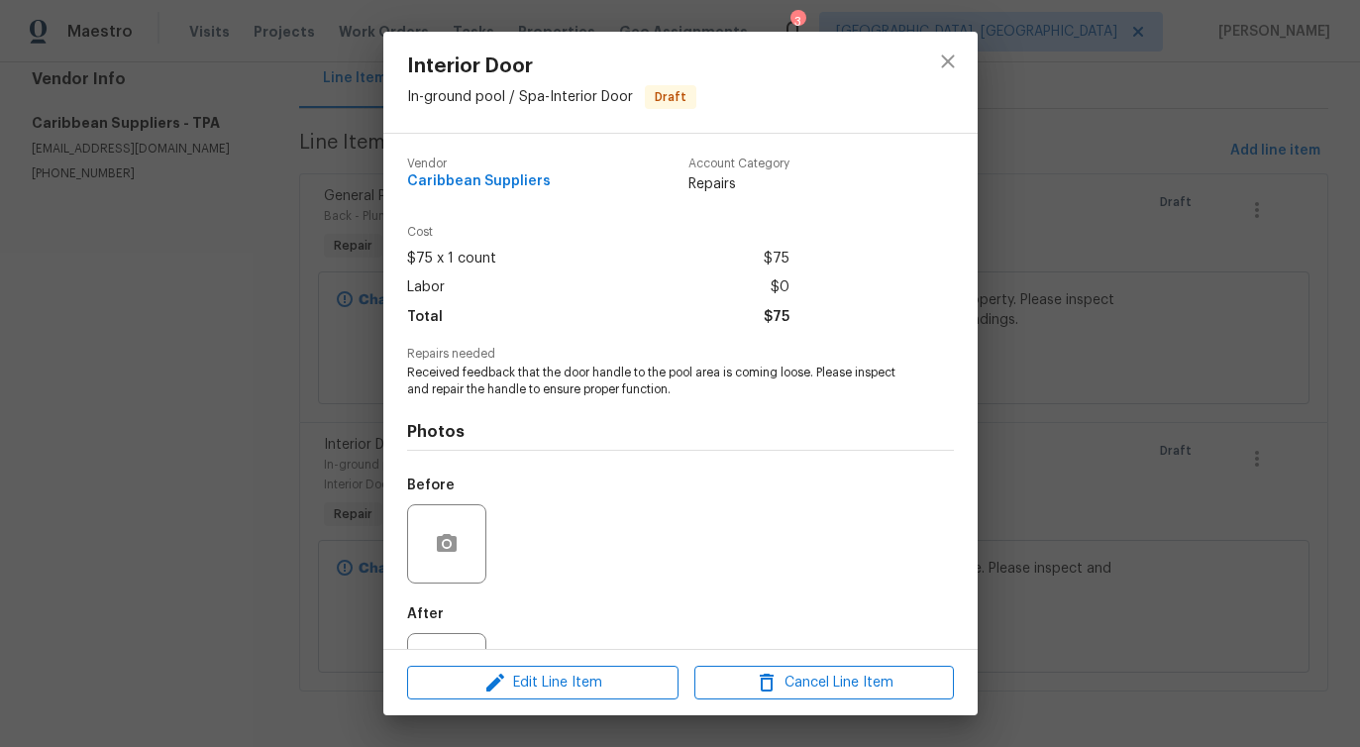
click at [842, 456] on div "Photos Before After" at bounding box center [680, 561] width 547 height 326
click at [851, 456] on div "Photos Before After" at bounding box center [680, 561] width 547 height 326
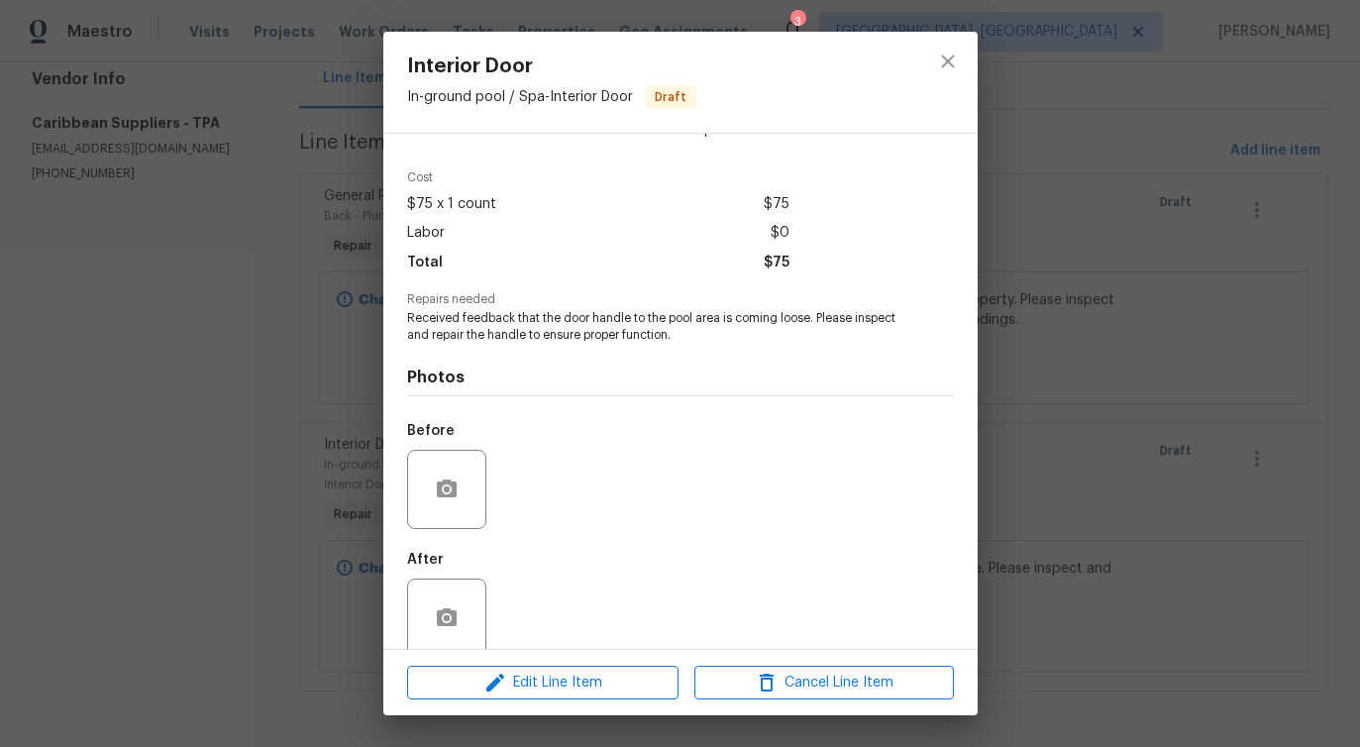
scroll to position [83, 0]
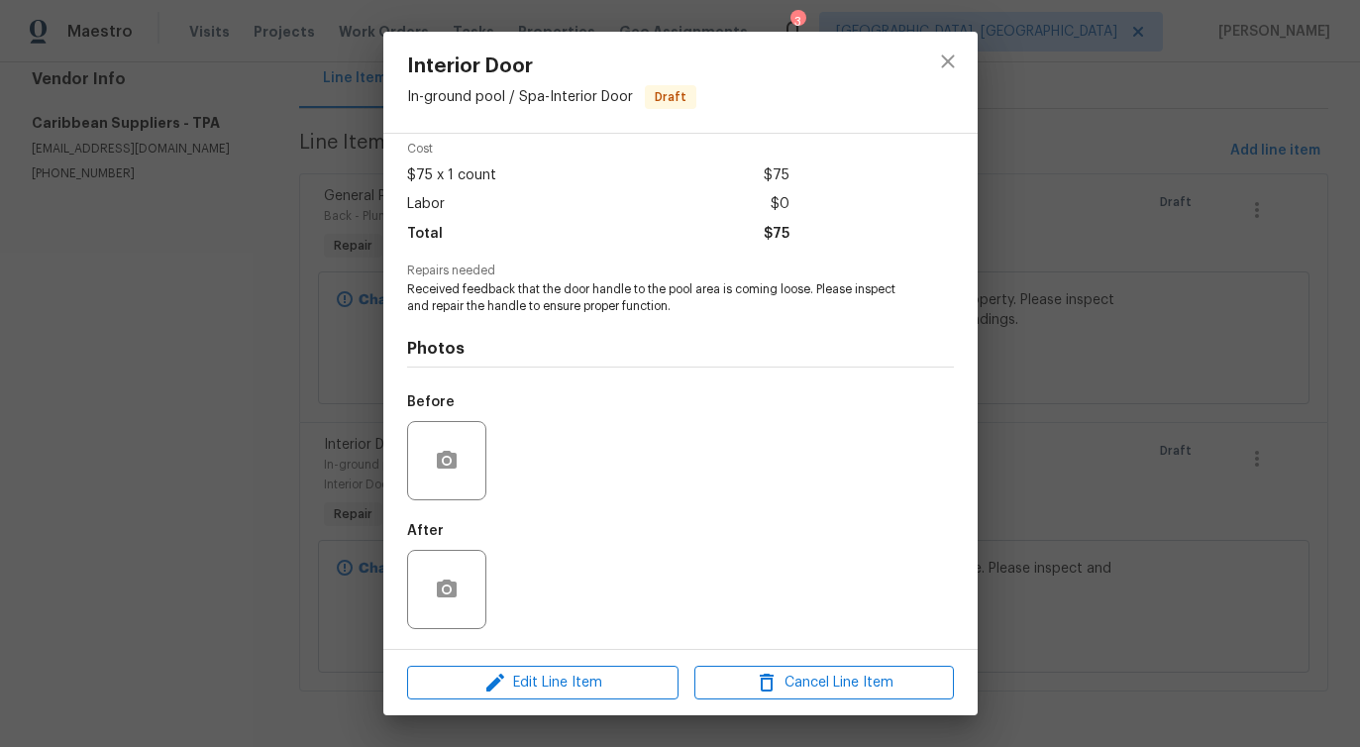
drag, startPoint x: 923, startPoint y: 457, endPoint x: 819, endPoint y: 519, distance: 121.3
click at [819, 519] on div "Photos Before After" at bounding box center [680, 478] width 547 height 326
click at [592, 683] on span "Edit Line Item" at bounding box center [543, 683] width 260 height 25
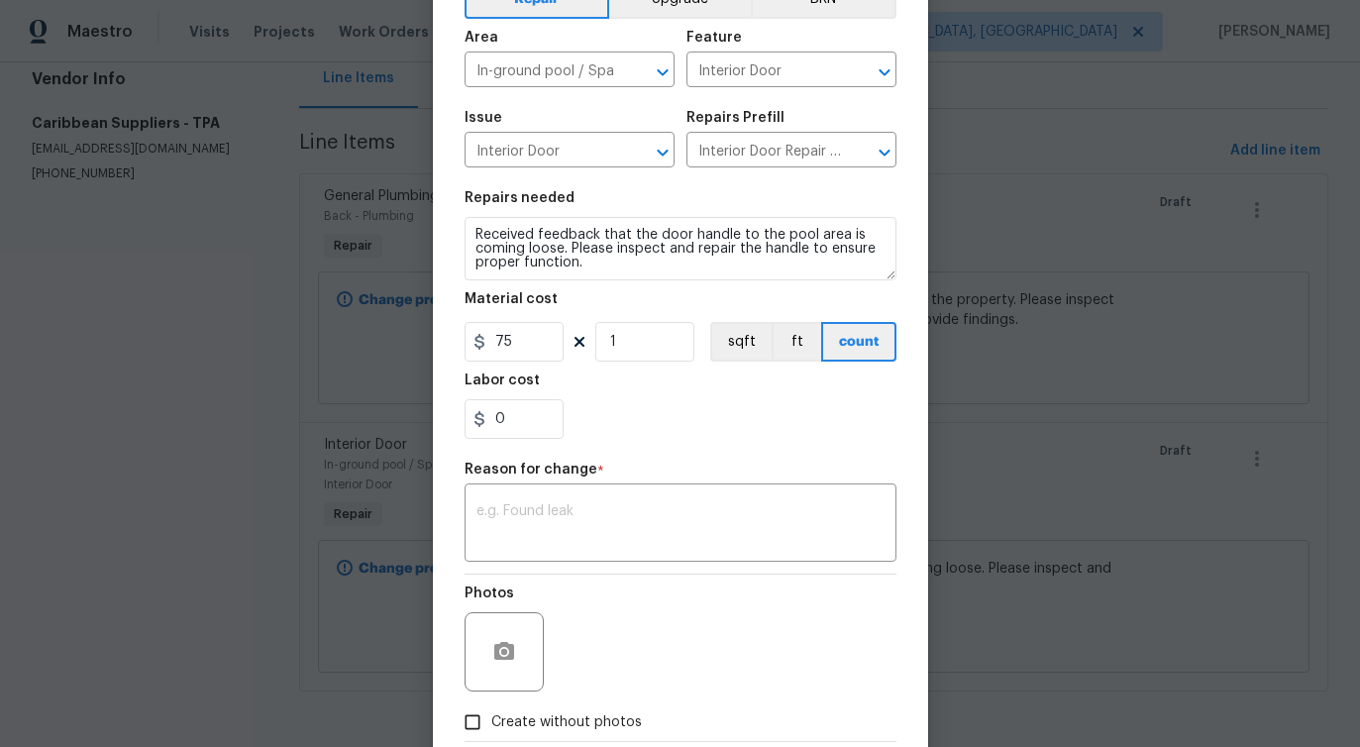
scroll to position [230, 0]
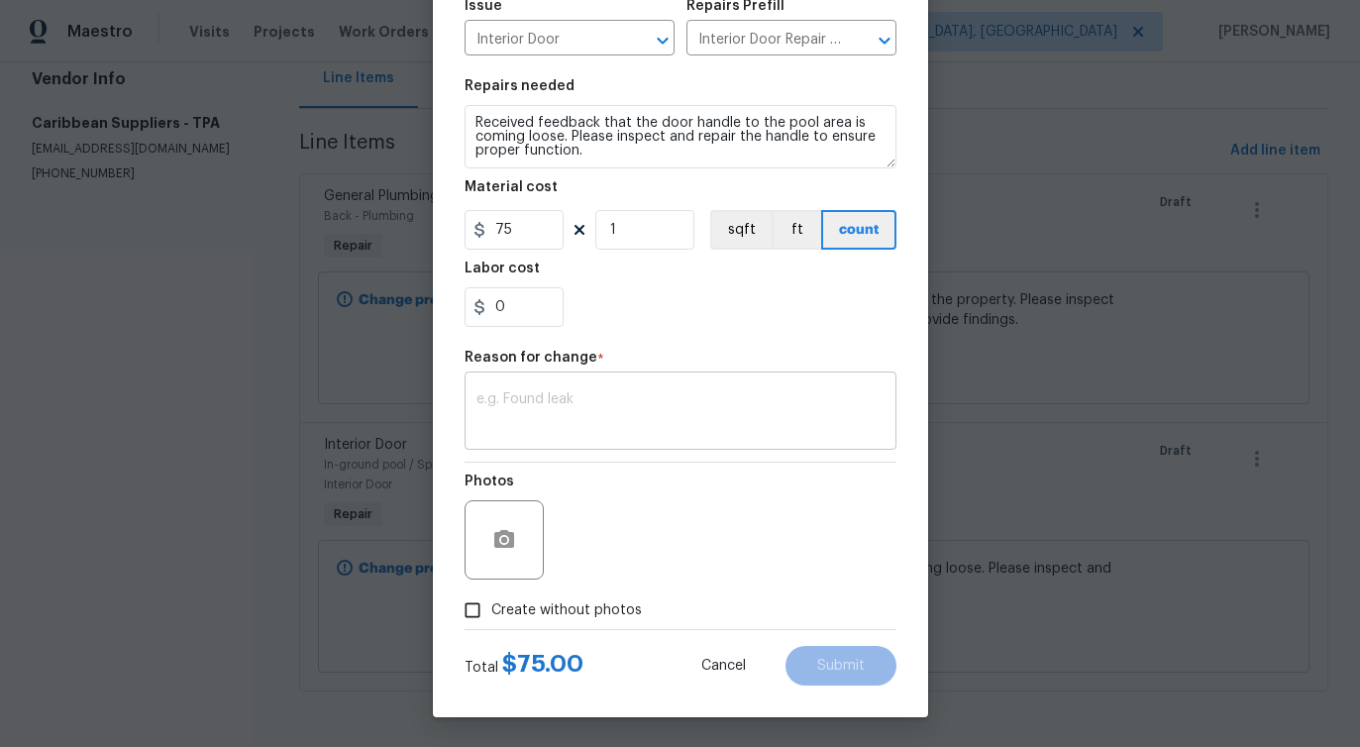
click at [624, 410] on textarea at bounding box center [681, 413] width 408 height 42
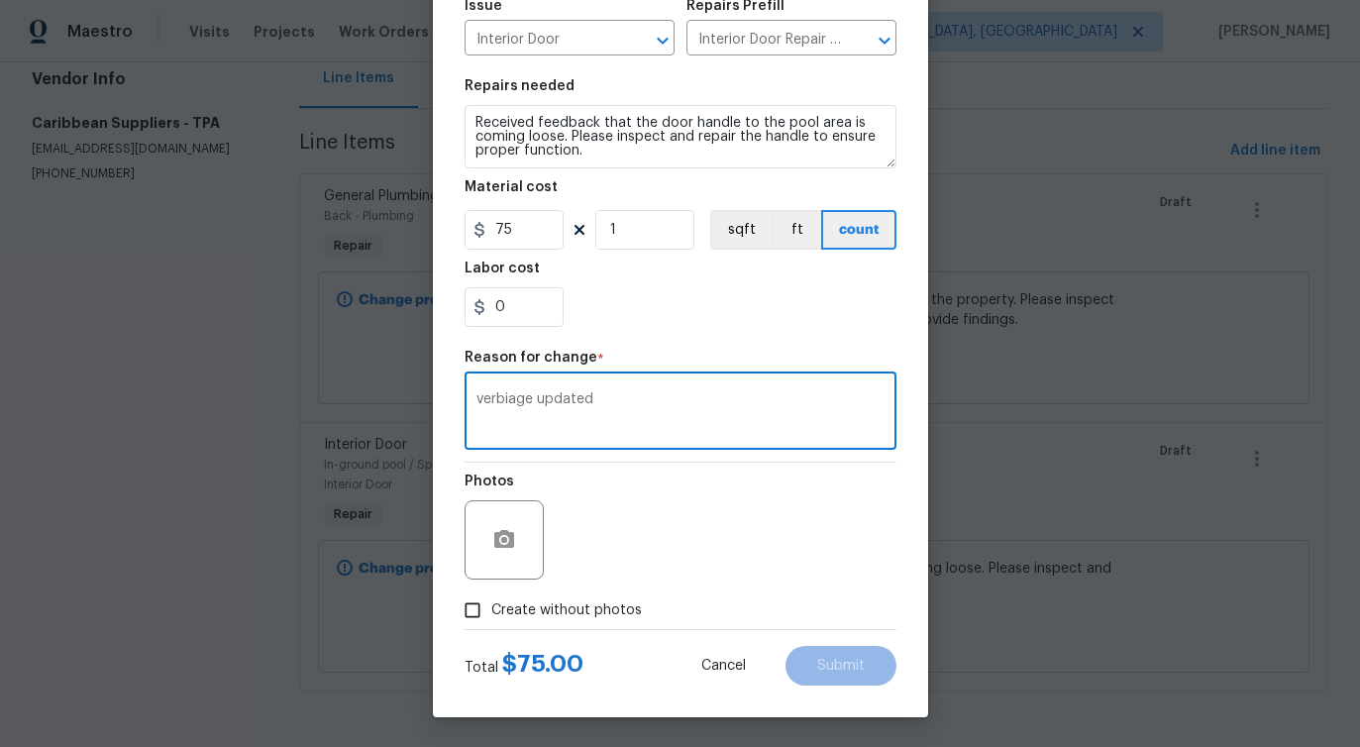
type textarea "verbiage updated"
click at [626, 613] on span "Create without photos" at bounding box center [566, 610] width 151 height 21
click at [491, 613] on input "Create without photos" at bounding box center [473, 610] width 38 height 38
checkbox input "true"
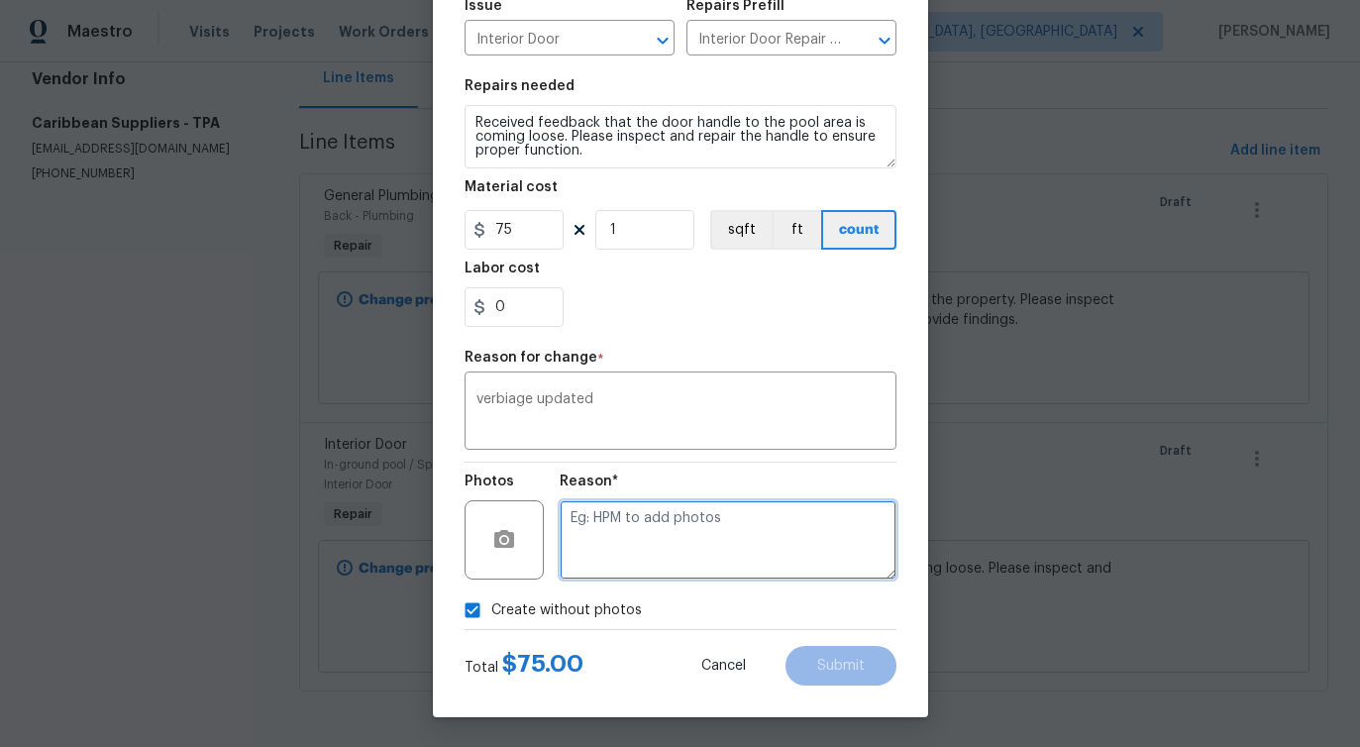
click at [723, 559] on textarea at bounding box center [728, 539] width 337 height 79
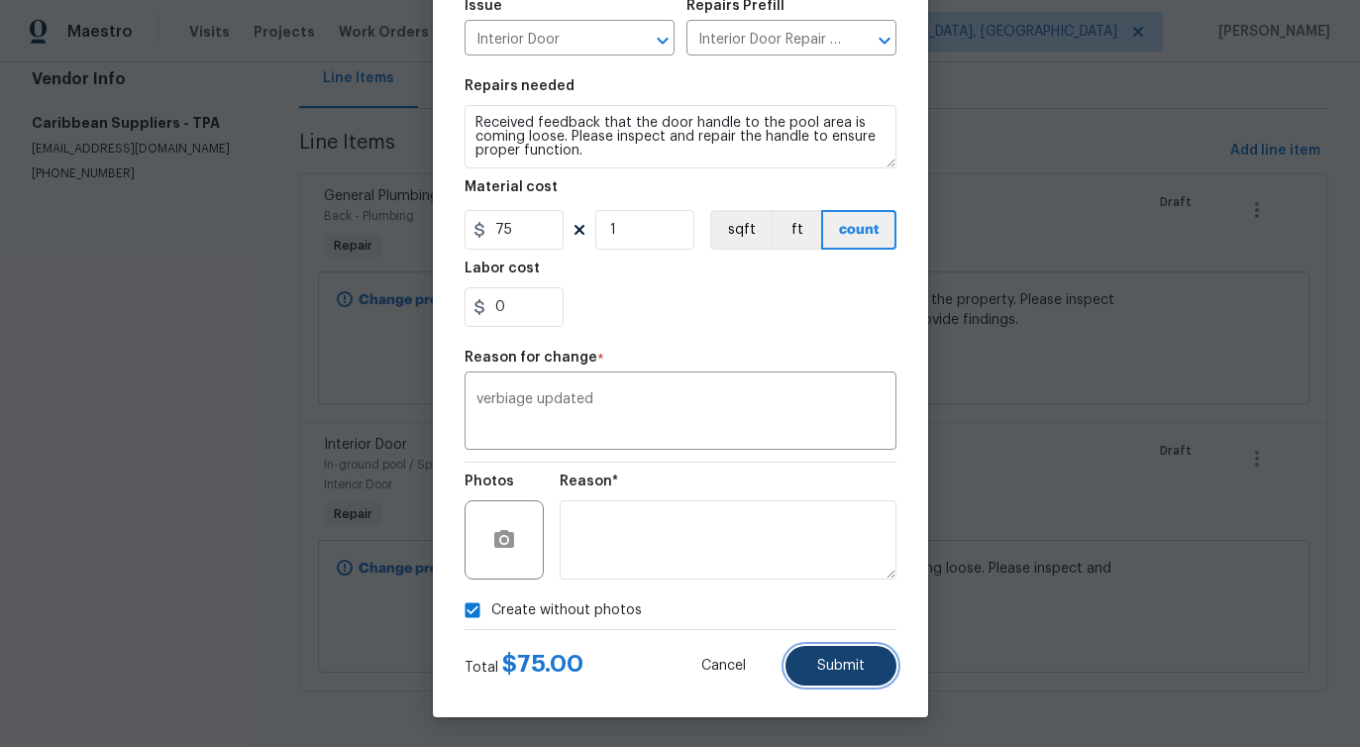
click at [831, 684] on button "Submit" at bounding box center [841, 666] width 111 height 40
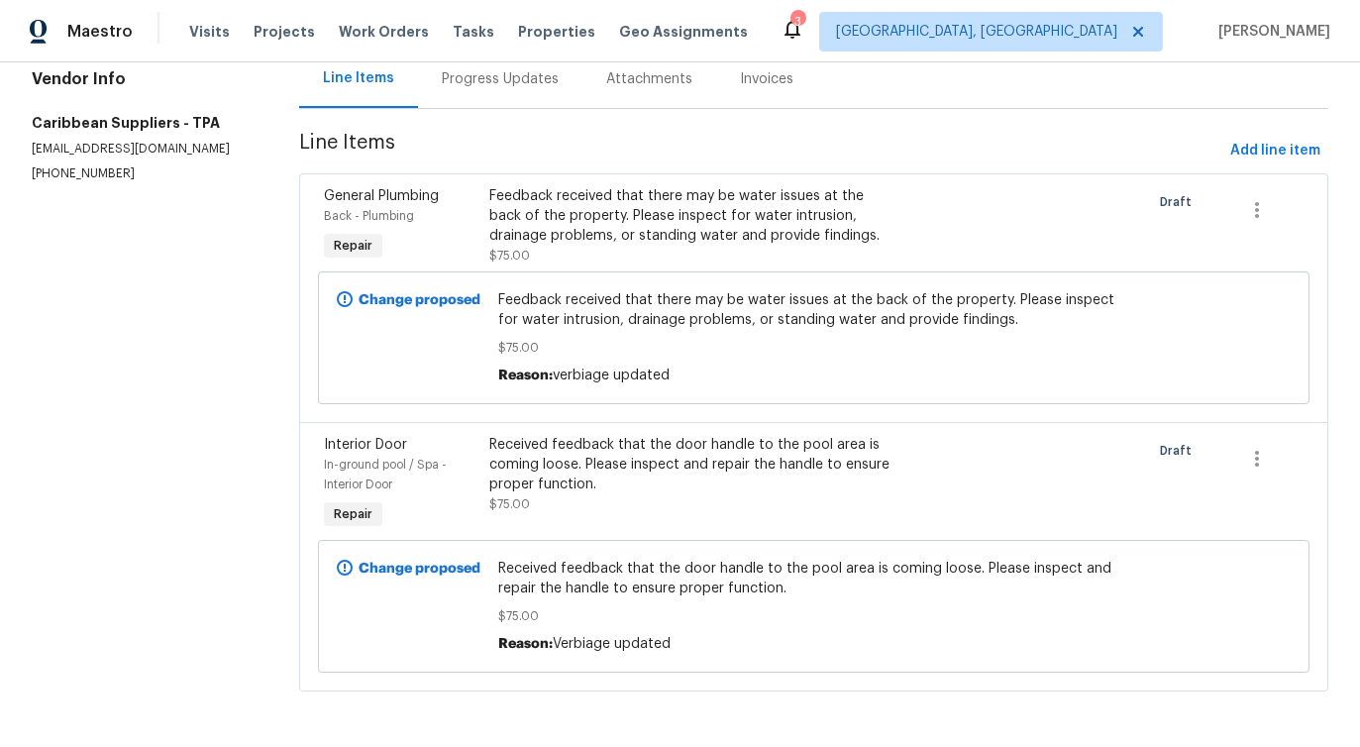
scroll to position [0, 0]
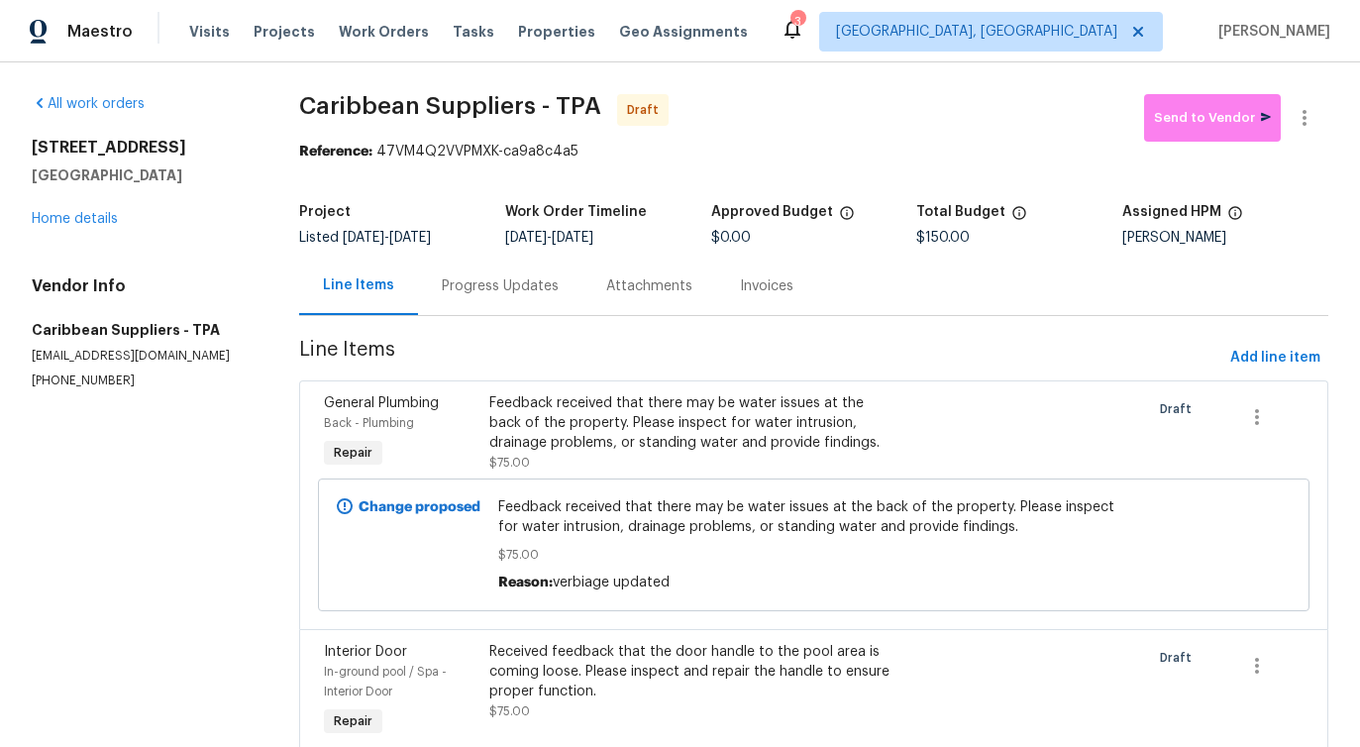
click at [494, 296] on div "Progress Updates" at bounding box center [500, 286] width 164 height 58
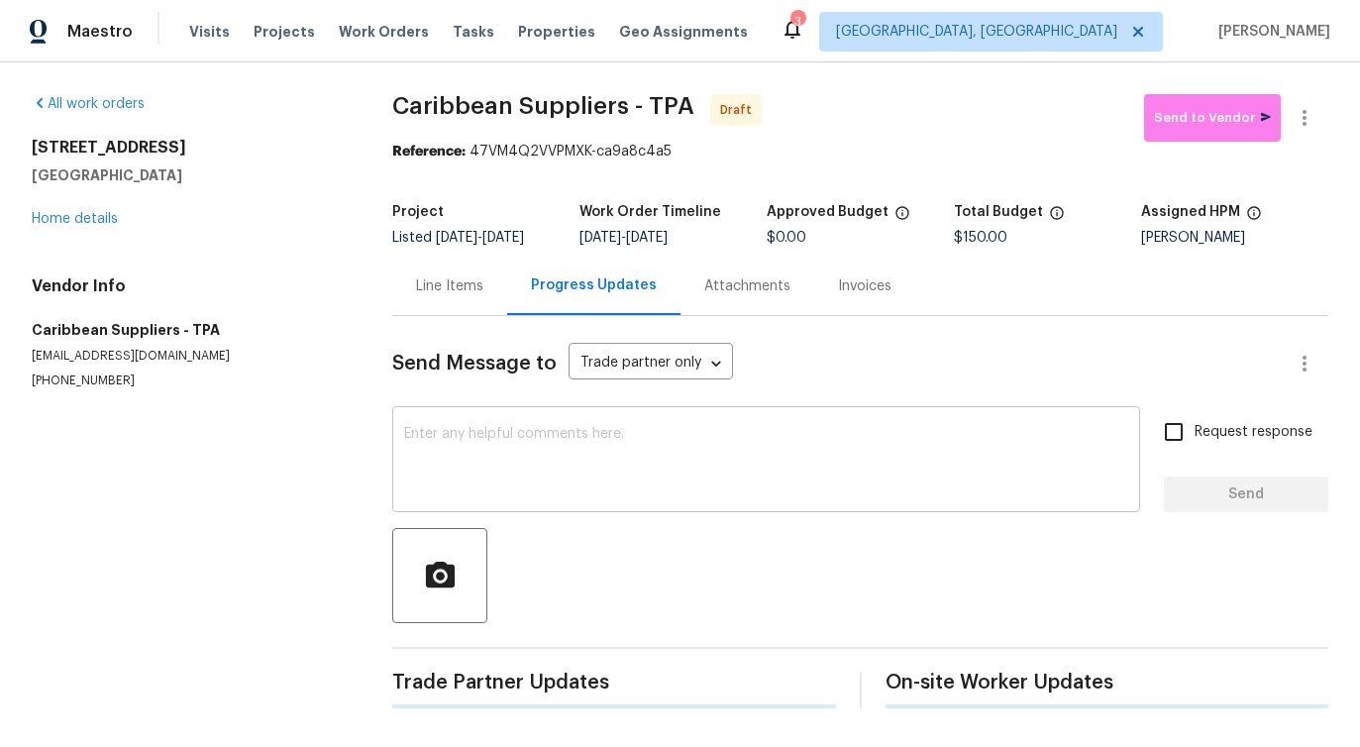
click at [543, 467] on textarea at bounding box center [766, 461] width 724 height 69
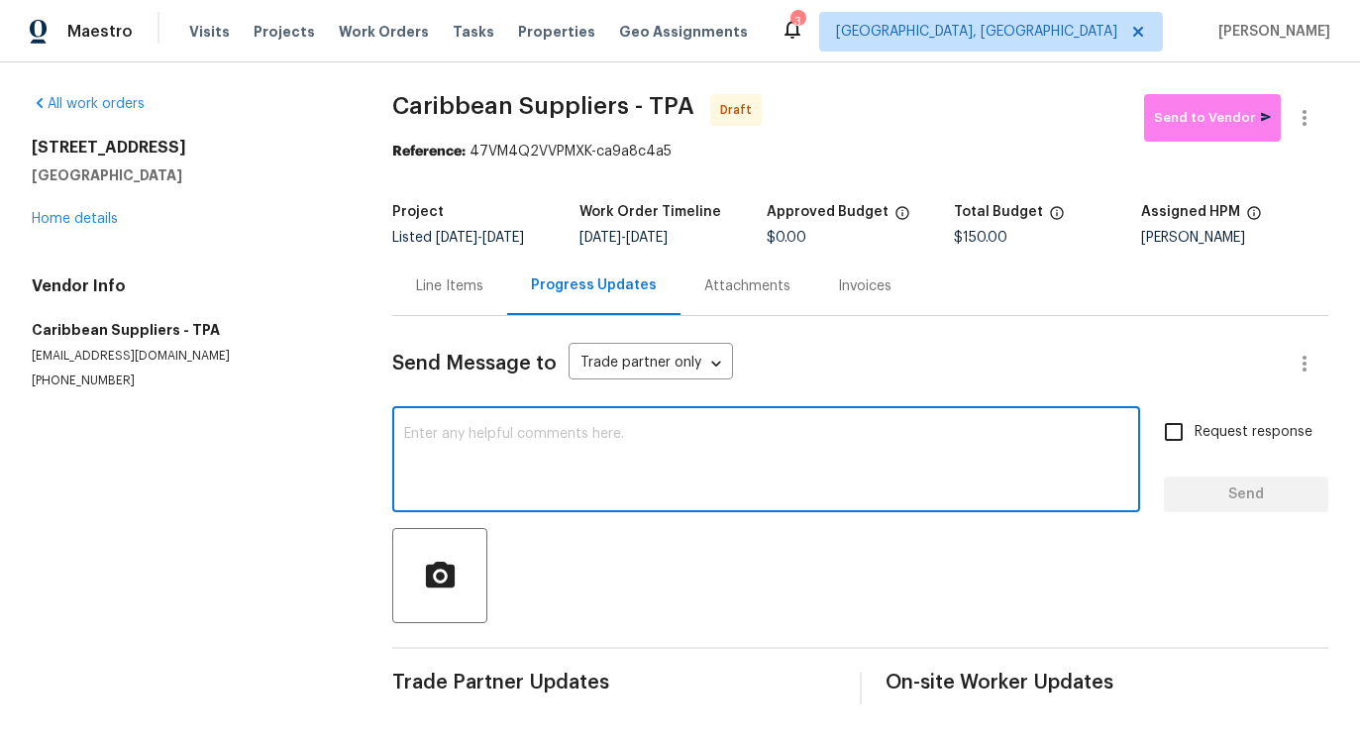
click at [550, 452] on textarea at bounding box center [766, 461] width 724 height 69
paste textarea "Hi this is Pavithra with Opendoor. I’m confirming you received the WO for the p…"
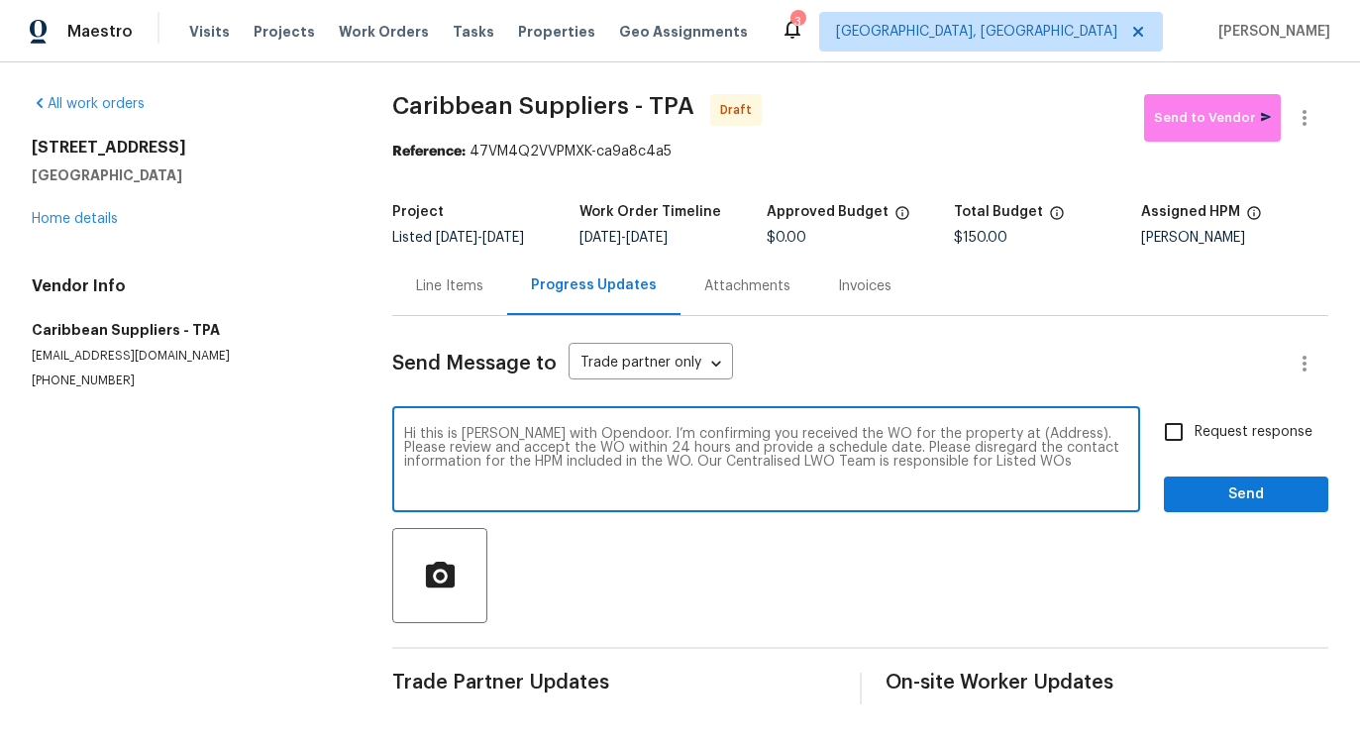
click at [1002, 446] on textarea "Hi this is Pavithra with Opendoor. I’m confirming you received the WO for the p…" at bounding box center [766, 461] width 724 height 69
paste textarea "[STREET_ADDRESS]"
type textarea "Hi this is Pavithra with Opendoor. I’m confirming you received the WO for the p…"
click at [1270, 432] on span "Request response" at bounding box center [1254, 432] width 118 height 21
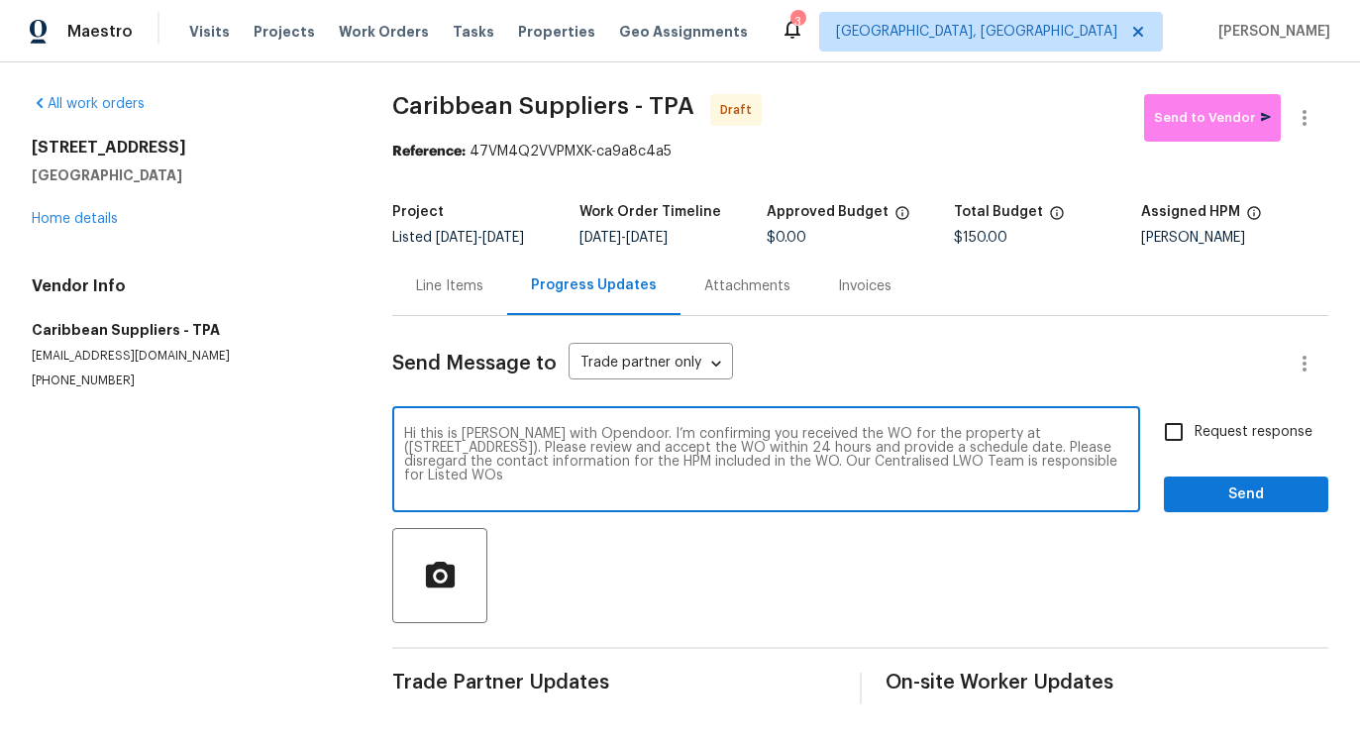
click at [1195, 432] on input "Request response" at bounding box center [1174, 432] width 42 height 42
checkbox input "true"
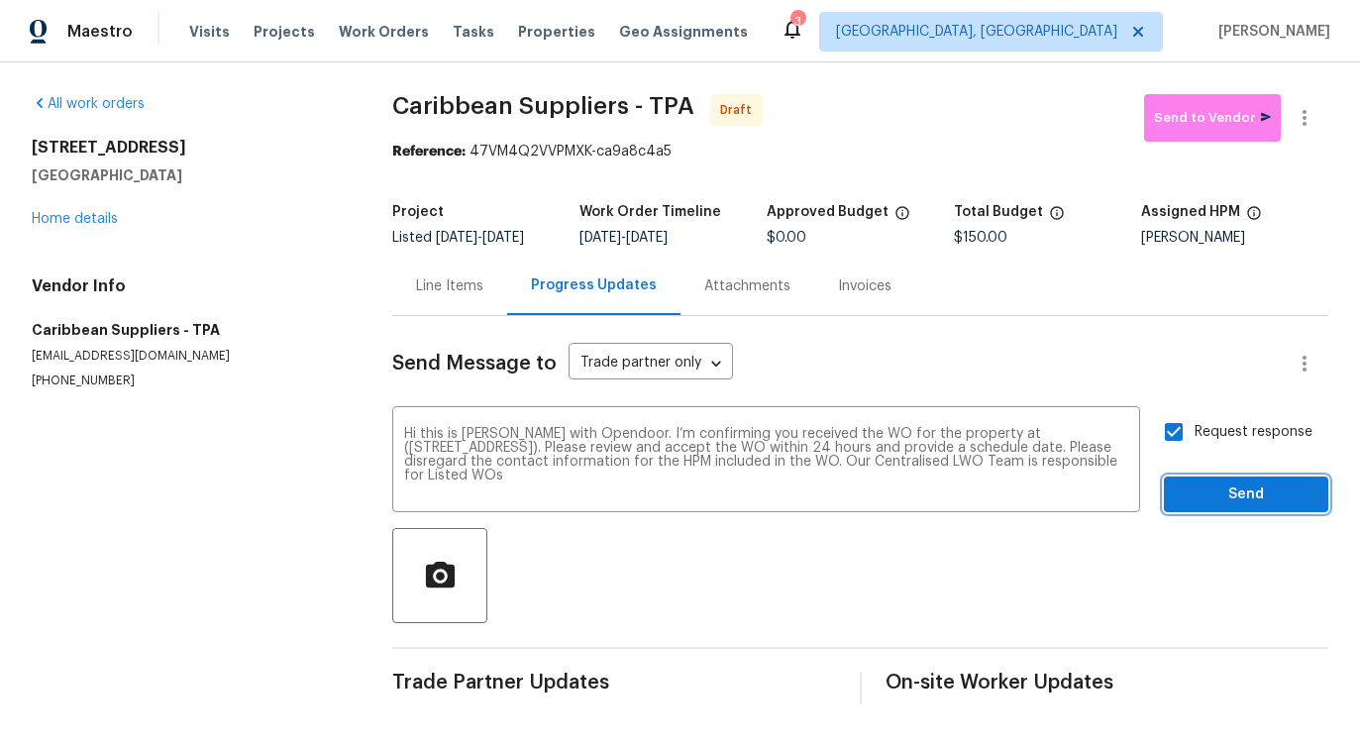
click at [1270, 491] on span "Send" at bounding box center [1246, 495] width 133 height 25
click at [1302, 131] on button "button" at bounding box center [1305, 118] width 48 height 48
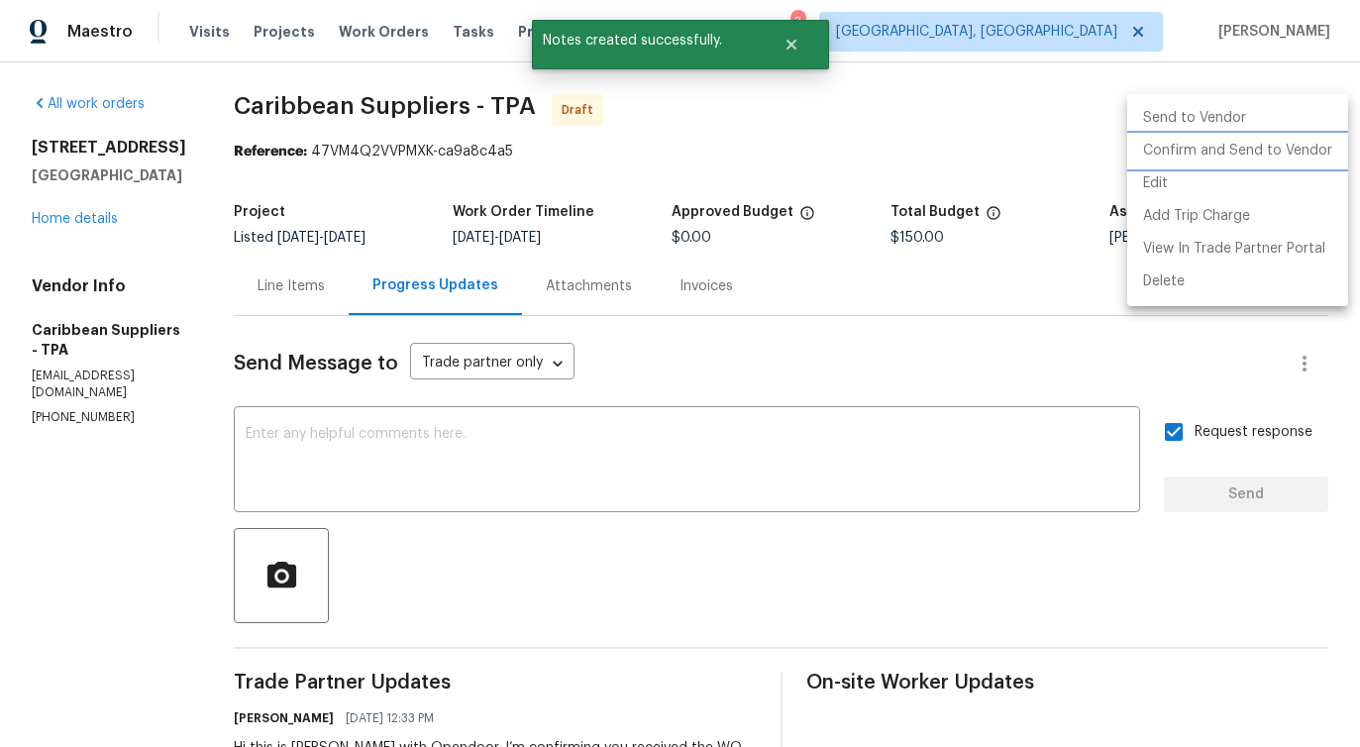
click at [1255, 150] on li "Confirm and Send to Vendor" at bounding box center [1237, 151] width 221 height 33
click at [565, 426] on div at bounding box center [680, 373] width 1360 height 747
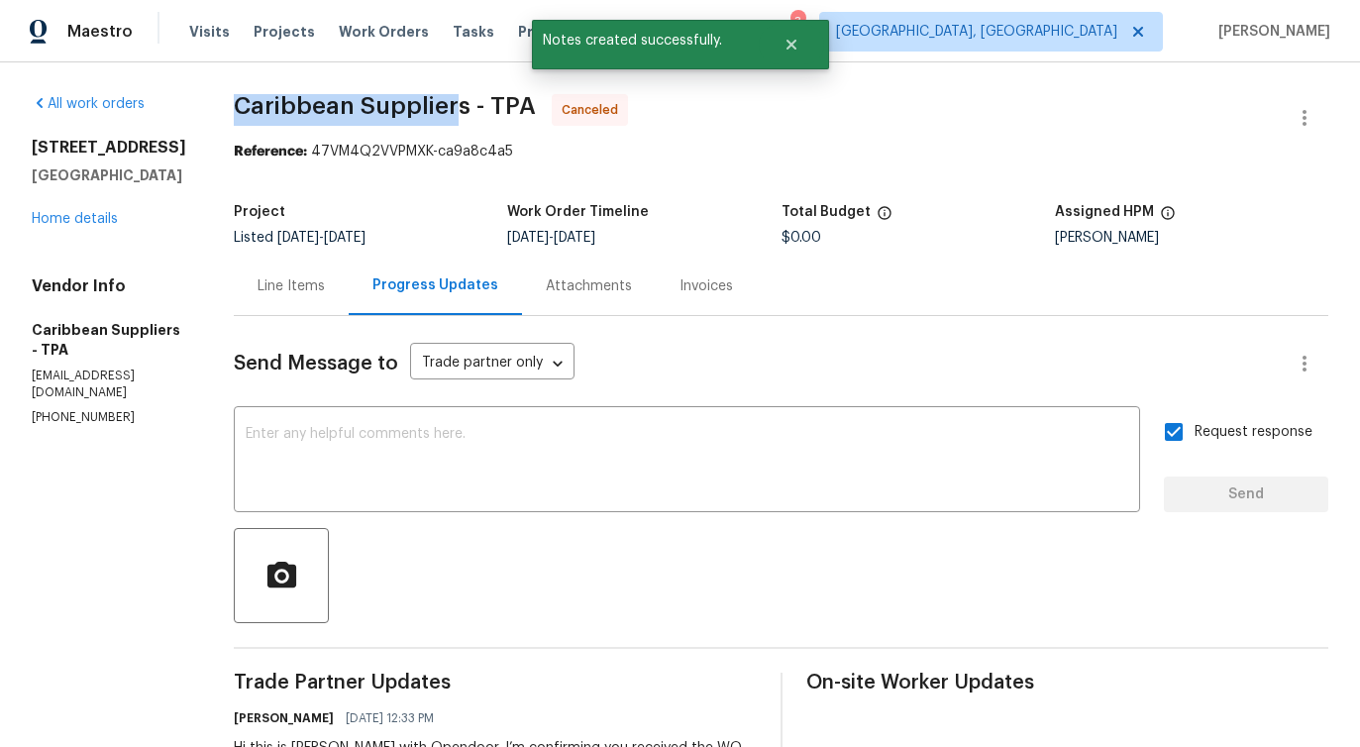
drag, startPoint x: 268, startPoint y: 94, endPoint x: 497, endPoint y: 94, distance: 228.9
click at [497, 94] on div "All work orders 5030 Creekview Ln Lakeland, FL 33811 Home details Vendor Info C…" at bounding box center [680, 477] width 1360 height 830
click at [445, 416] on div "x ​" at bounding box center [687, 461] width 907 height 101
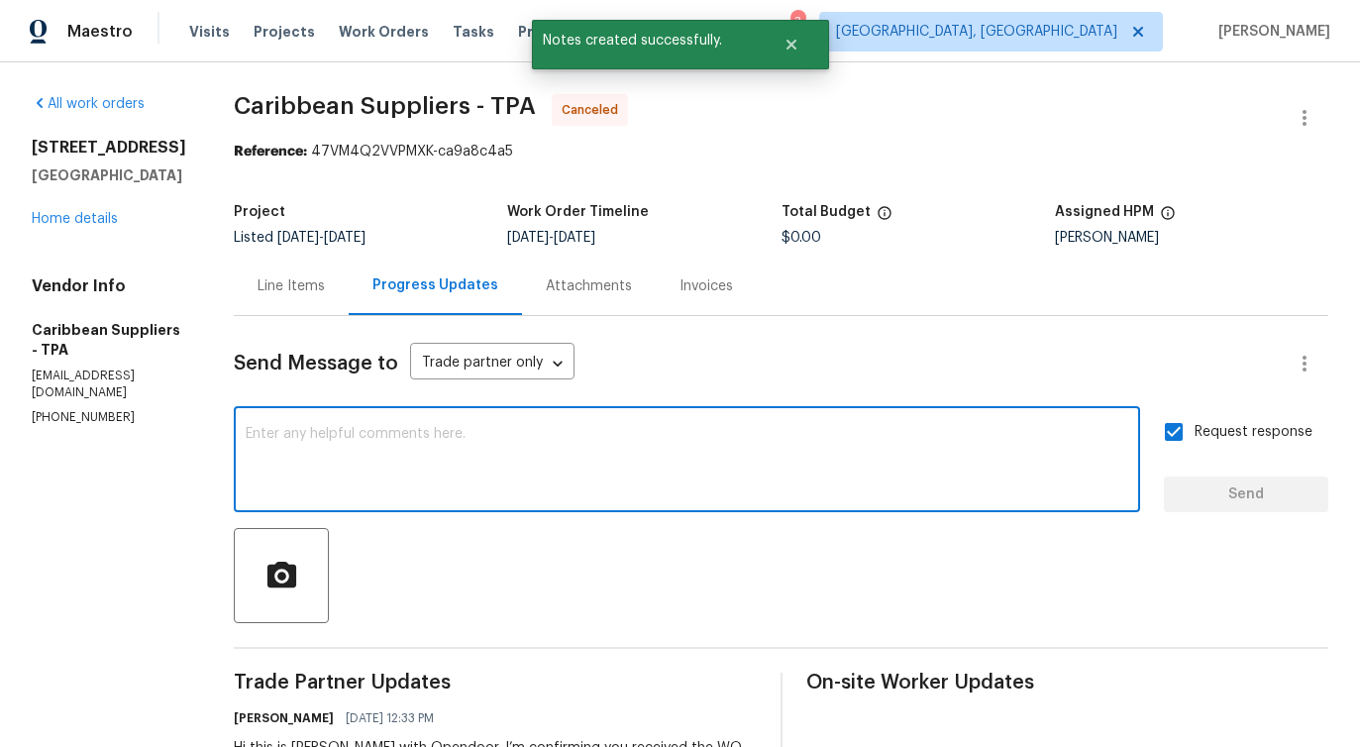
scroll to position [146, 0]
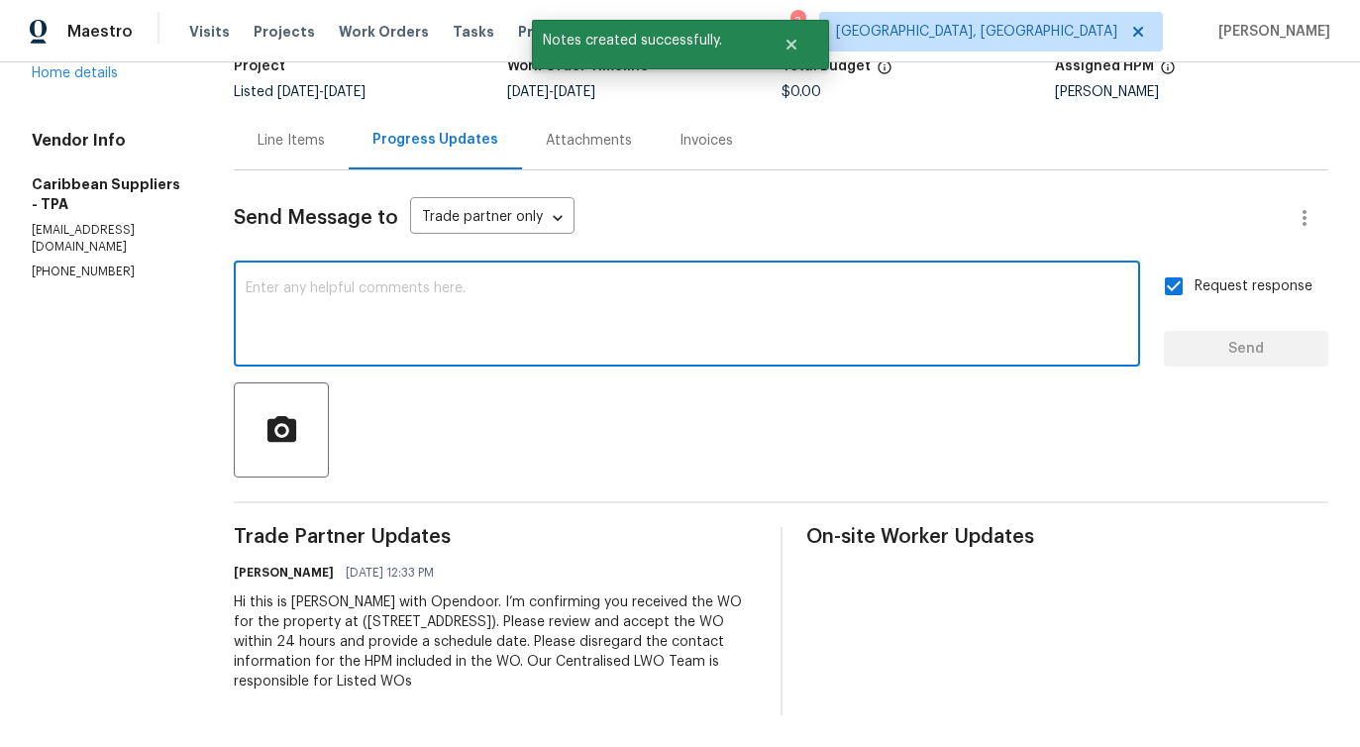
click at [340, 167] on div "Line Items" at bounding box center [291, 140] width 115 height 58
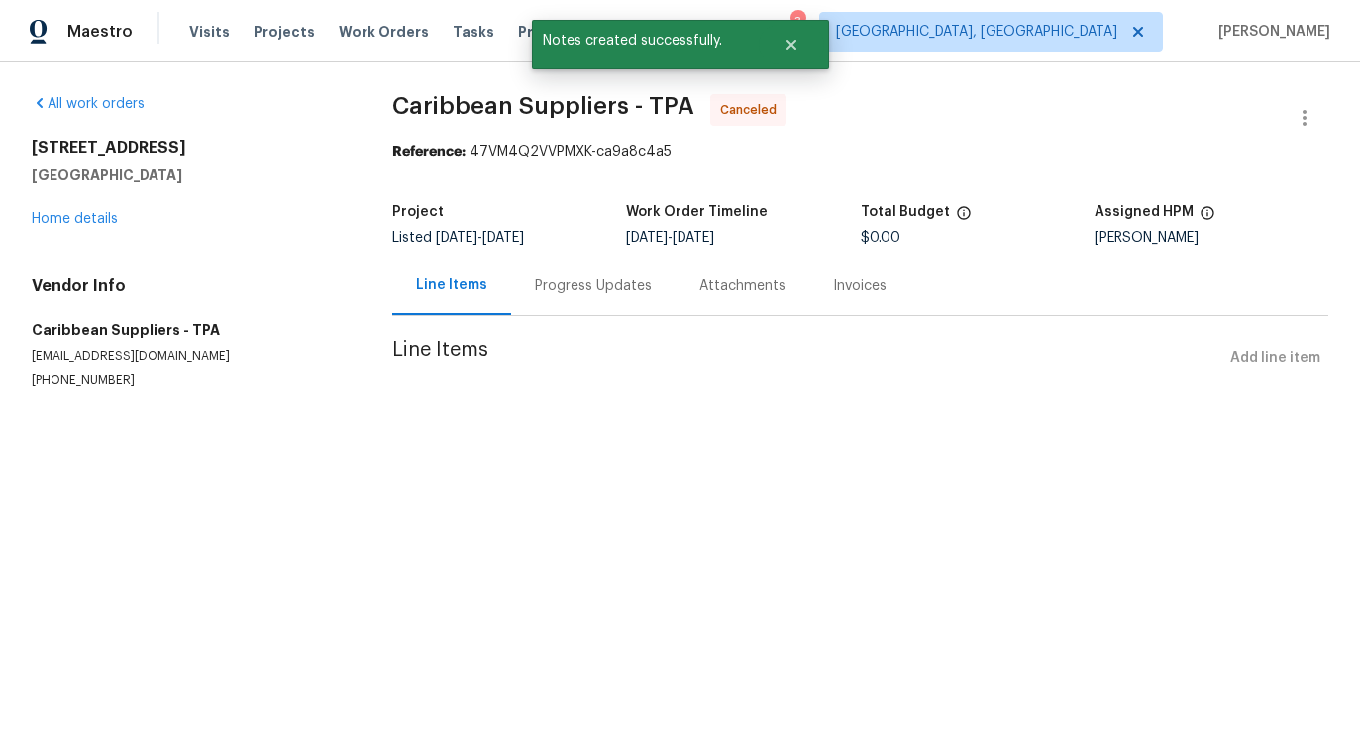
click at [340, 167] on h5 "Lakeland, FL 33811" at bounding box center [188, 175] width 313 height 20
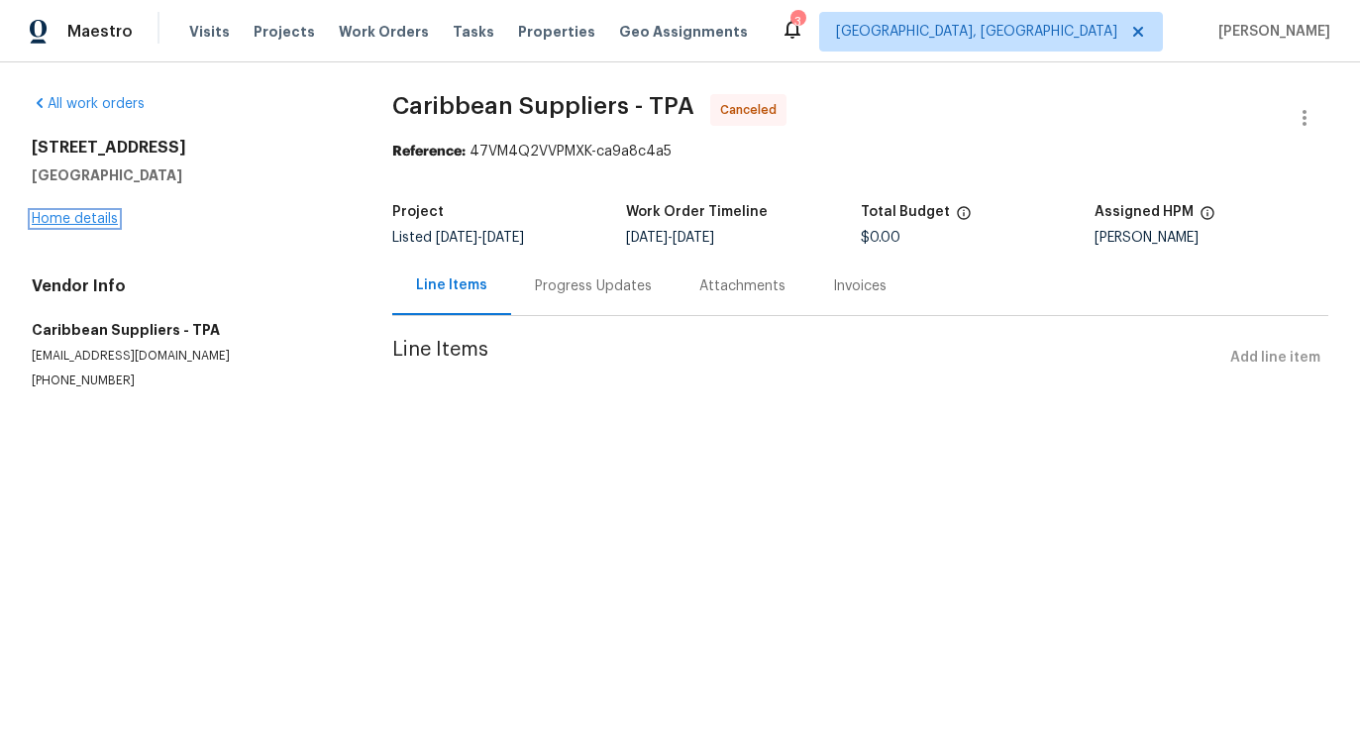
click at [86, 217] on link "Home details" at bounding box center [75, 219] width 86 height 14
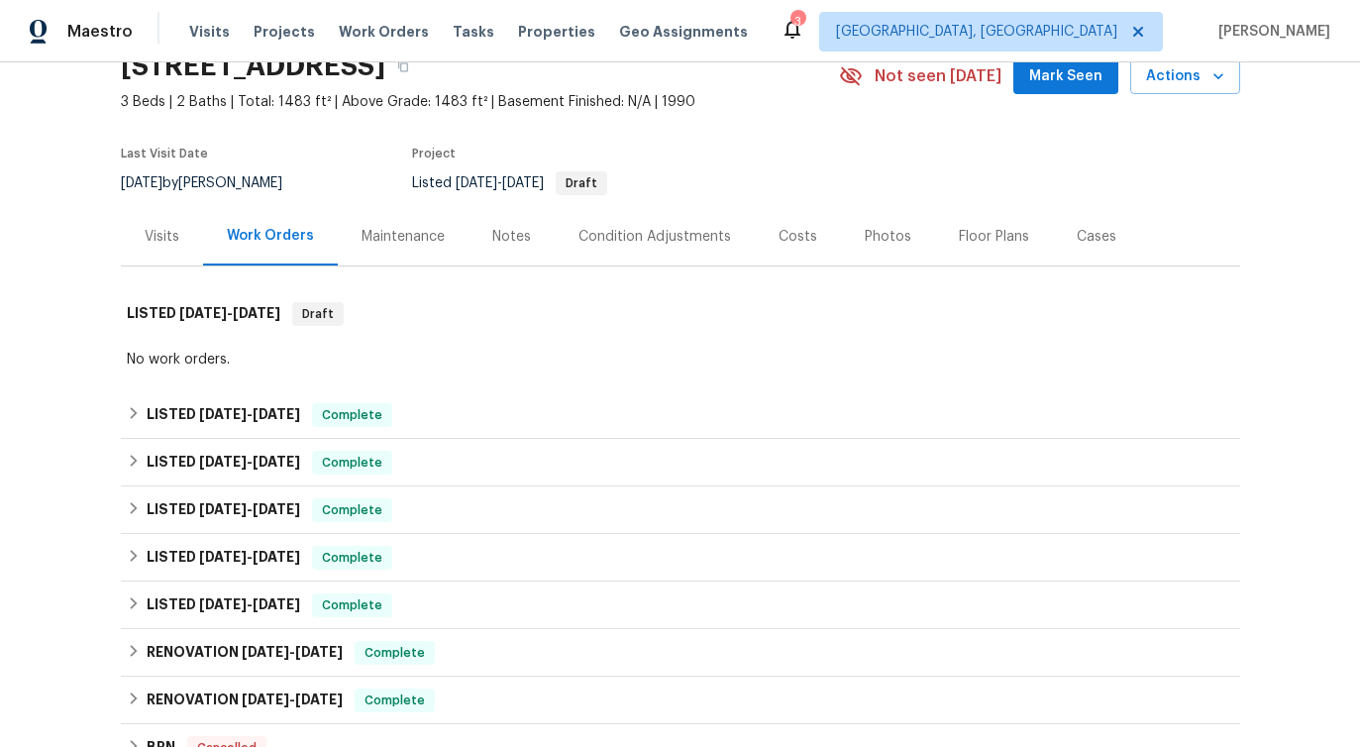
scroll to position [60, 0]
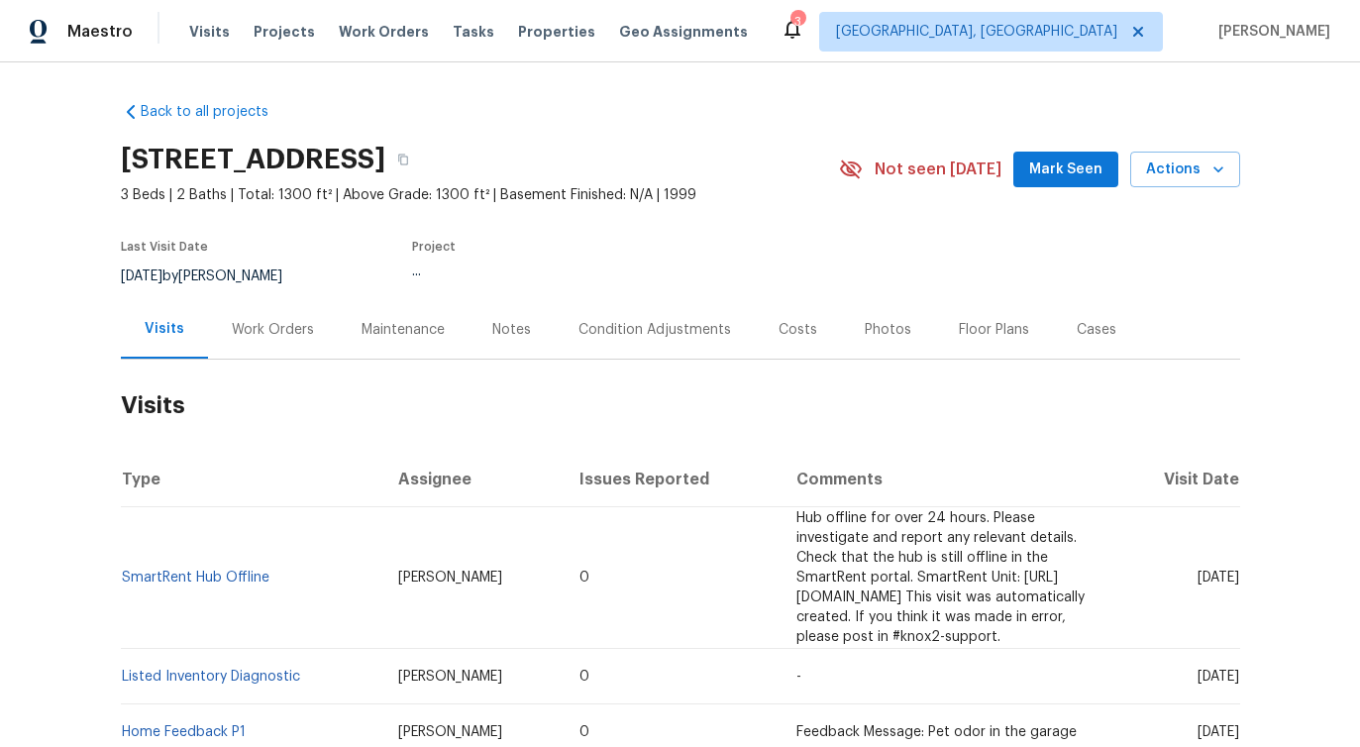
click at [275, 326] on div "Work Orders" at bounding box center [273, 330] width 82 height 20
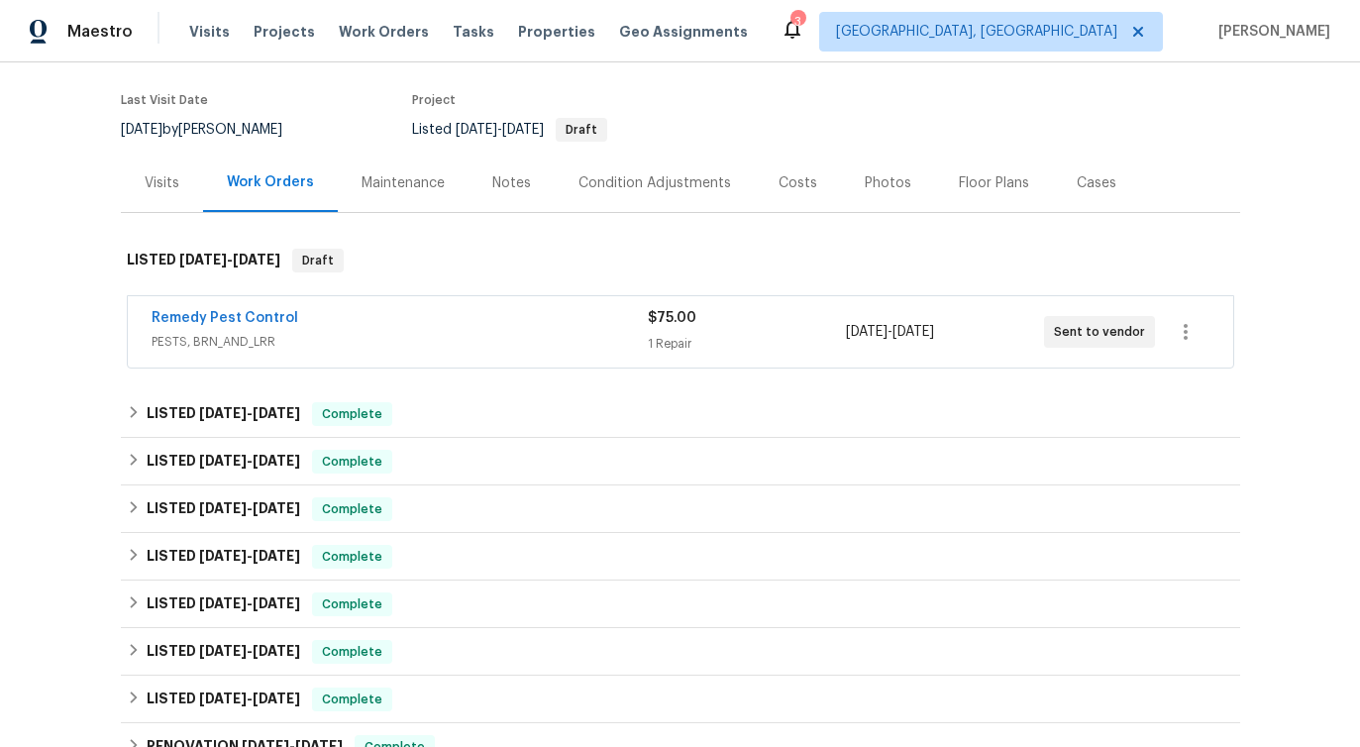
scroll to position [167, 0]
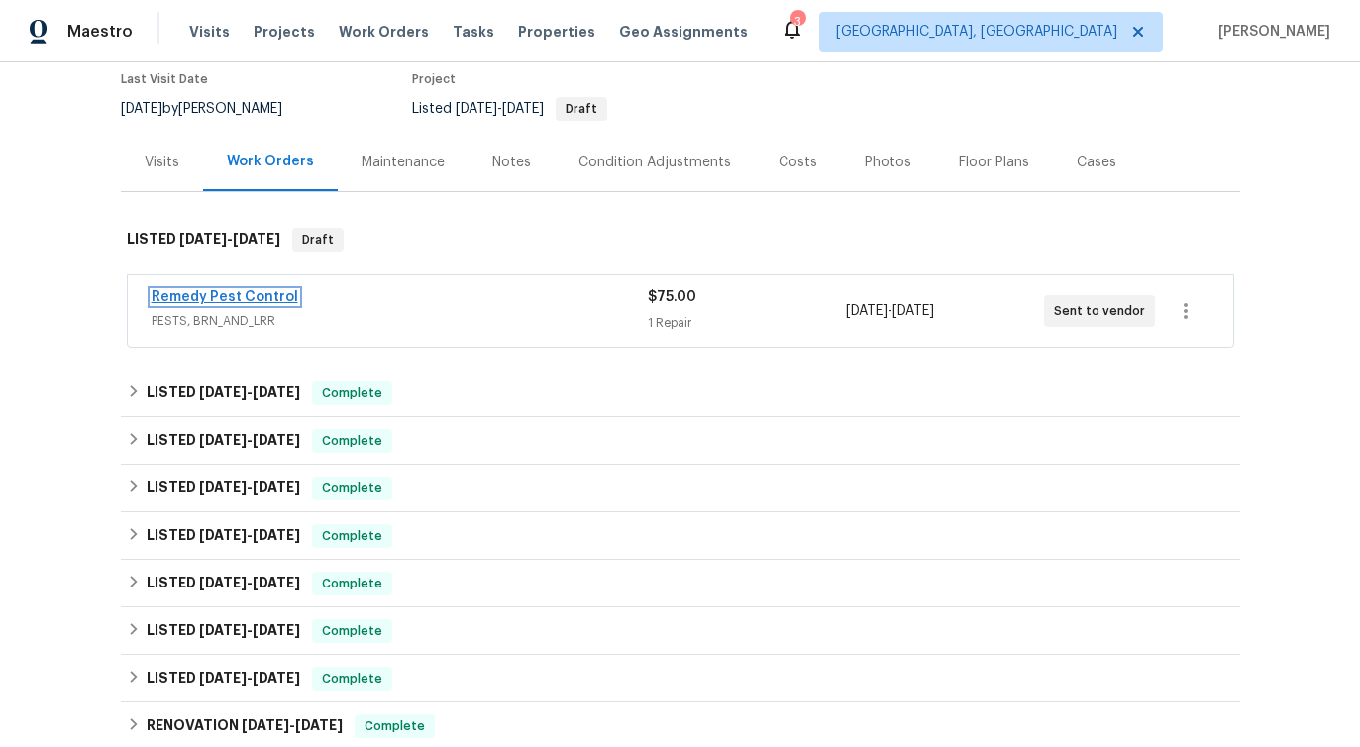
click at [237, 299] on link "Remedy Pest Control" at bounding box center [225, 297] width 147 height 14
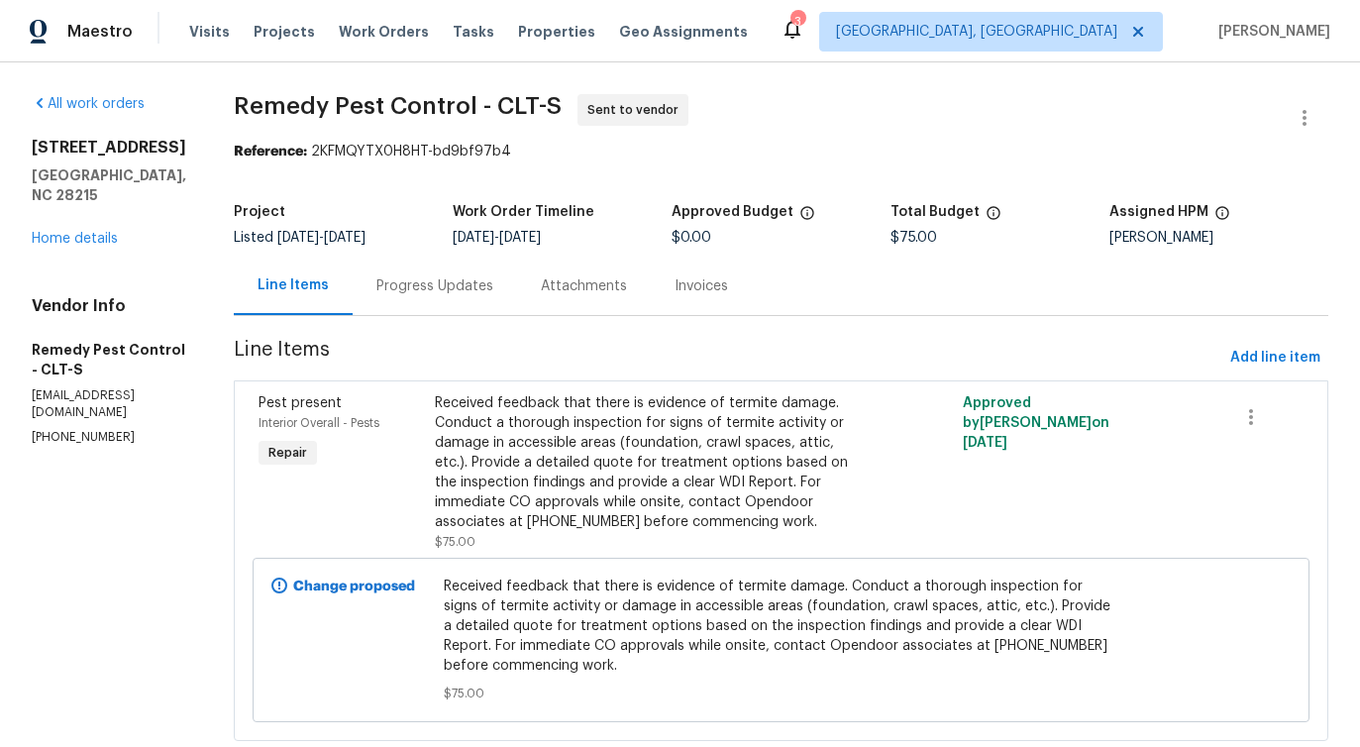
scroll to position [50, 0]
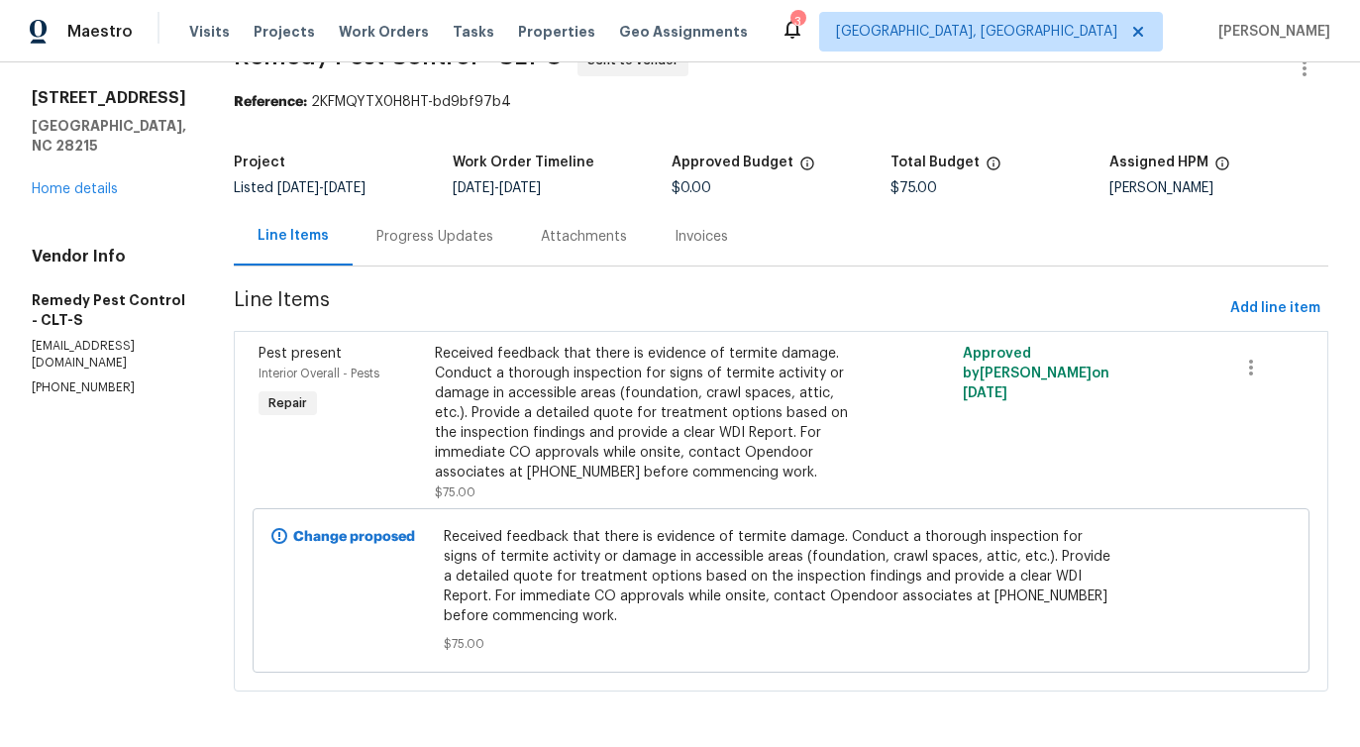
click at [385, 254] on div "Progress Updates" at bounding box center [435, 236] width 164 height 58
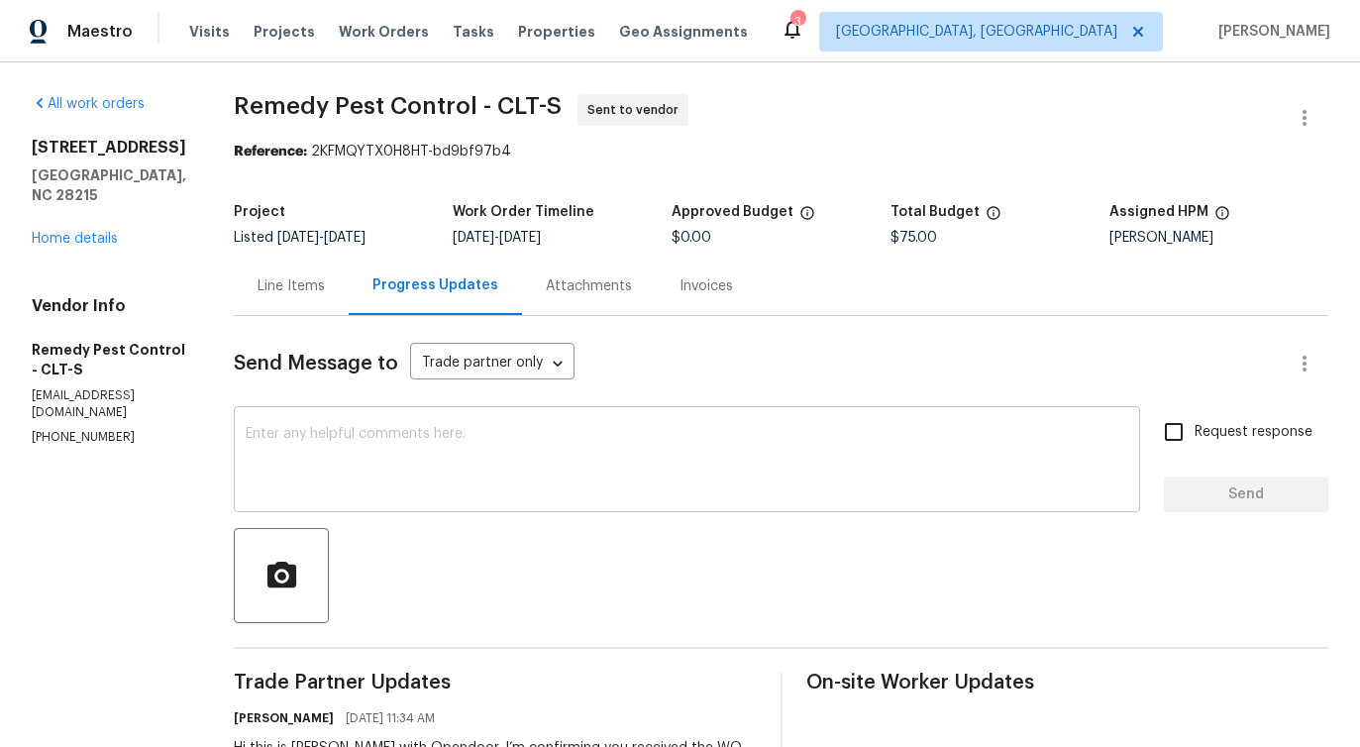
click at [487, 427] on textarea at bounding box center [687, 461] width 883 height 69
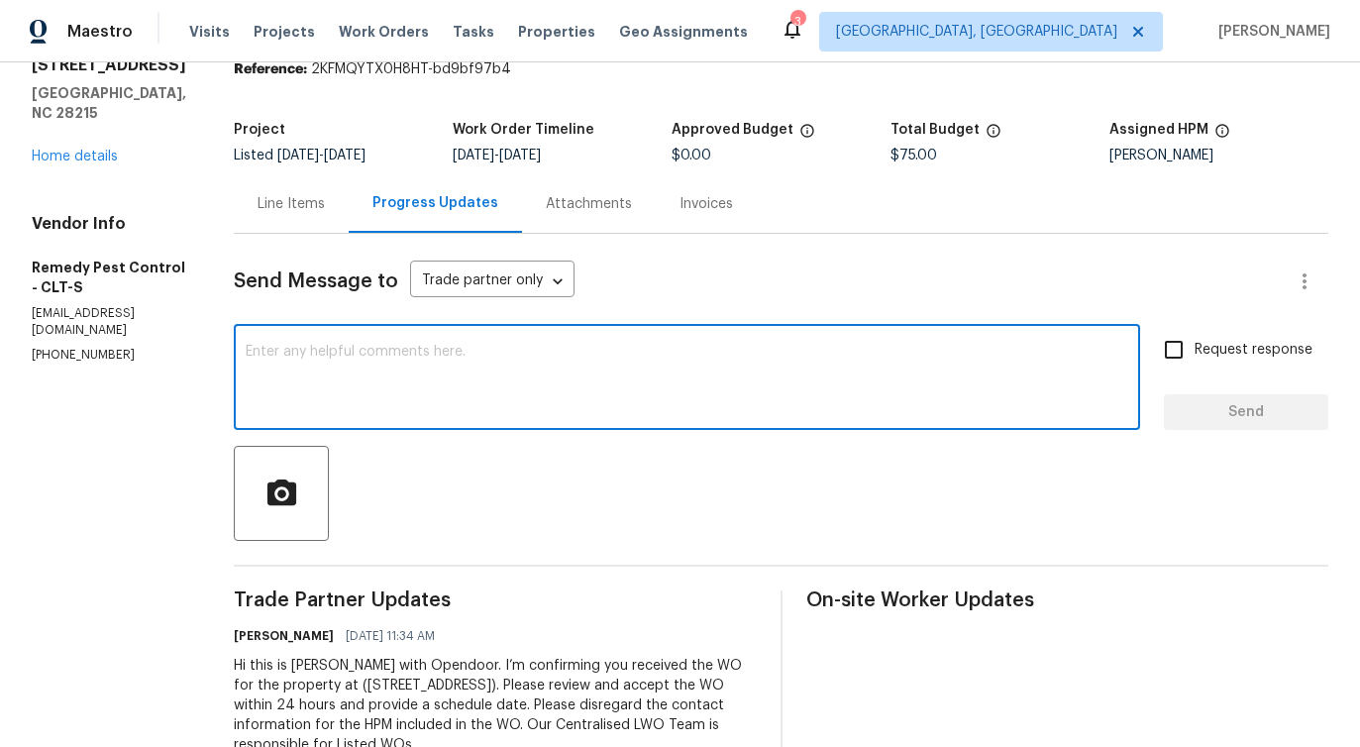
scroll to position [146, 0]
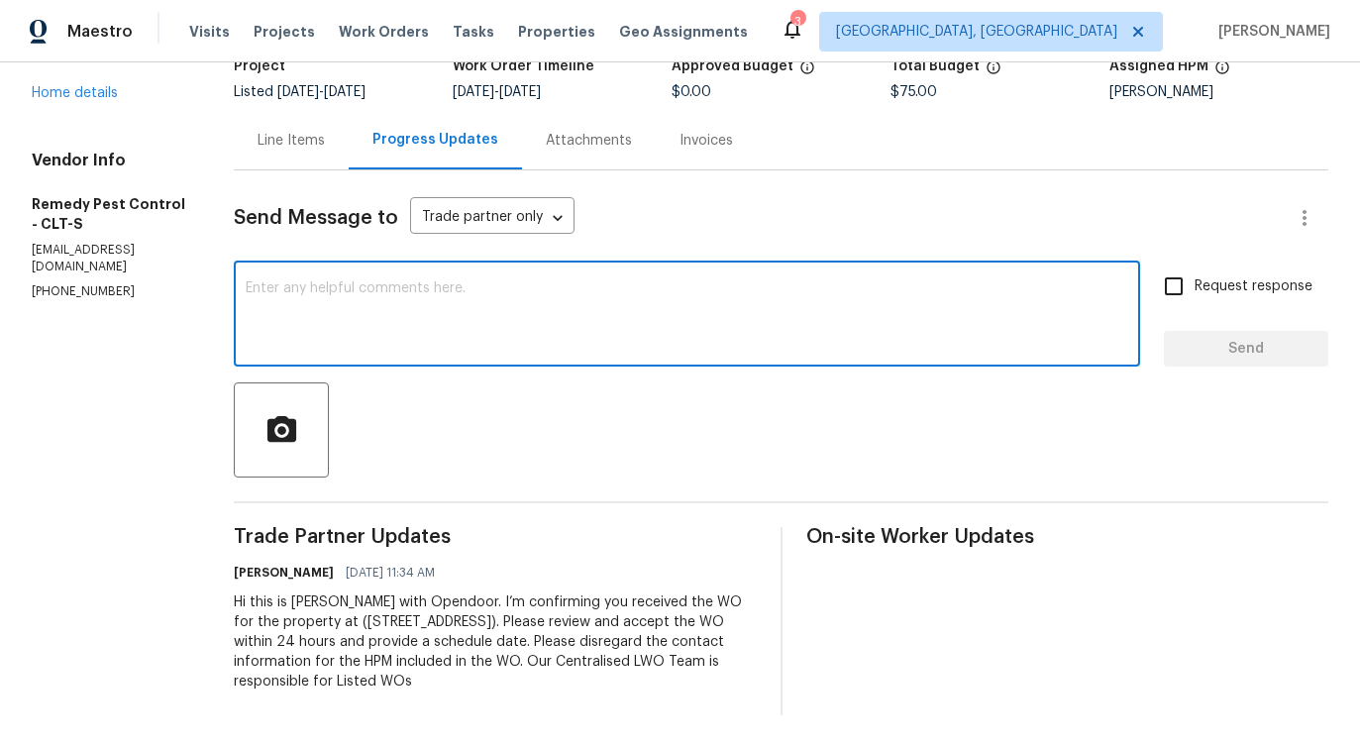
click at [294, 131] on div "Line Items" at bounding box center [291, 141] width 67 height 20
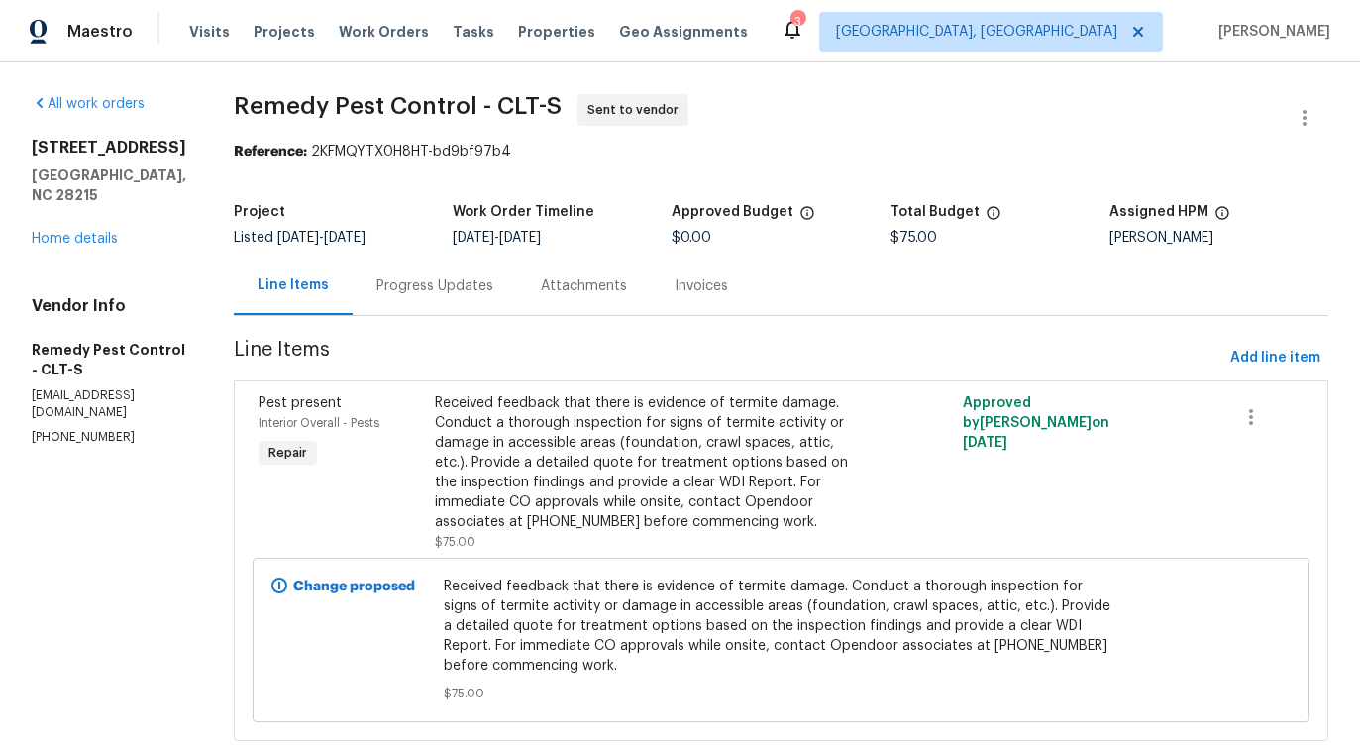
click at [410, 278] on div "Progress Updates" at bounding box center [434, 286] width 117 height 20
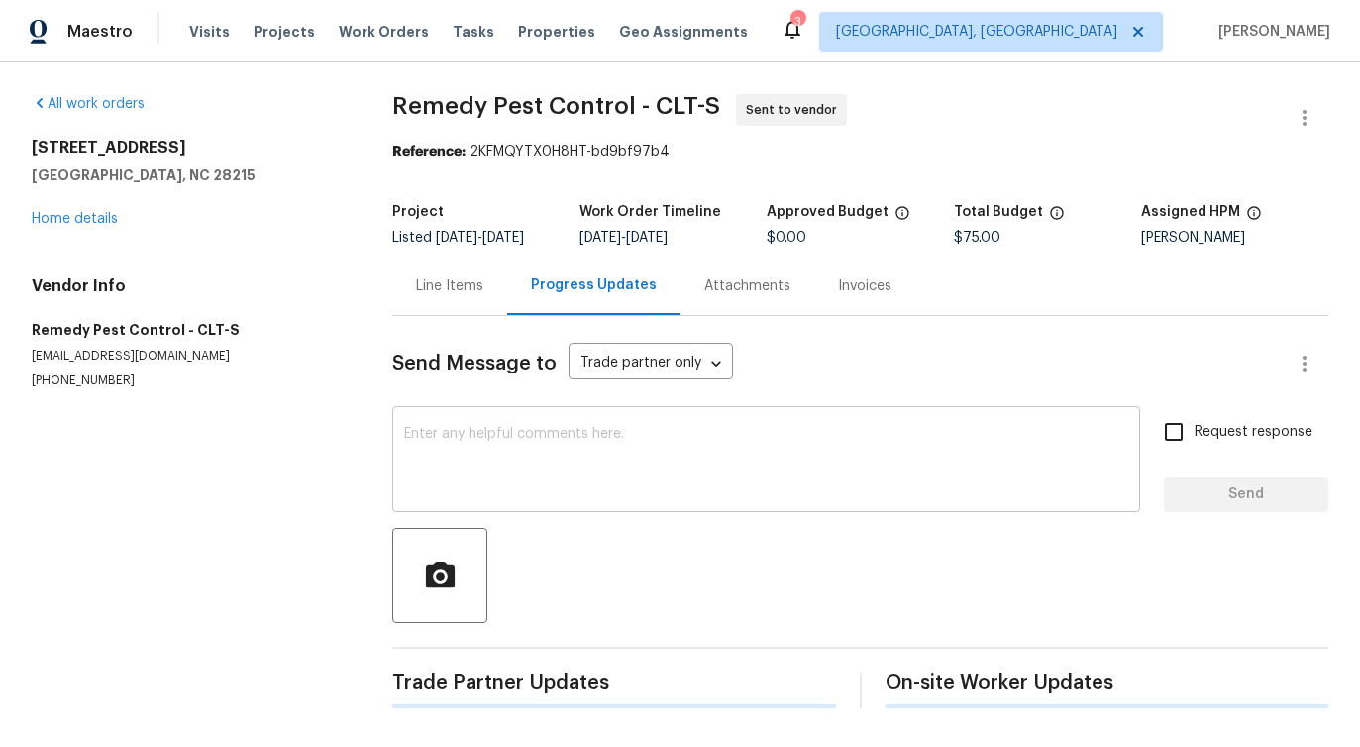
click at [465, 436] on textarea at bounding box center [766, 461] width 724 height 69
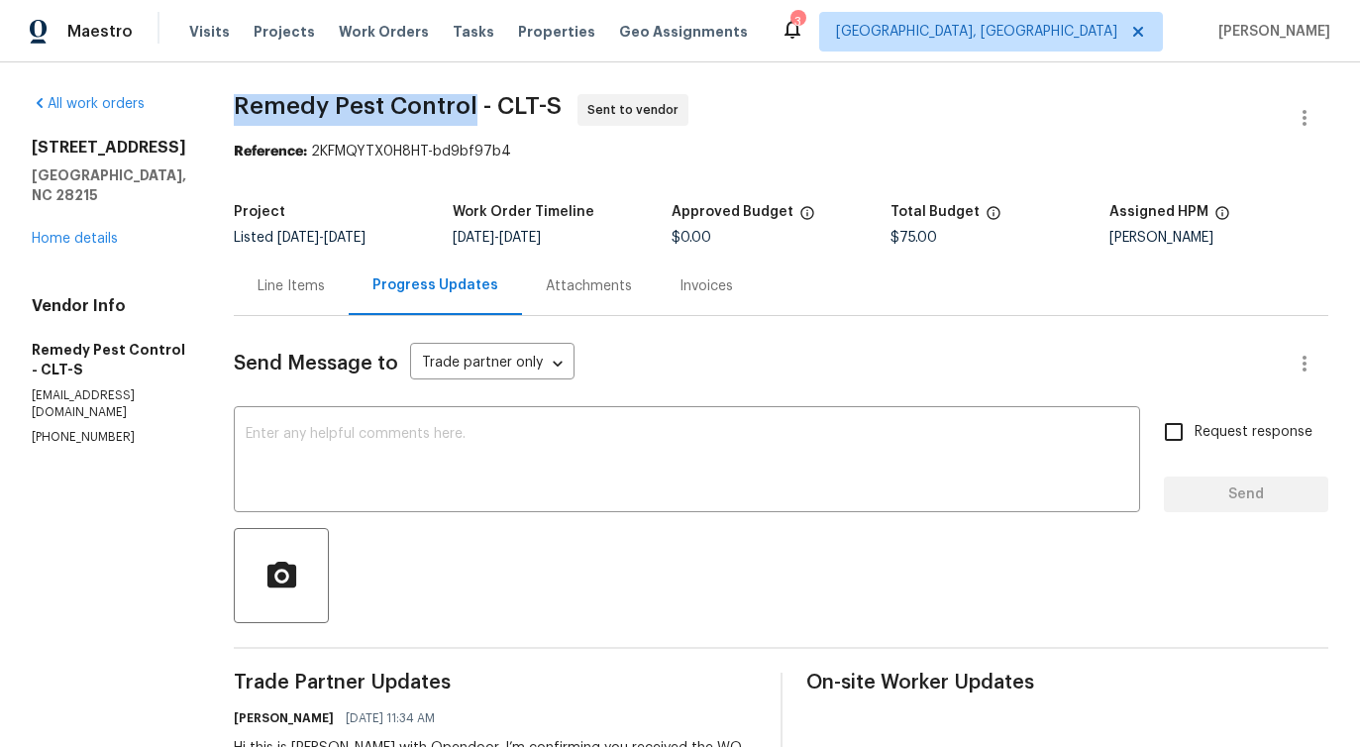
drag, startPoint x: 216, startPoint y: 100, endPoint x: 455, endPoint y: 105, distance: 238.8
click at [455, 105] on div "All work orders 6809 Brancusi Ct Charlotte, NC 28215 Home details Vendor Info R…" at bounding box center [680, 477] width 1360 height 830
click at [585, 461] on textarea at bounding box center [687, 461] width 883 height 69
